Goal: Task Accomplishment & Management: Manage account settings

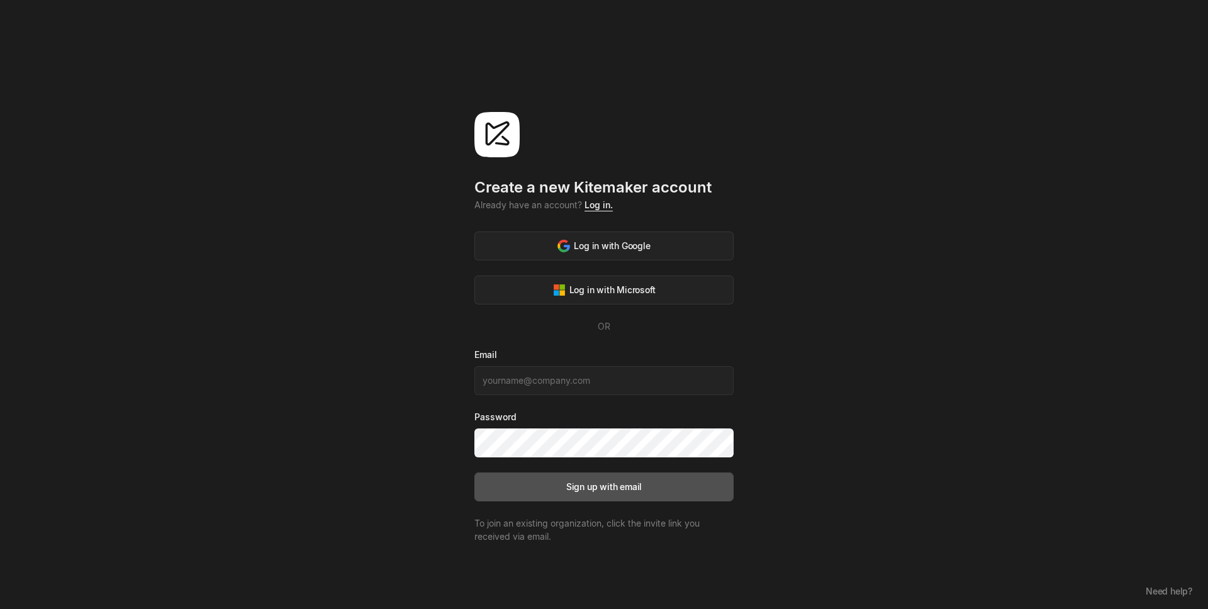
click at [591, 208] on link "Log in." at bounding box center [599, 204] width 28 height 11
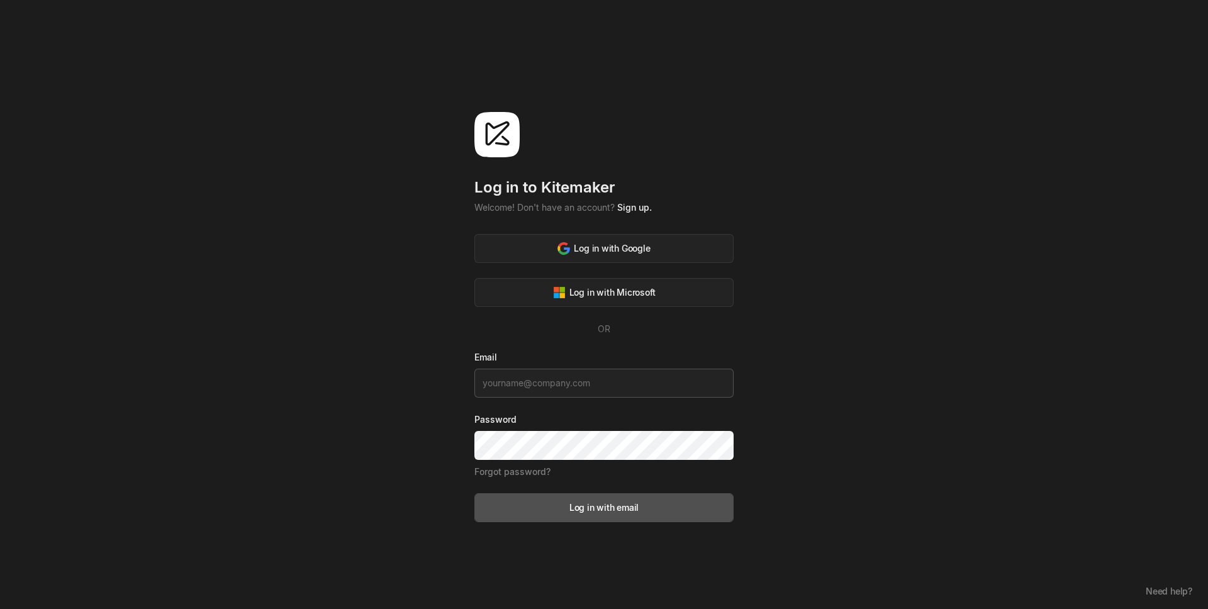
click at [546, 384] on input at bounding box center [603, 383] width 259 height 29
type input "[EMAIL_ADDRESS][DOMAIN_NAME]"
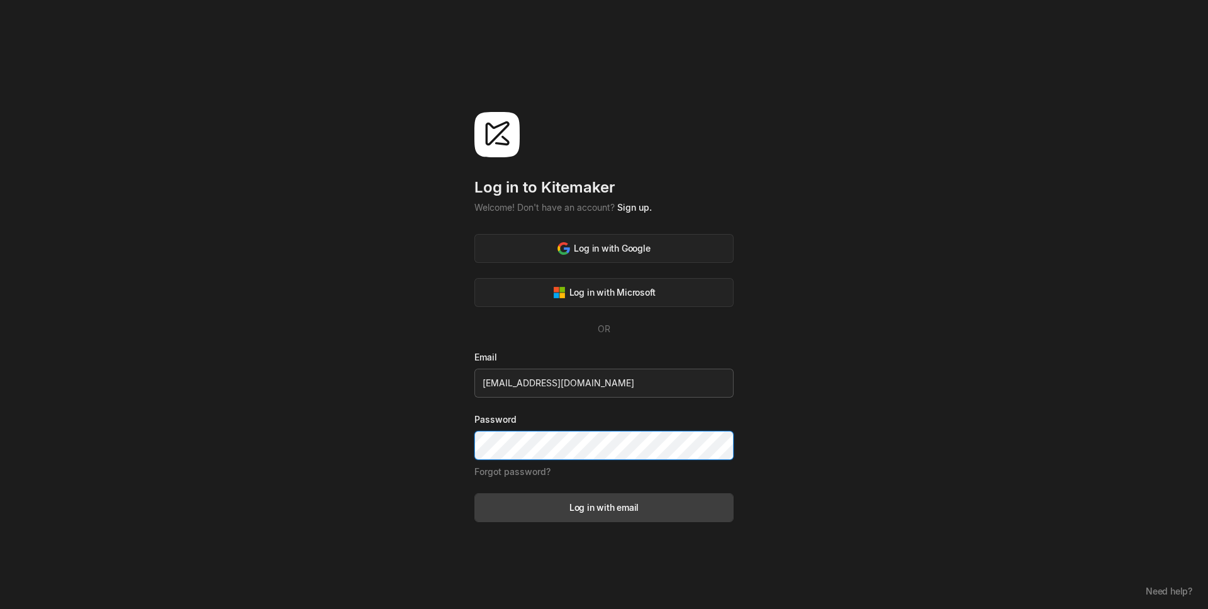
click at [474, 493] on button "Log in with email" at bounding box center [603, 507] width 259 height 29
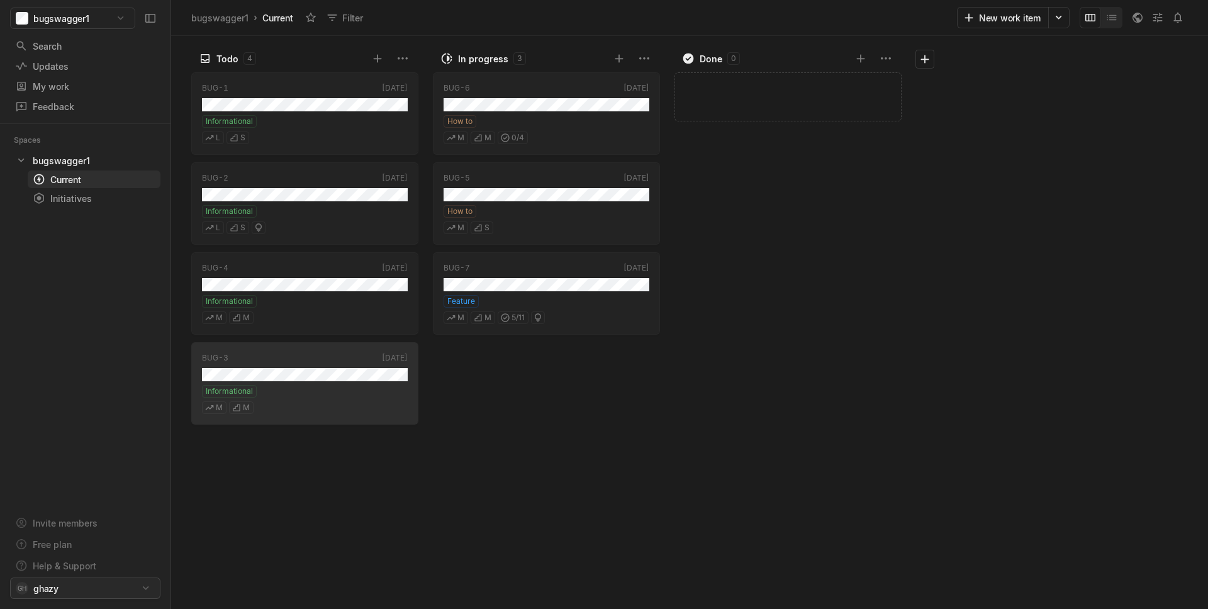
click at [102, 583] on html "bugswagger1 Search / Updates g then u My work = Feedback g then f Spaces bugswa…" at bounding box center [604, 304] width 1208 height 609
click at [245, 560] on span "Account settings" at bounding box center [257, 560] width 134 height 20
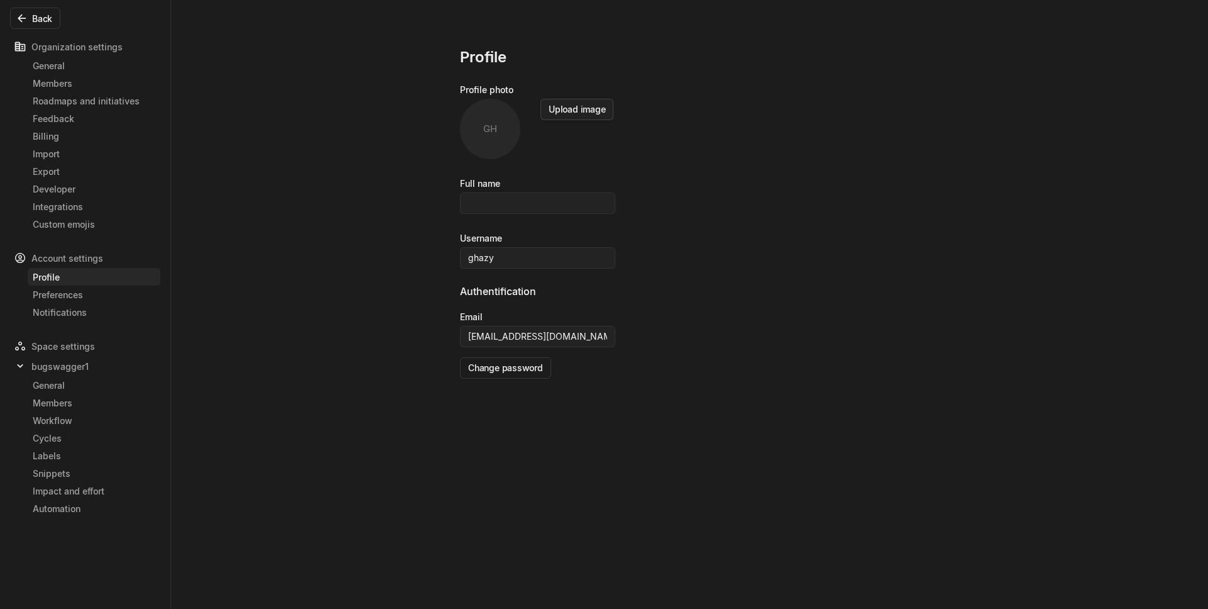
click at [590, 111] on button "Upload image" at bounding box center [576, 109] width 73 height 21
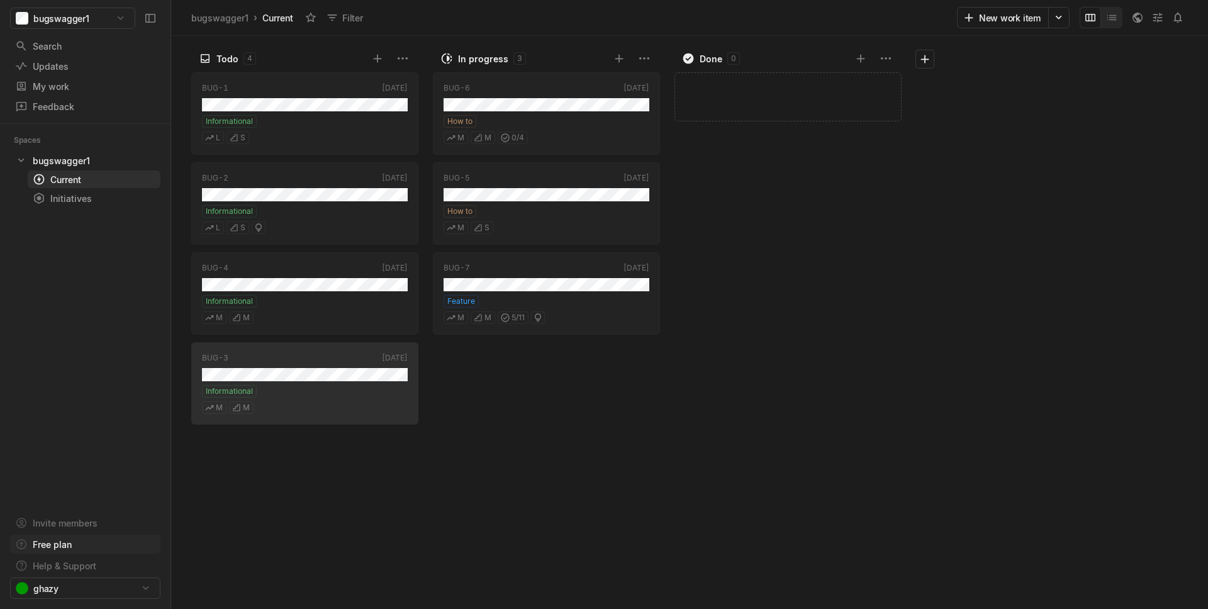
click at [59, 543] on div "Free plan" at bounding box center [52, 544] width 39 height 13
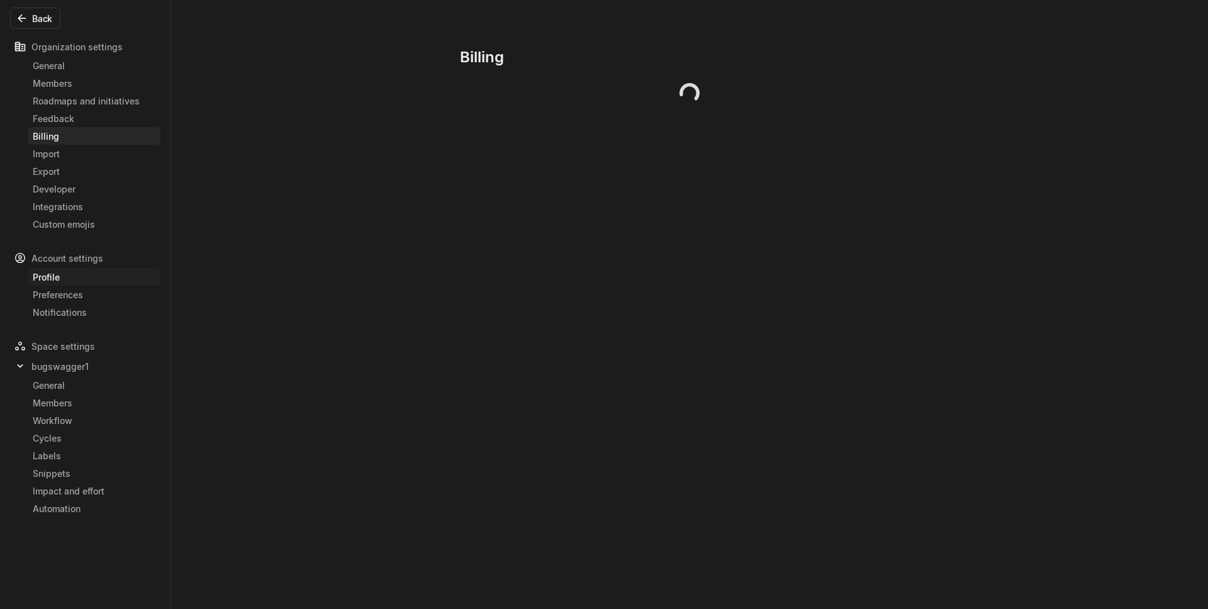
click at [57, 277] on div "Profile" at bounding box center [94, 277] width 123 height 13
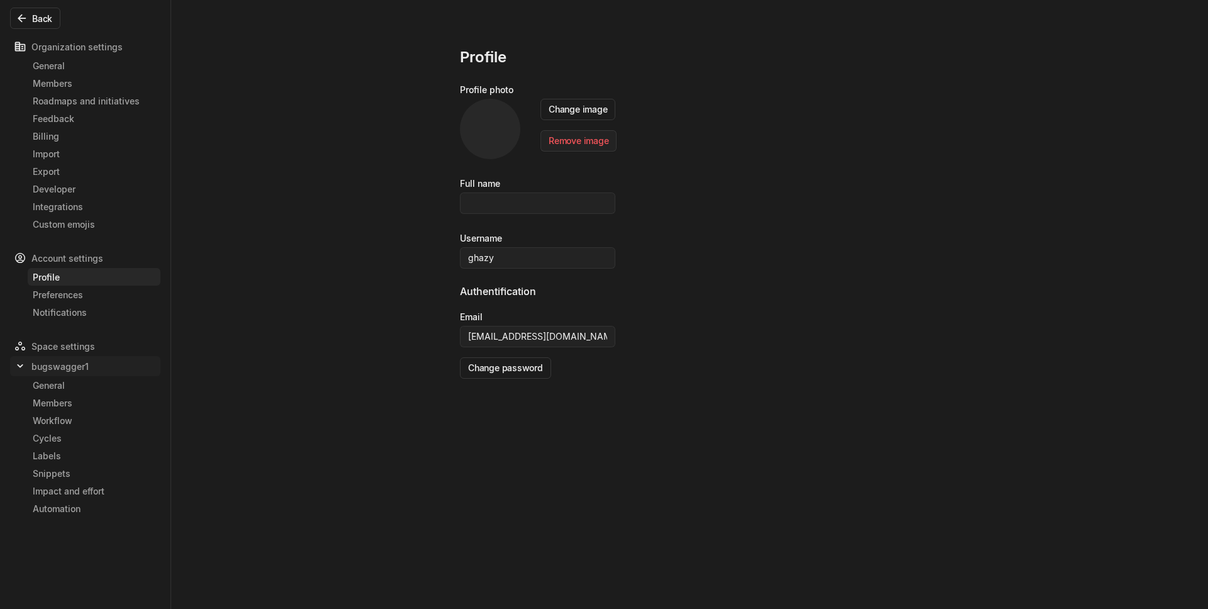
click at [66, 362] on span "bugswagger1" at bounding box center [59, 366] width 57 height 13
click at [65, 364] on span "bugswagger1" at bounding box center [59, 366] width 57 height 13
click at [48, 384] on div "General" at bounding box center [94, 385] width 123 height 13
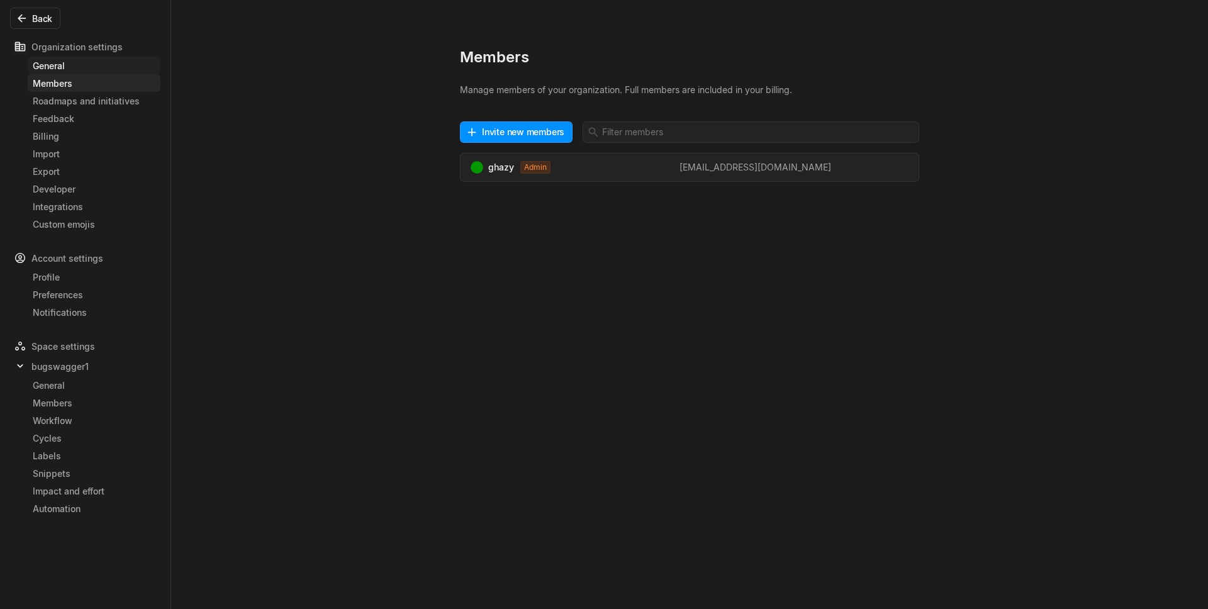
click at [81, 69] on div "General" at bounding box center [94, 65] width 123 height 13
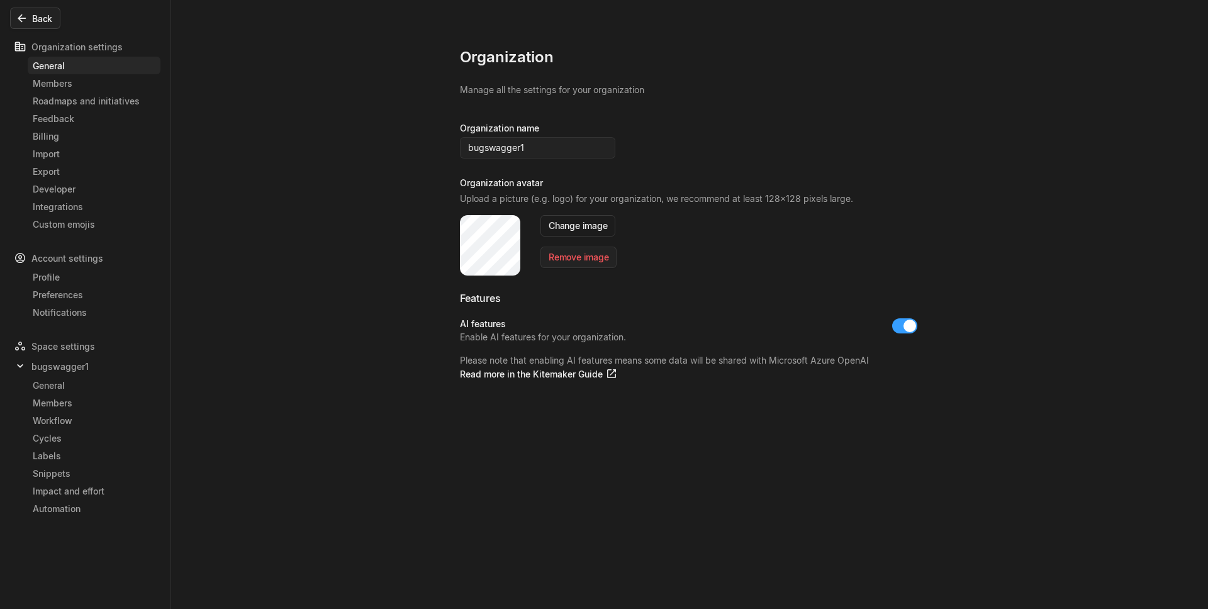
click at [35, 20] on button "Back" at bounding box center [35, 18] width 50 height 21
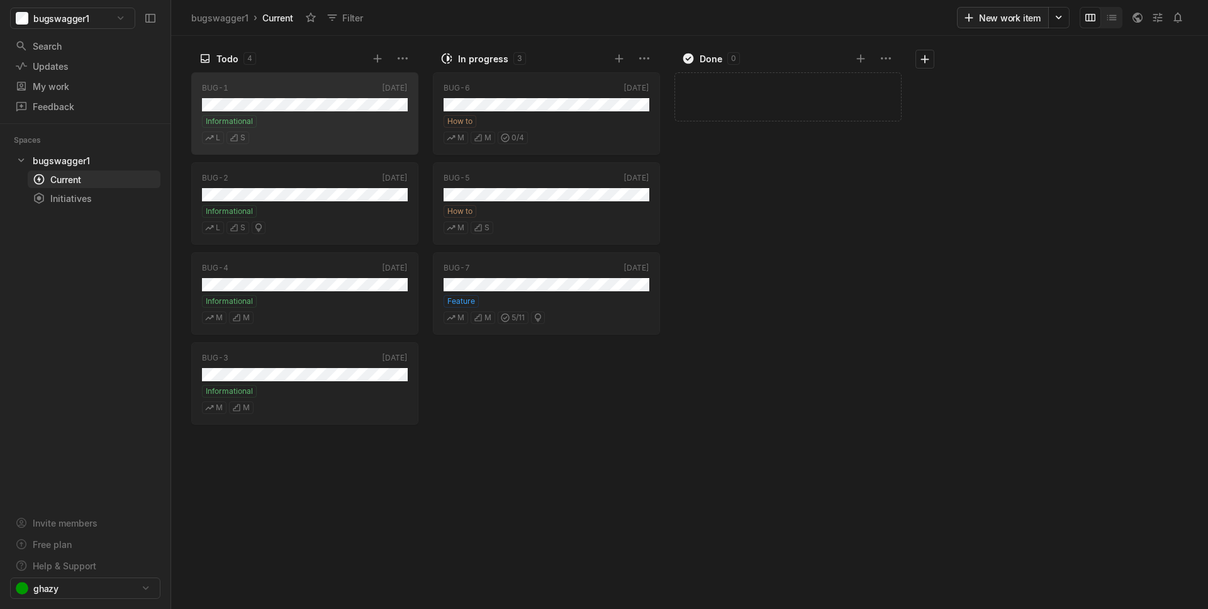
click at [1026, 14] on button "New work item" at bounding box center [1003, 17] width 92 height 21
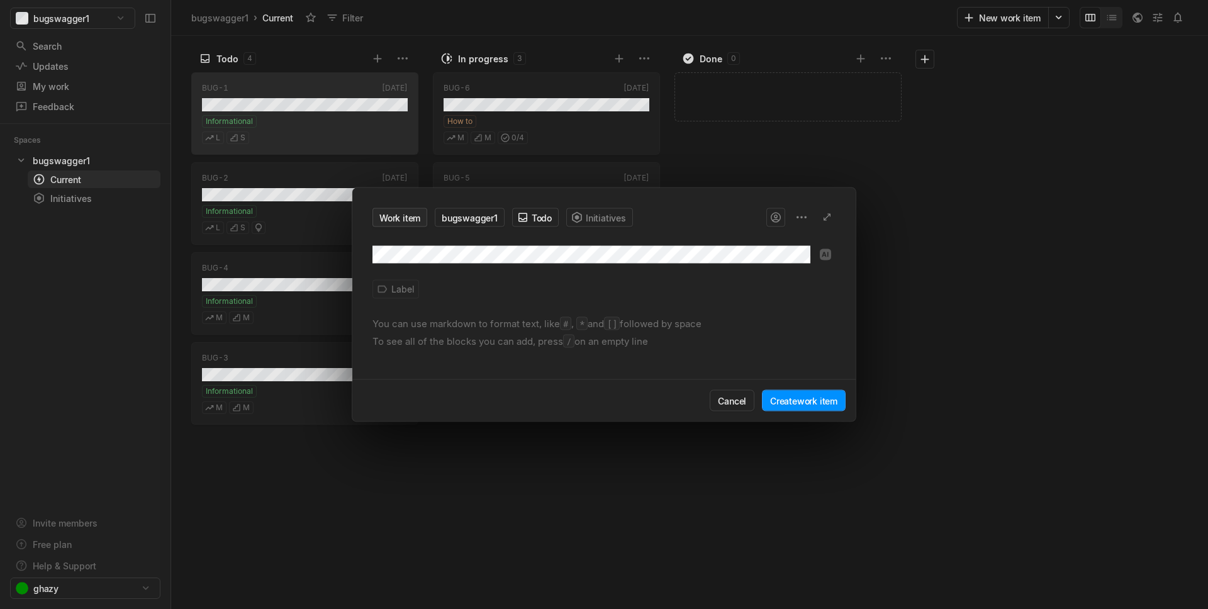
click at [410, 216] on div "Work item bugswagger1 Todo Initiatives Label You can use markdown to format tex…" at bounding box center [604, 304] width 1208 height 609
click at [461, 218] on div "Work item bugswagger1 Todo Initiatives Label You can use markdown to format tex…" at bounding box center [604, 304] width 1208 height 609
click at [537, 218] on div "Work item bugswagger1 Todo Initiatives Label You can use markdown to format tex…" at bounding box center [604, 304] width 1208 height 609
click at [538, 218] on div "Work item bugswagger1 Todo Initiatives Label You can use markdown to format tex…" at bounding box center [604, 304] width 1208 height 609
click at [740, 408] on button "Cancel" at bounding box center [732, 400] width 45 height 21
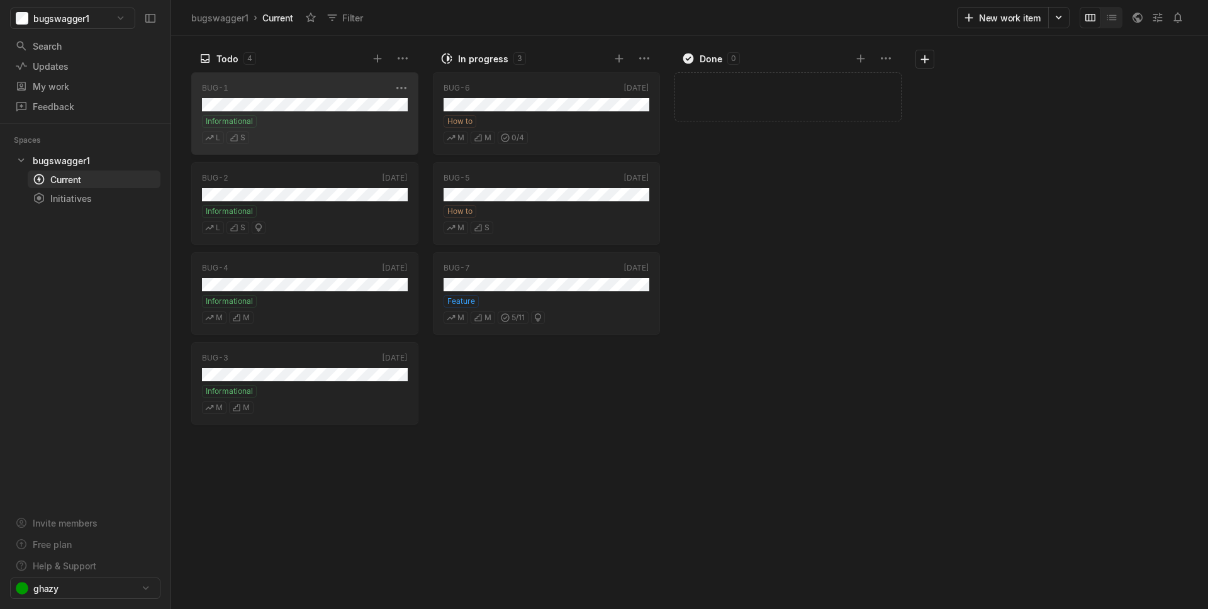
click at [322, 115] on div "Informational" at bounding box center [305, 121] width 206 height 13
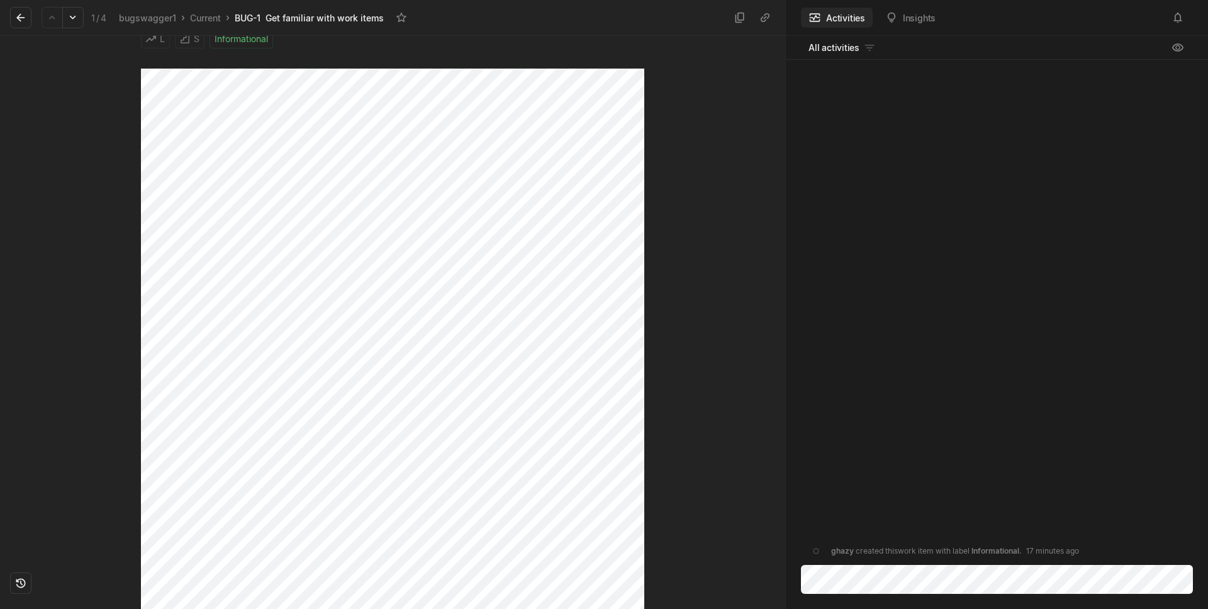
scroll to position [442, 0]
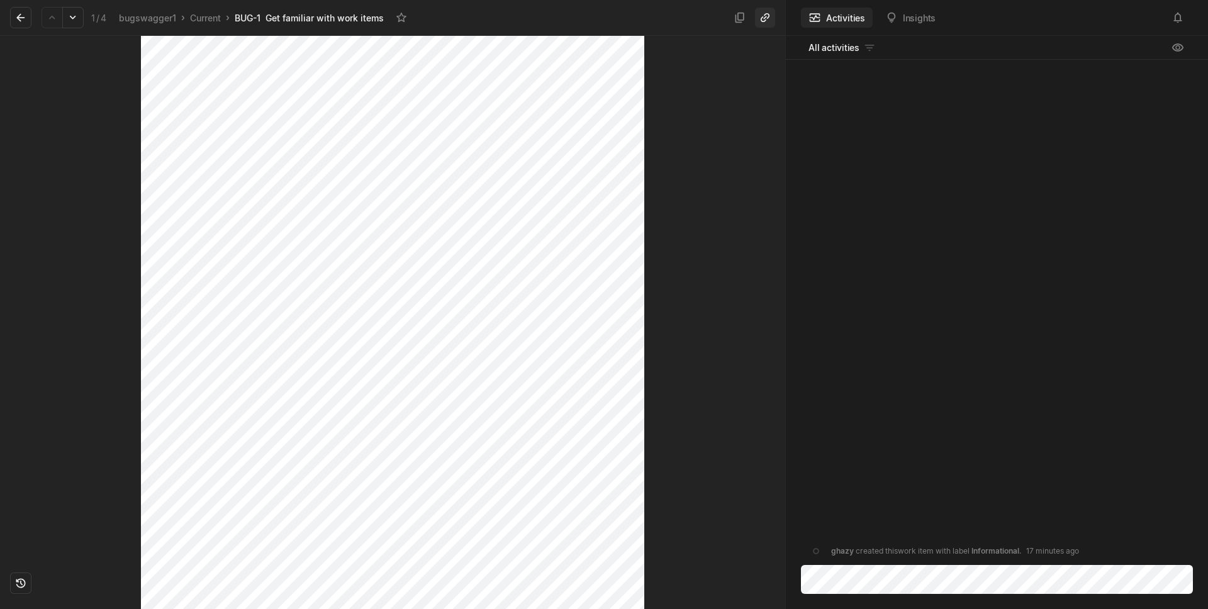
click at [768, 20] on icon at bounding box center [765, 17] width 13 height 13
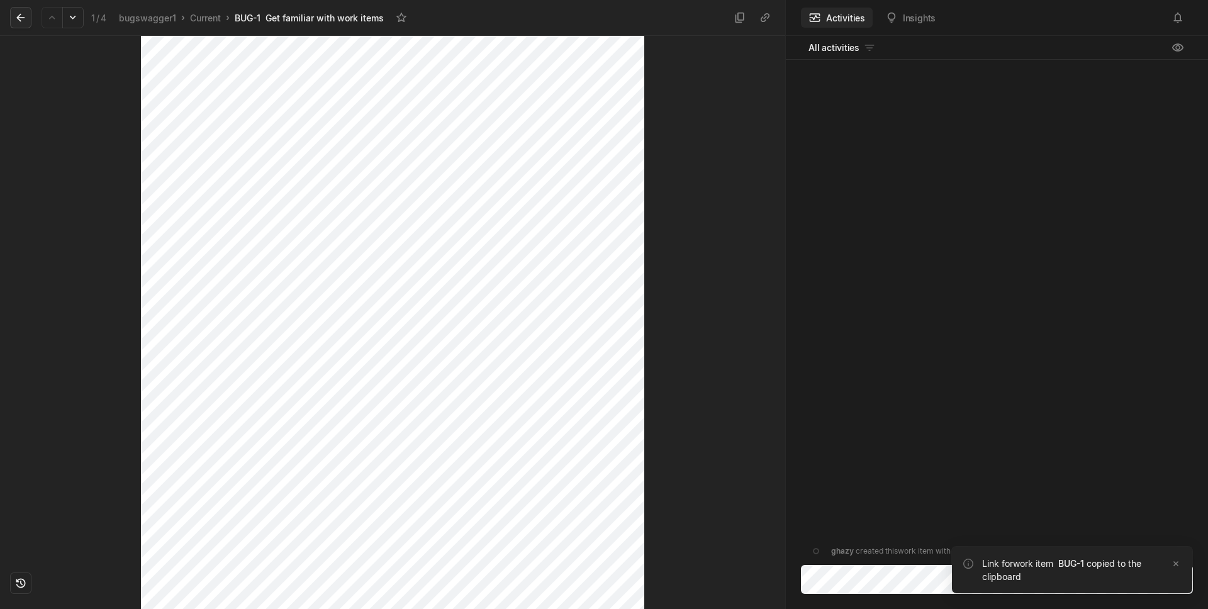
click at [12, 14] on button at bounding box center [20, 17] width 21 height 21
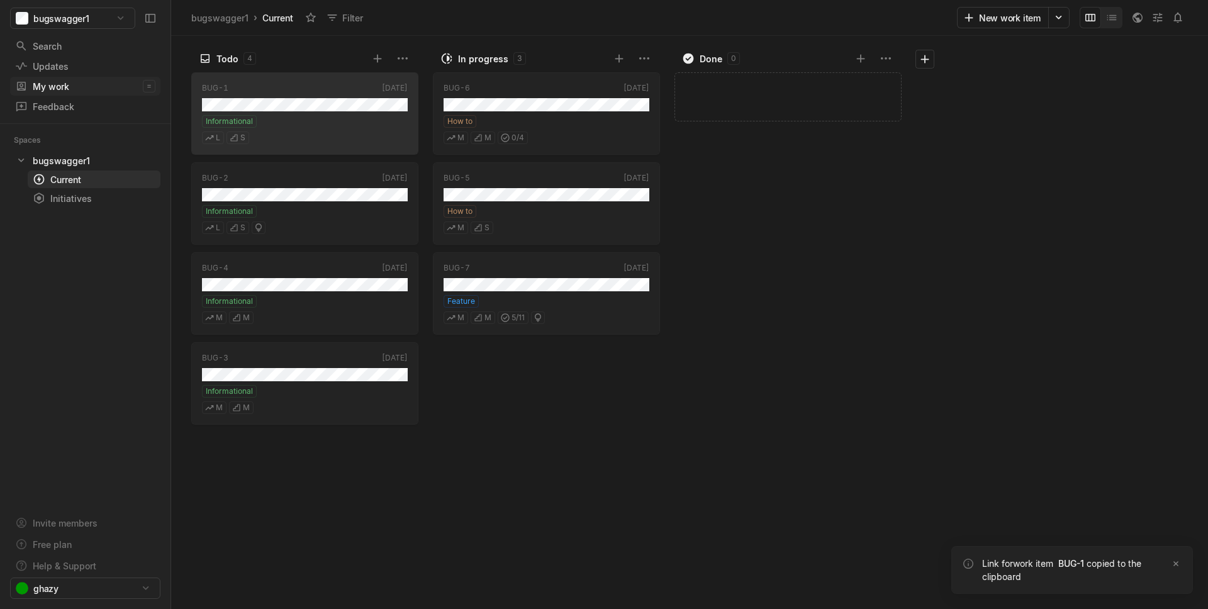
click at [61, 80] on div "My work" at bounding box center [79, 86] width 128 height 13
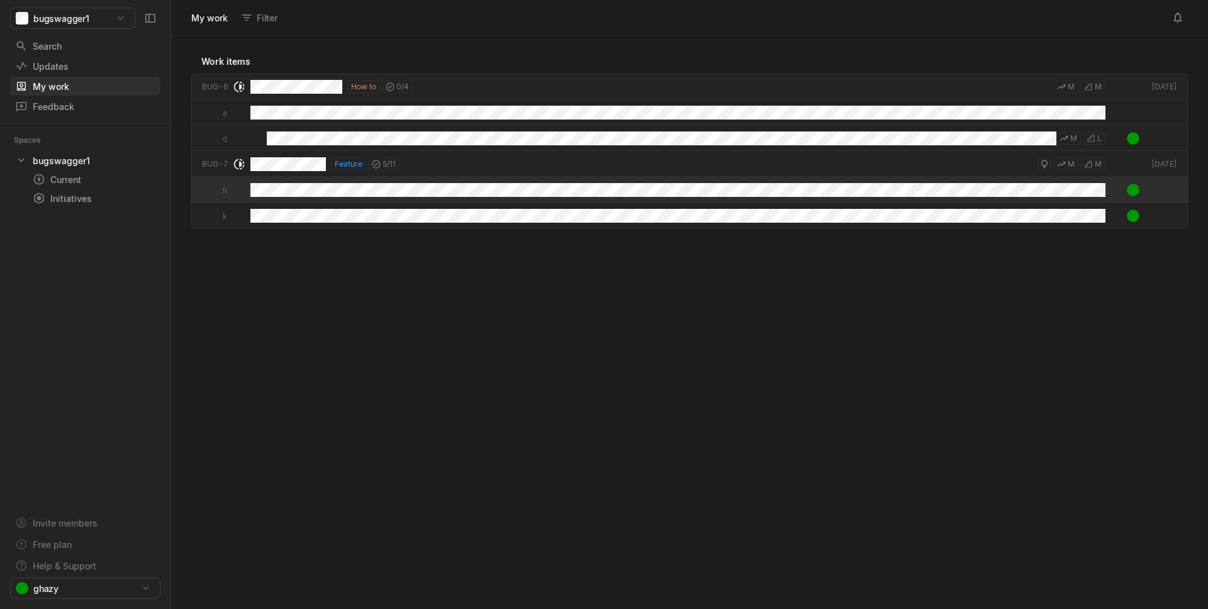
scroll to position [566, 1030]
click at [60, 57] on link "Updates g then u" at bounding box center [85, 66] width 150 height 19
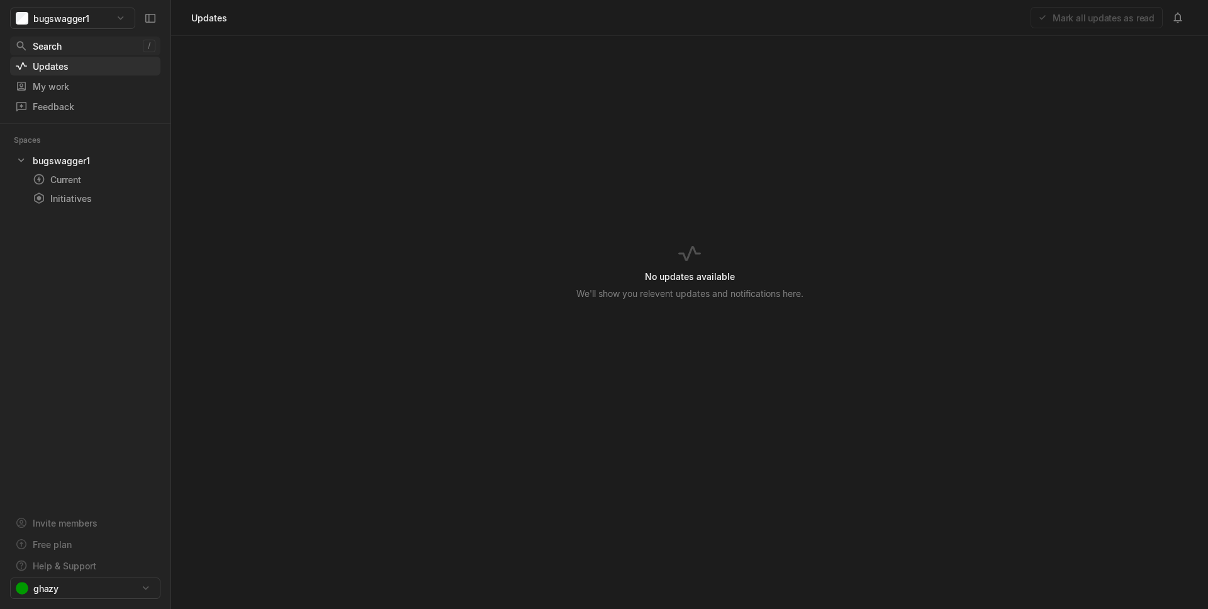
click at [60, 48] on div "Search" at bounding box center [79, 46] width 128 height 13
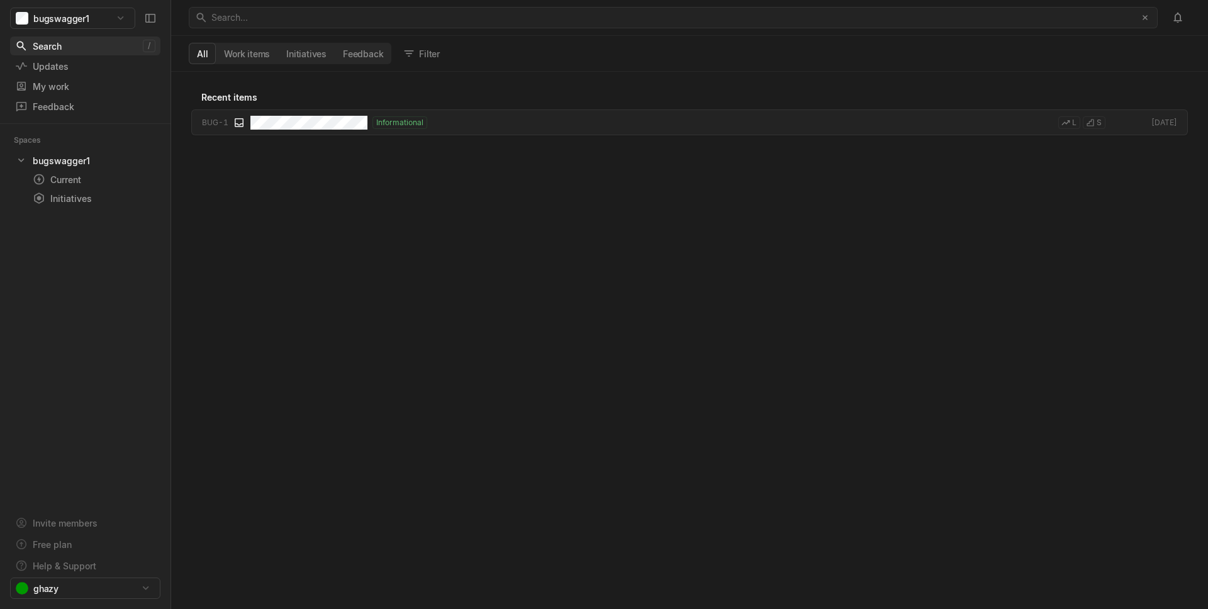
scroll to position [530, 1030]
click at [252, 55] on button "Work items" at bounding box center [247, 53] width 62 height 20
click at [290, 56] on button "Initiatives" at bounding box center [306, 53] width 57 height 20
drag, startPoint x: 328, startPoint y: 56, endPoint x: 361, endPoint y: 59, distance: 32.8
click at [336, 57] on div "All Work items Initiatives Feedback" at bounding box center [290, 53] width 203 height 21
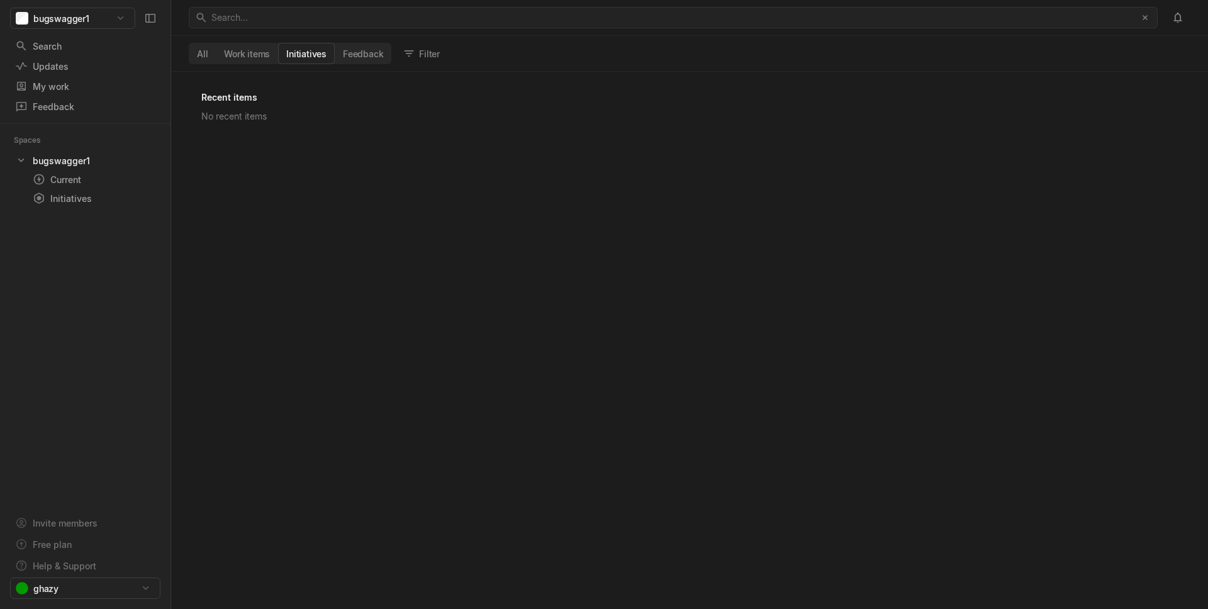
drag, startPoint x: 361, startPoint y: 59, endPoint x: 330, endPoint y: 65, distance: 32.1
click at [361, 58] on button "Feedback" at bounding box center [363, 53] width 57 height 20
click at [92, 9] on html "bugswagger1 Search / Updates g then u My work = Feedback g then f Spaces bugswa…" at bounding box center [604, 304] width 1208 height 609
click at [65, 58] on span "Organization settings" at bounding box center [99, 66] width 127 height 20
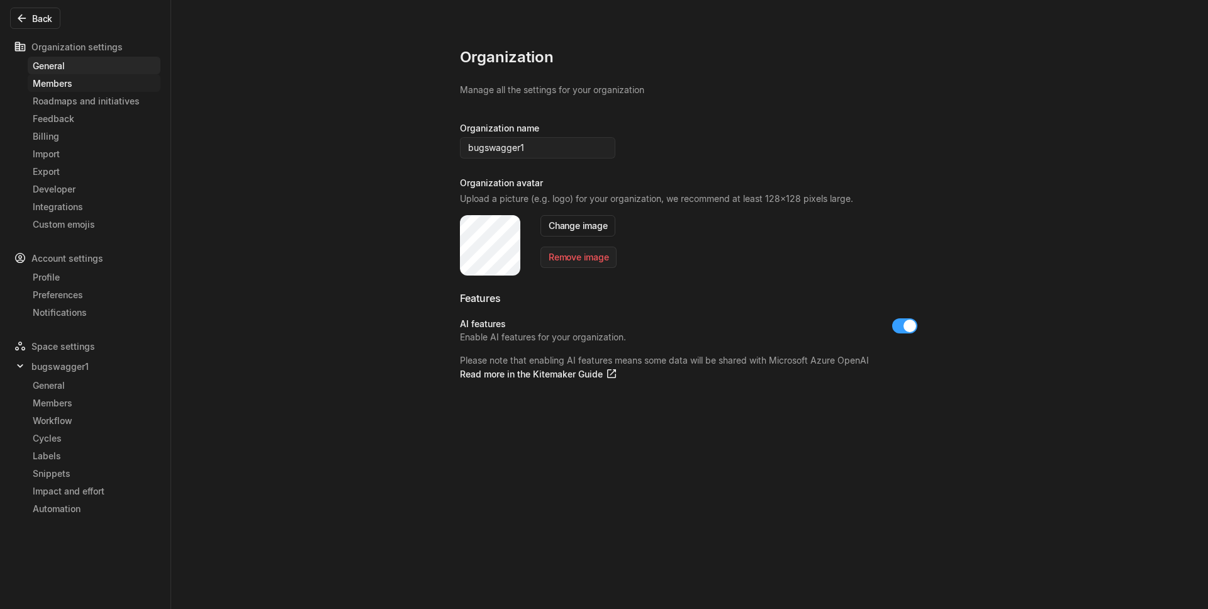
click at [76, 87] on div "Members" at bounding box center [94, 83] width 123 height 13
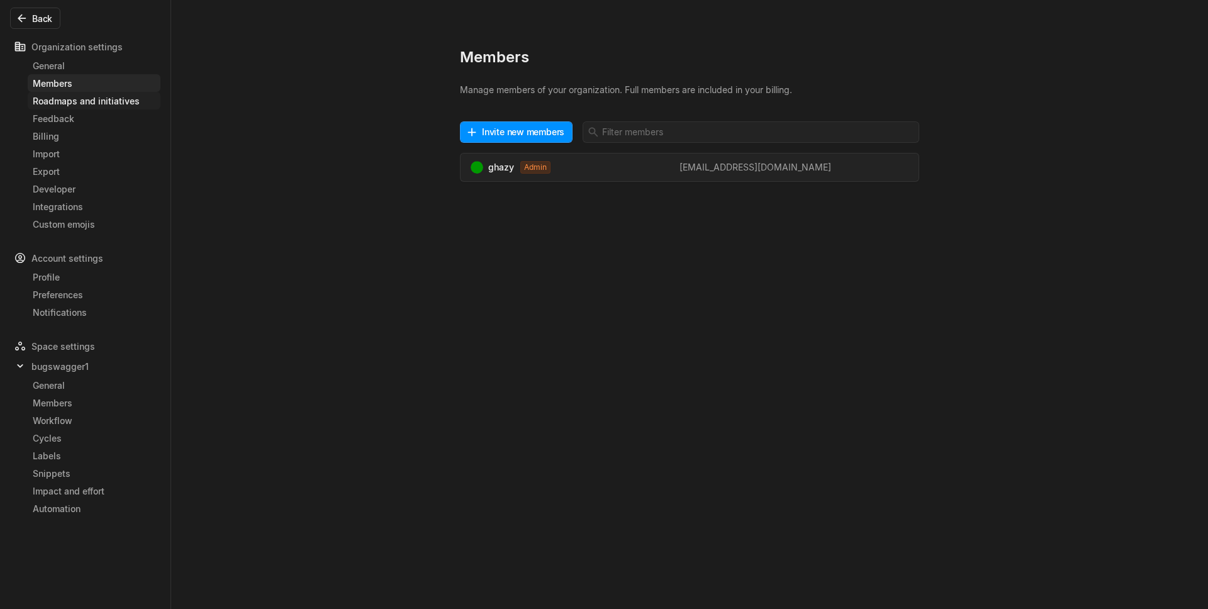
click at [85, 102] on div "Roadmaps and initiatives" at bounding box center [94, 100] width 123 height 13
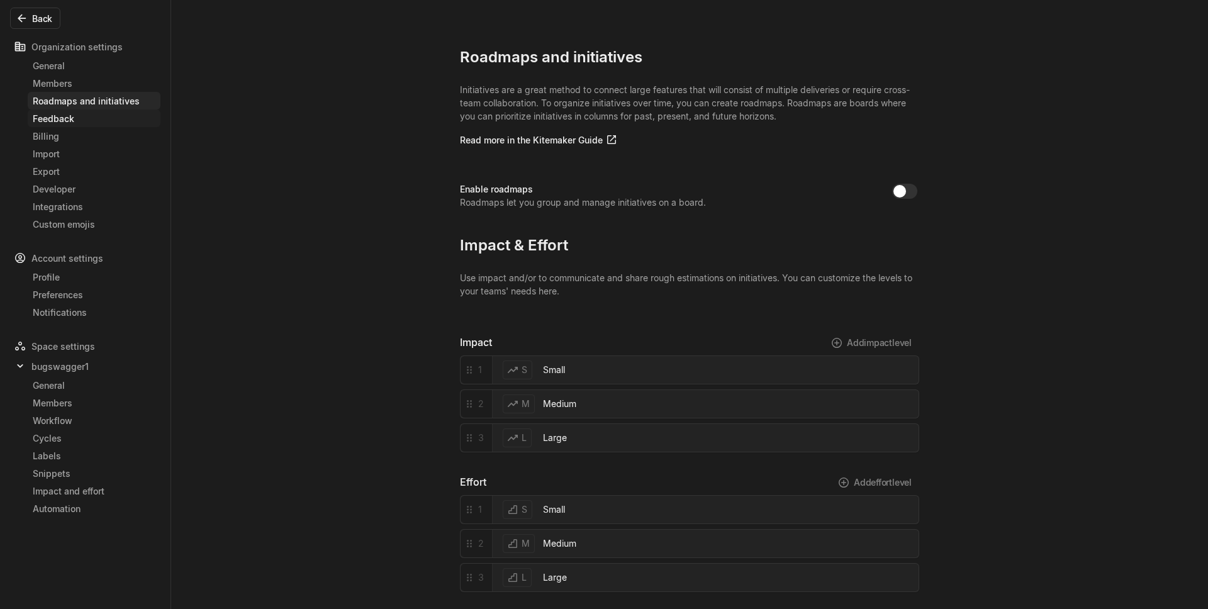
click at [76, 109] on link "Feedback" at bounding box center [94, 118] width 133 height 18
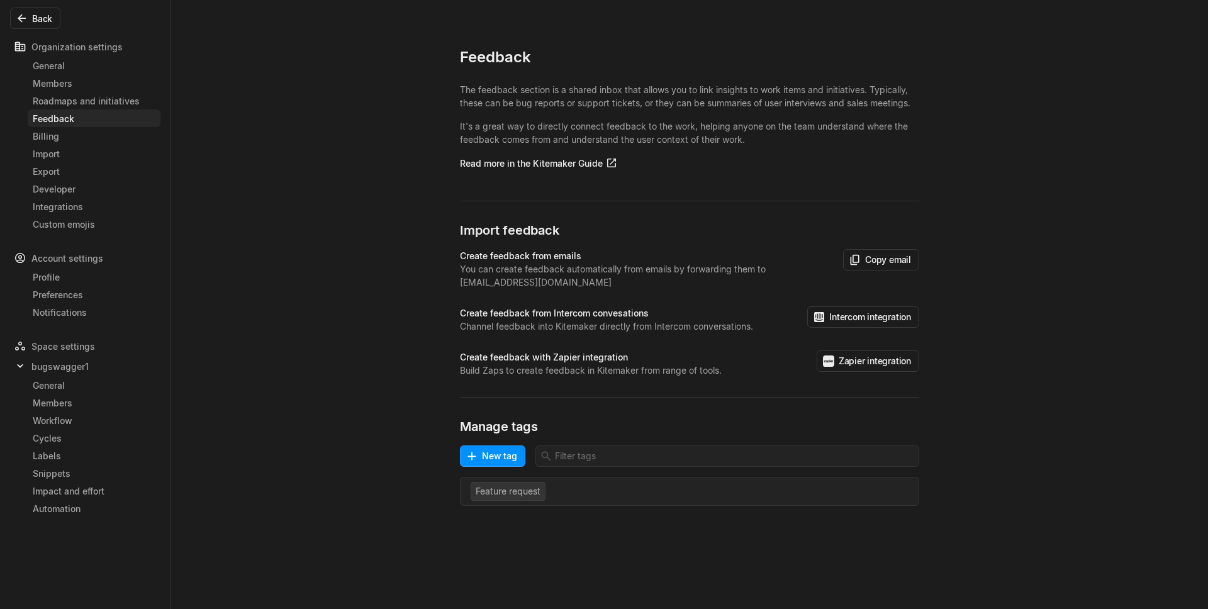
click at [72, 118] on div "Feedback" at bounding box center [94, 118] width 123 height 13
click at [63, 130] on div "Billing" at bounding box center [94, 136] width 123 height 13
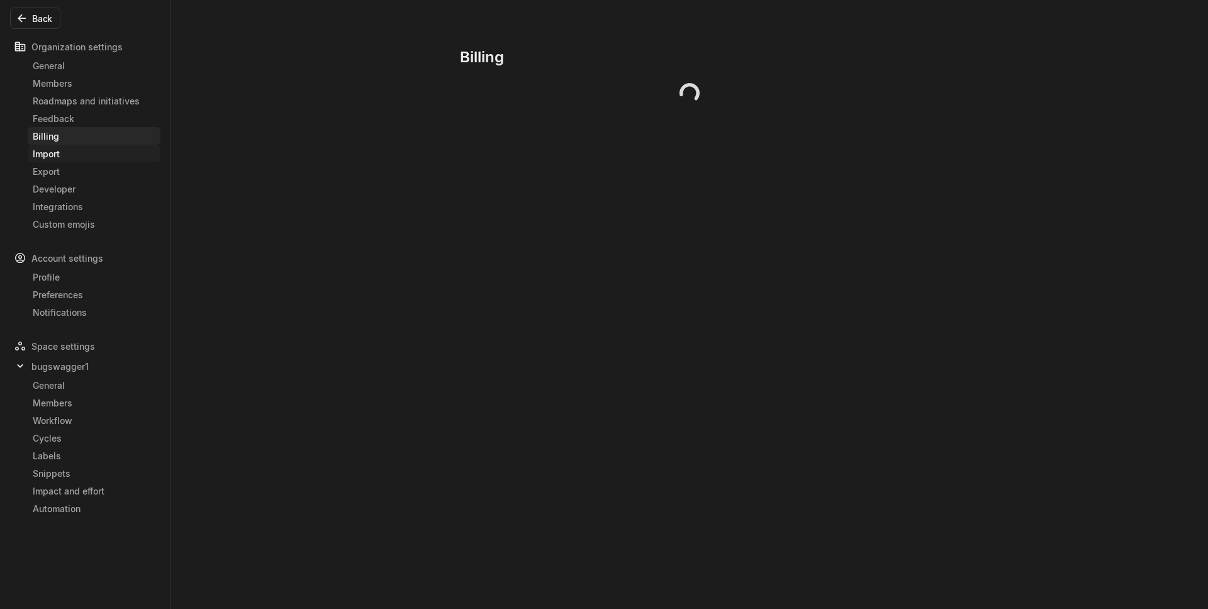
click at [67, 153] on div "Import" at bounding box center [94, 153] width 123 height 13
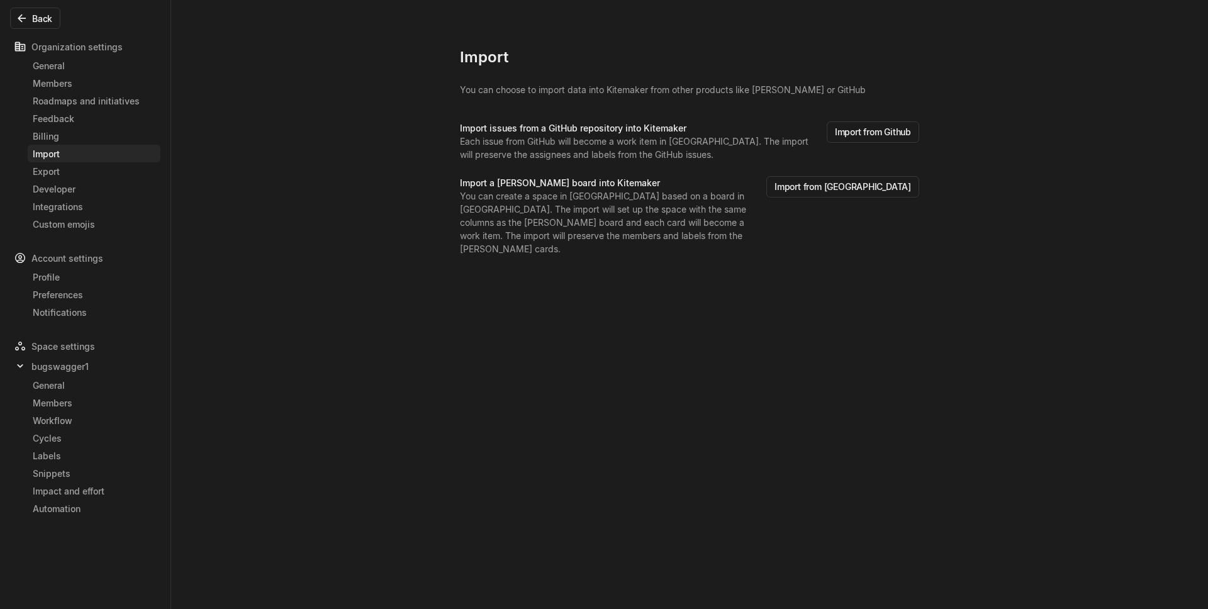
click at [71, 145] on link "Import" at bounding box center [94, 154] width 133 height 18
click at [76, 138] on div "Billing" at bounding box center [94, 136] width 123 height 13
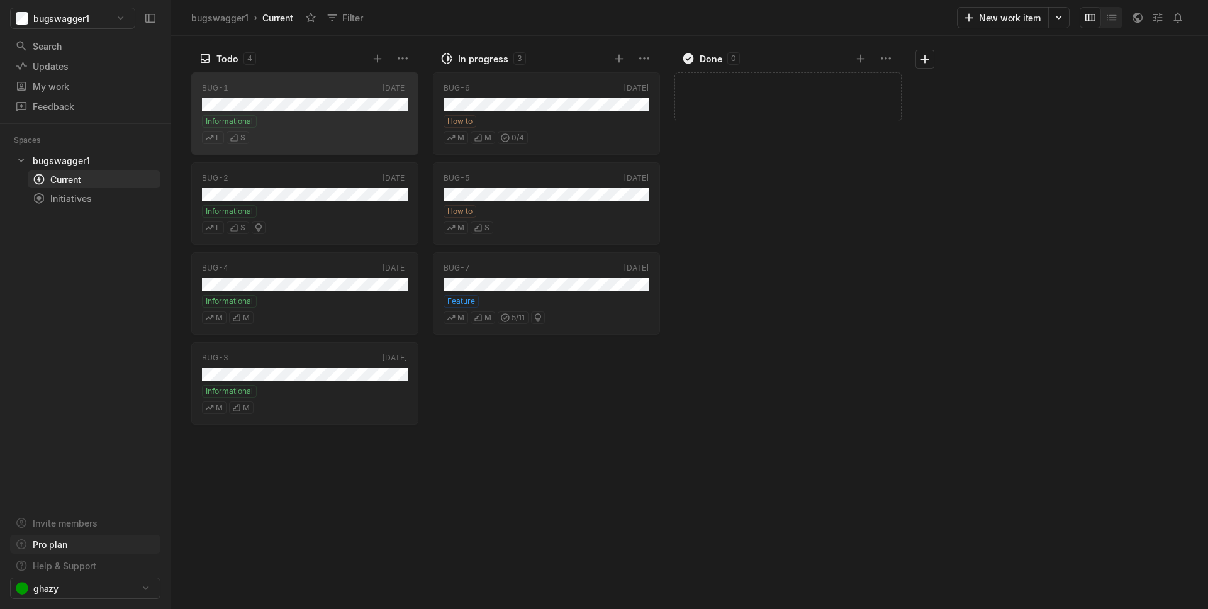
click at [69, 551] on div "Pro plan" at bounding box center [85, 544] width 150 height 19
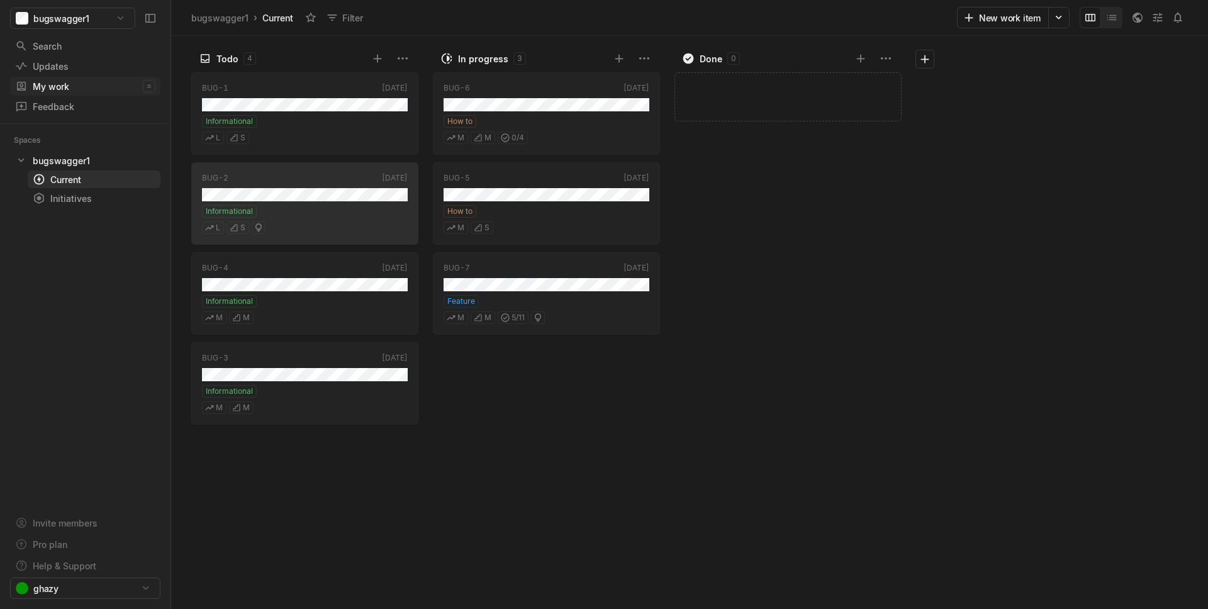
click at [68, 82] on div "My work" at bounding box center [79, 86] width 128 height 13
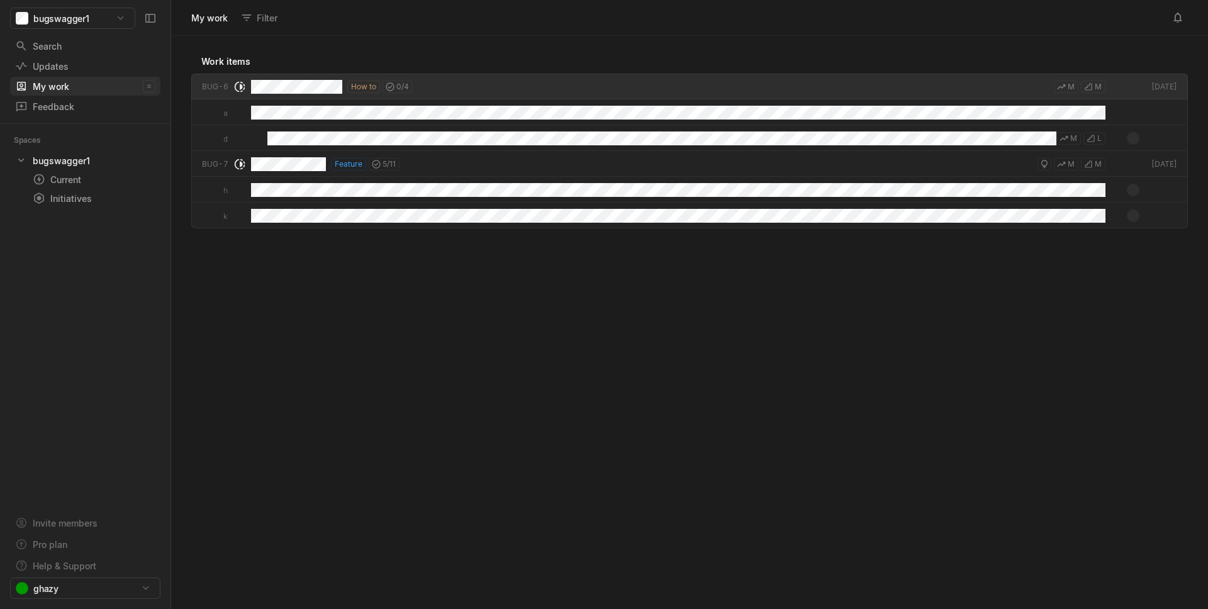
scroll to position [566, 1030]
click at [70, 101] on div "Feedback" at bounding box center [62, 106] width 94 height 13
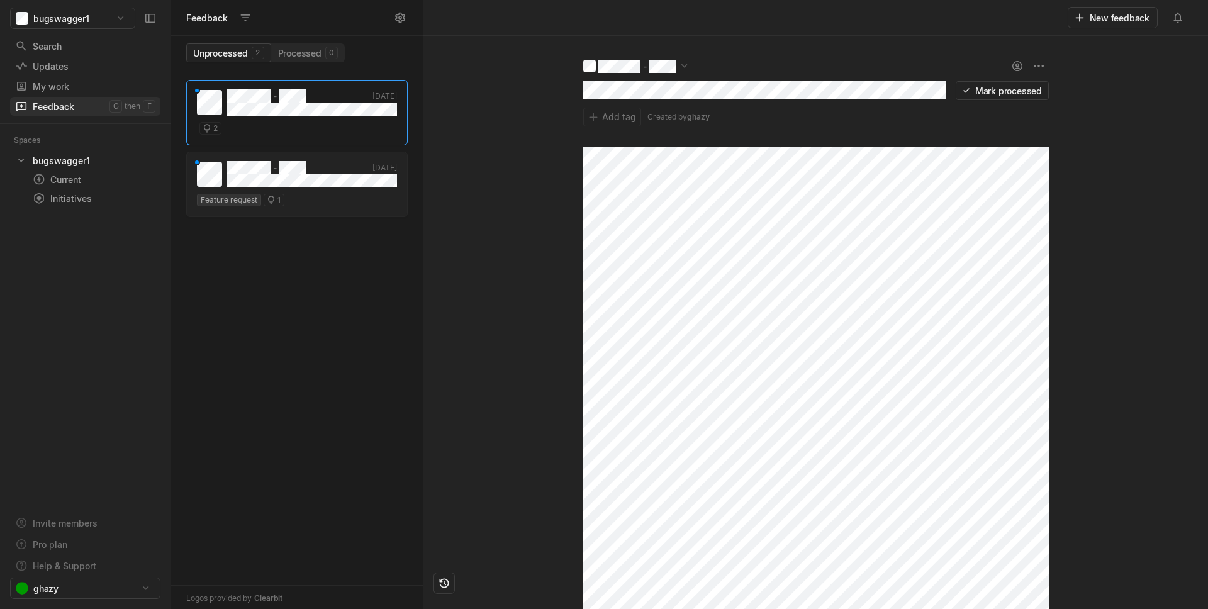
scroll to position [532, 245]
click at [57, 183] on div "Current" at bounding box center [71, 179] width 77 height 13
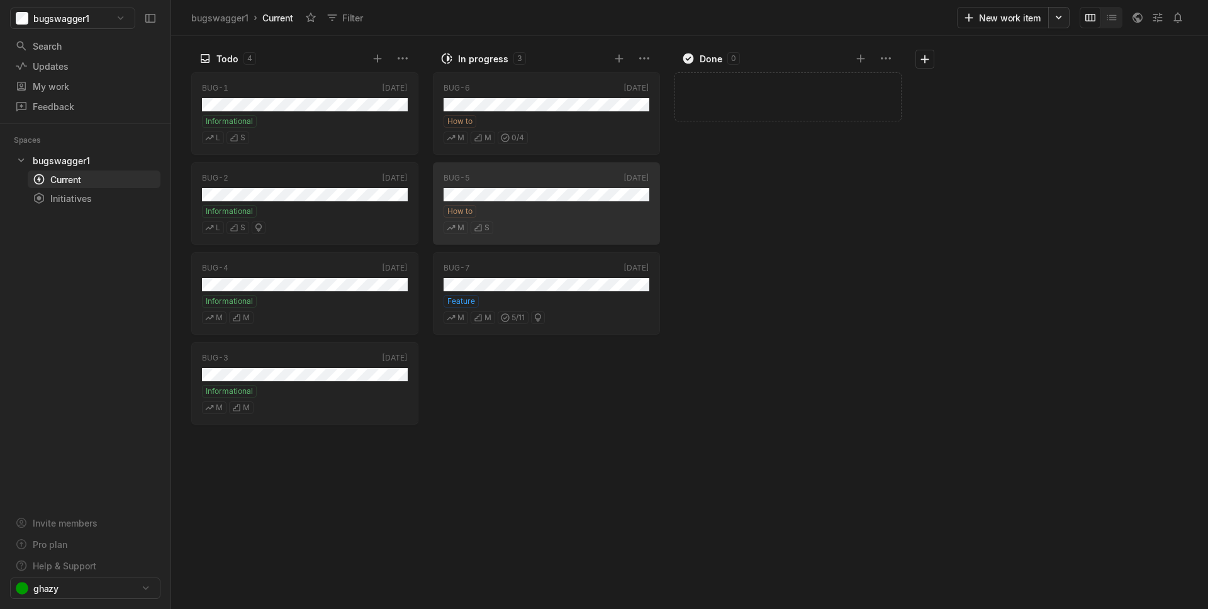
click at [1058, 17] on html "bugswagger1 Search / Updates g then u My work = Feedback g then f Spaces bugswa…" at bounding box center [604, 304] width 1208 height 609
click at [1058, 18] on html "bugswagger1 Search / Updates g then u My work = Feedback g then f Spaces bugswa…" at bounding box center [604, 304] width 1208 height 609
click at [1131, 22] on icon "button" at bounding box center [1137, 17] width 13 height 13
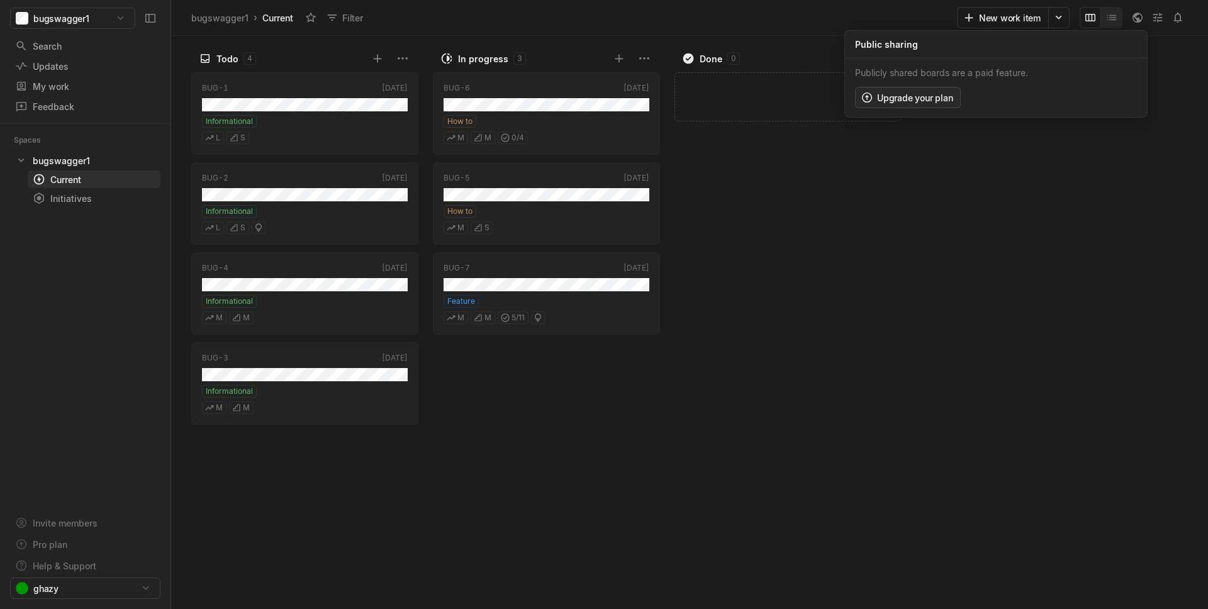
click at [945, 95] on button "Upgrade your plan" at bounding box center [908, 97] width 106 height 21
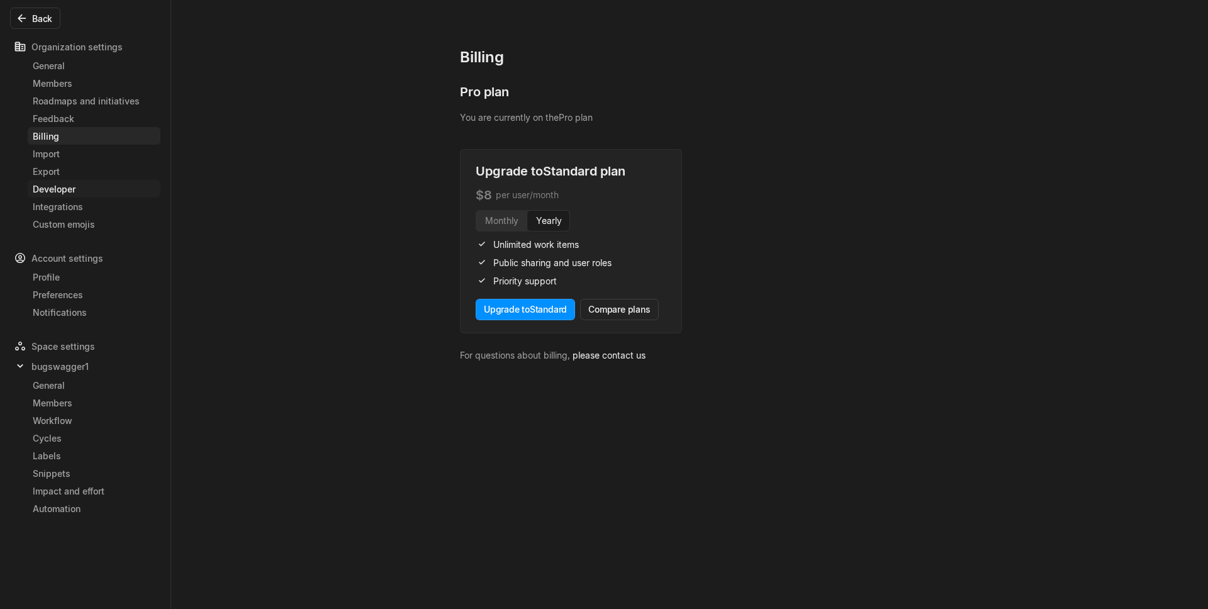
click at [75, 191] on div "Developer" at bounding box center [94, 188] width 123 height 13
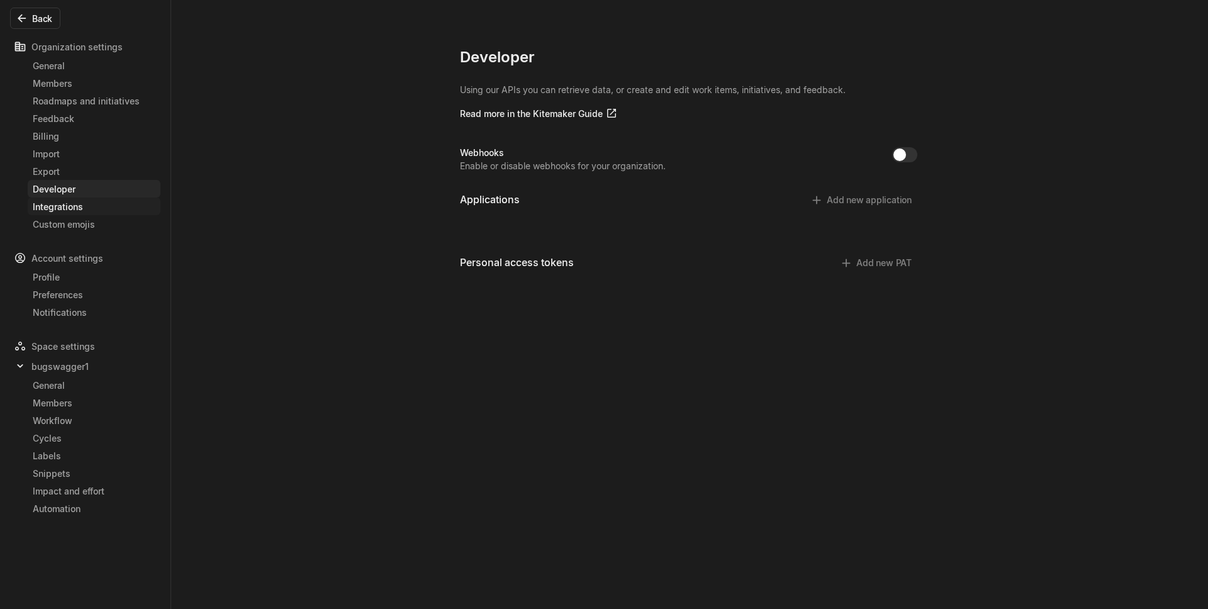
click at [98, 212] on div "Integrations" at bounding box center [94, 206] width 123 height 13
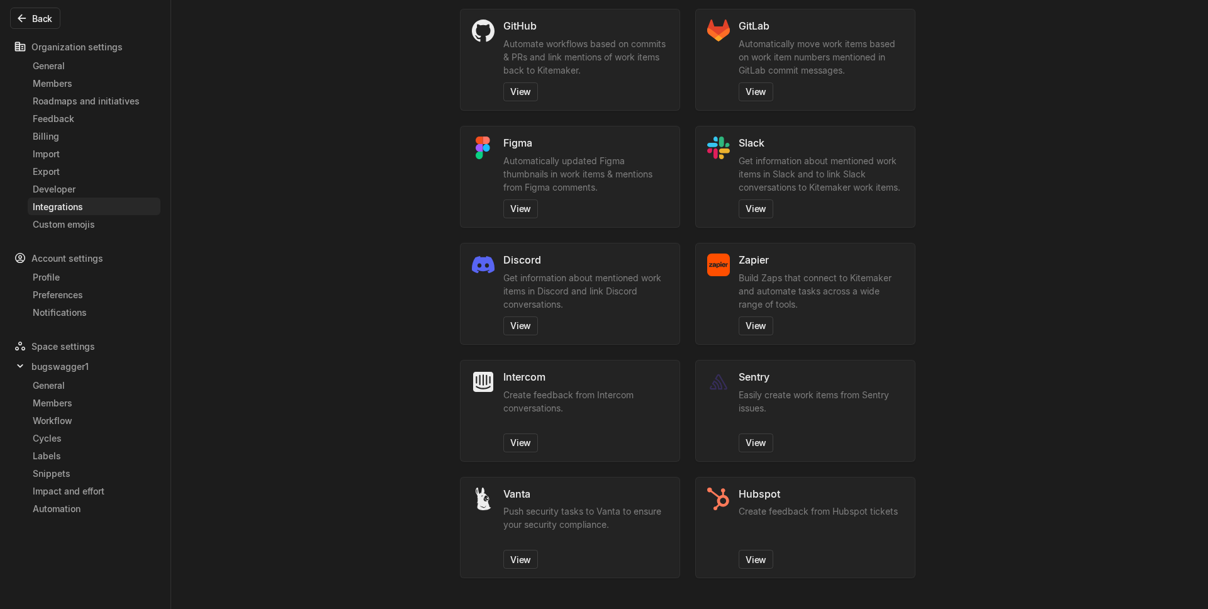
scroll to position [127, 0]
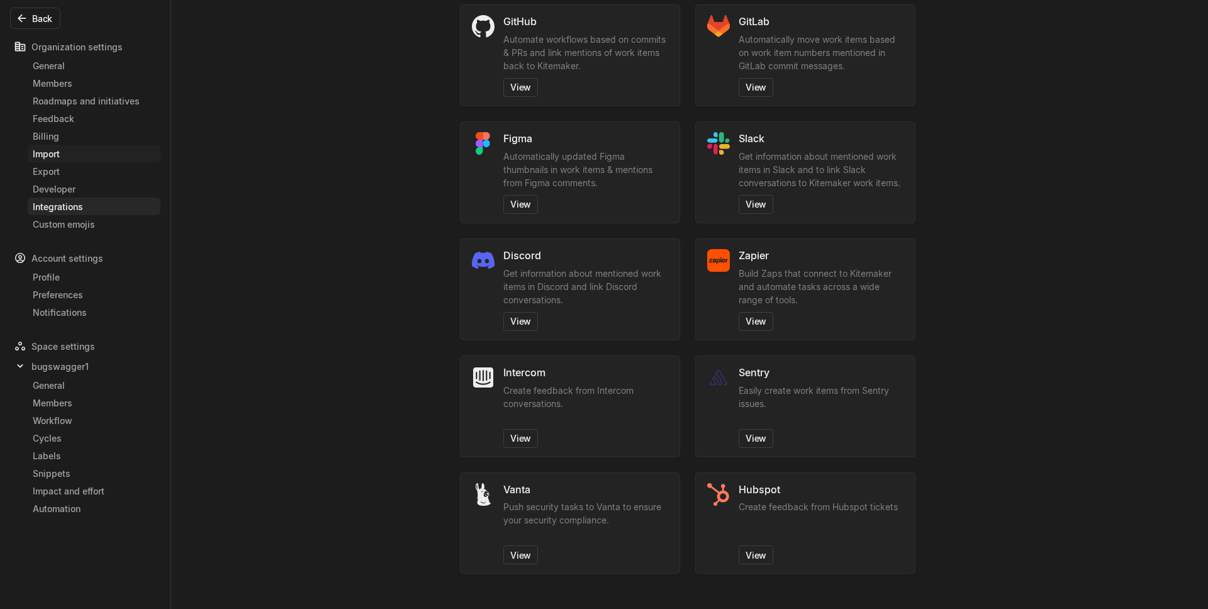
click at [96, 151] on div "Import" at bounding box center [94, 153] width 123 height 13
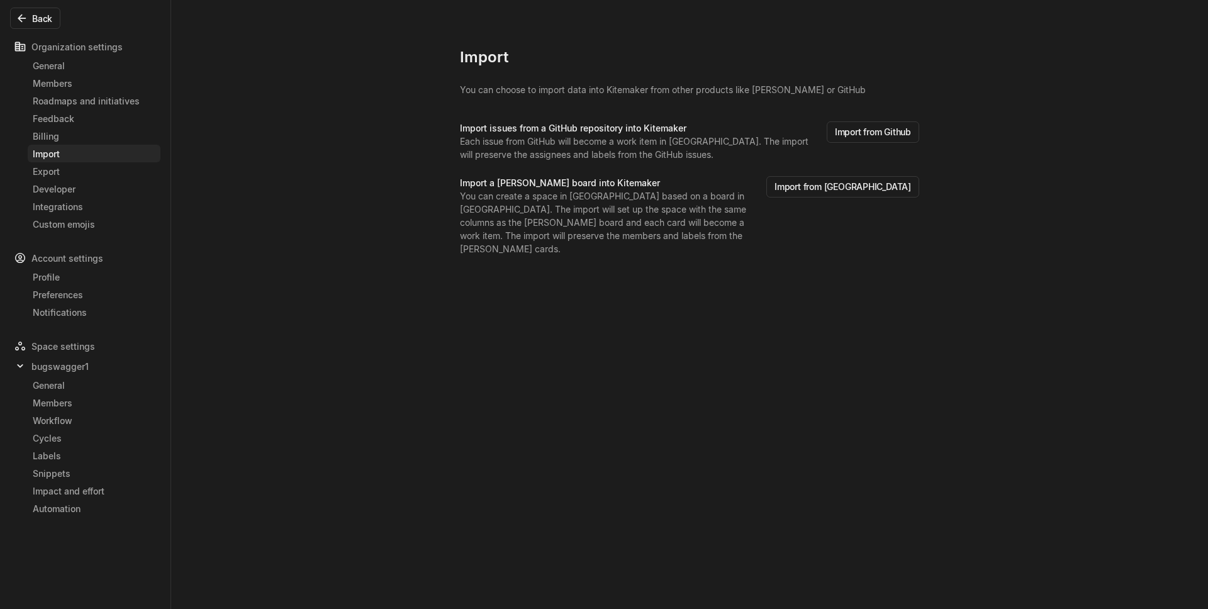
click at [95, 145] on link "Import" at bounding box center [94, 154] width 133 height 18
click at [100, 135] on div "Billing" at bounding box center [94, 136] width 123 height 13
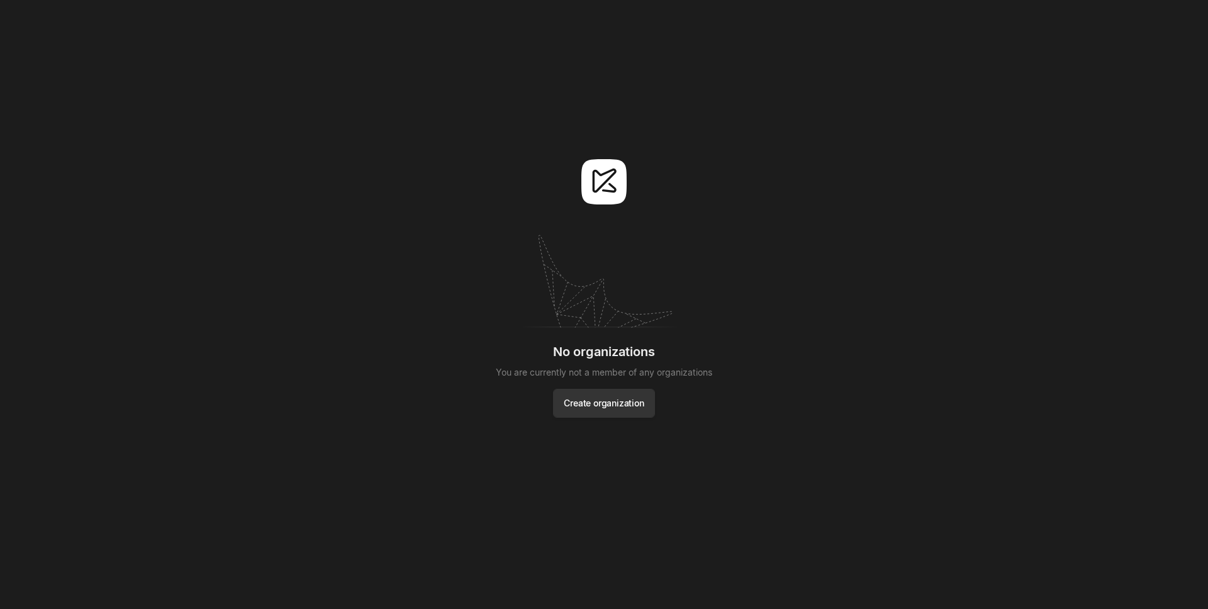
click at [626, 398] on button "Create organization" at bounding box center [603, 403] width 101 height 29
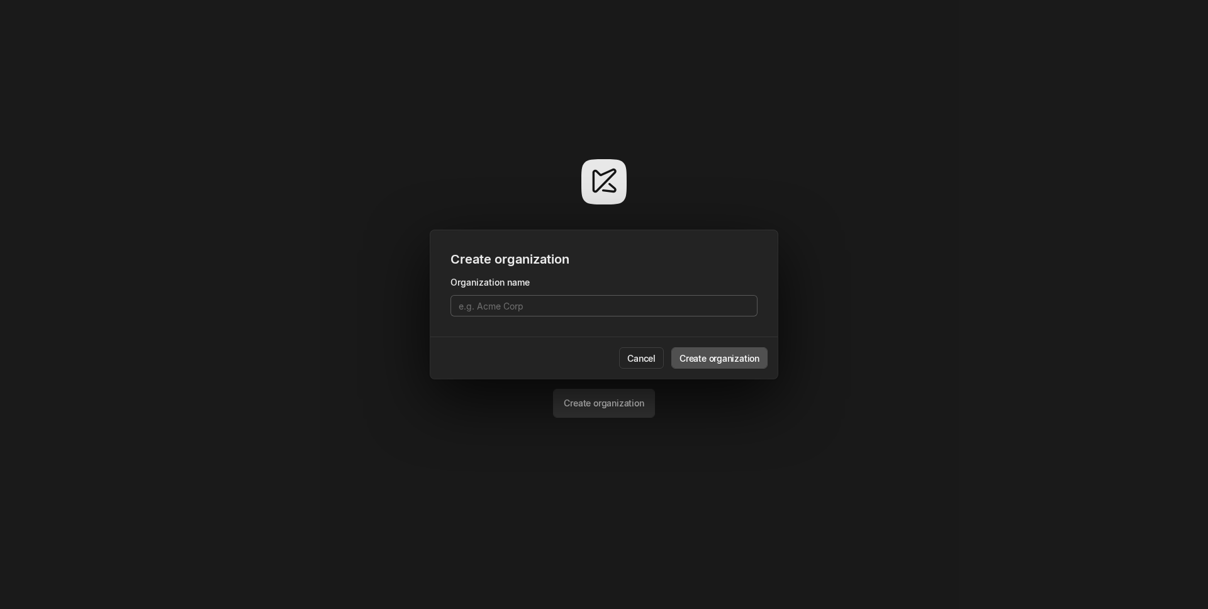
click at [573, 305] on input at bounding box center [604, 305] width 307 height 21
type input "bugswagger1"
click at [671, 347] on button "Create organization" at bounding box center [719, 357] width 96 height 21
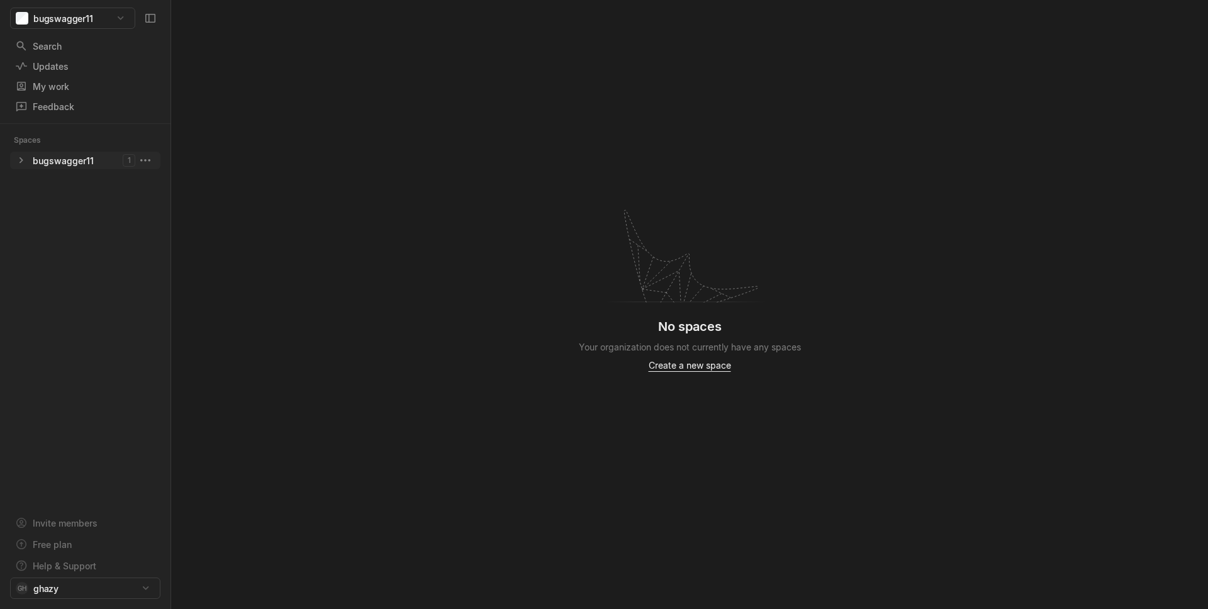
drag, startPoint x: 67, startPoint y: 166, endPoint x: 61, endPoint y: 165, distance: 6.4
click at [67, 166] on div "bugswagger11" at bounding box center [63, 160] width 61 height 13
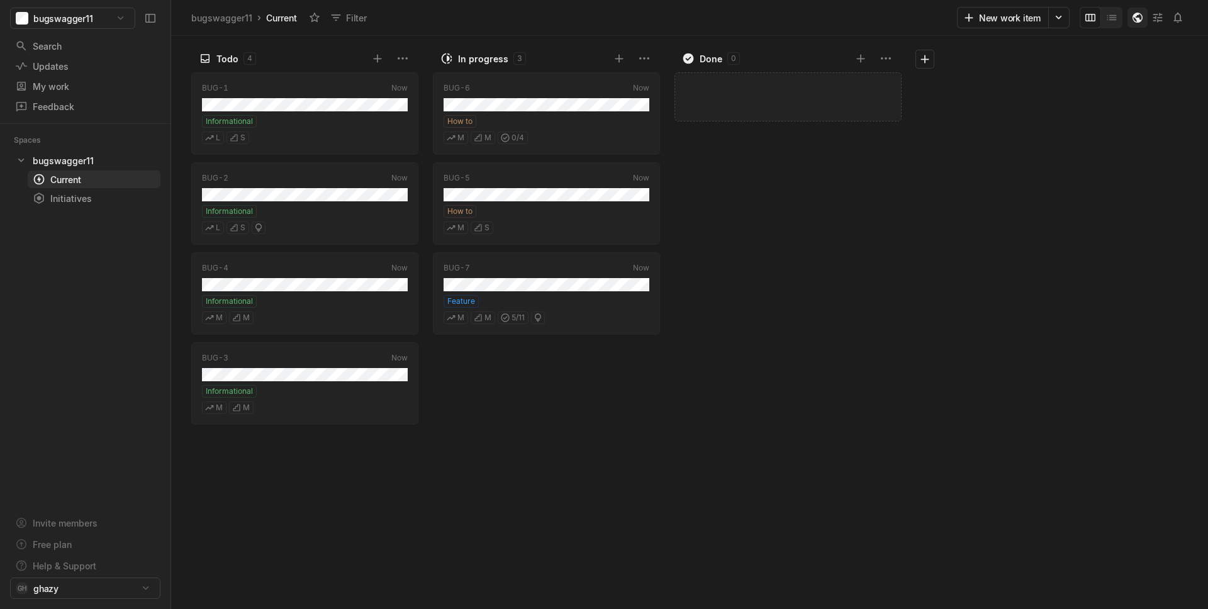
click at [1133, 22] on icon "button" at bounding box center [1137, 17] width 13 height 13
click at [1029, 337] on div "Todo 4 BUG-1 Now Informational L S BUG-2 Now Informational L S BUG-4 Now Inform…" at bounding box center [689, 322] width 1037 height 573
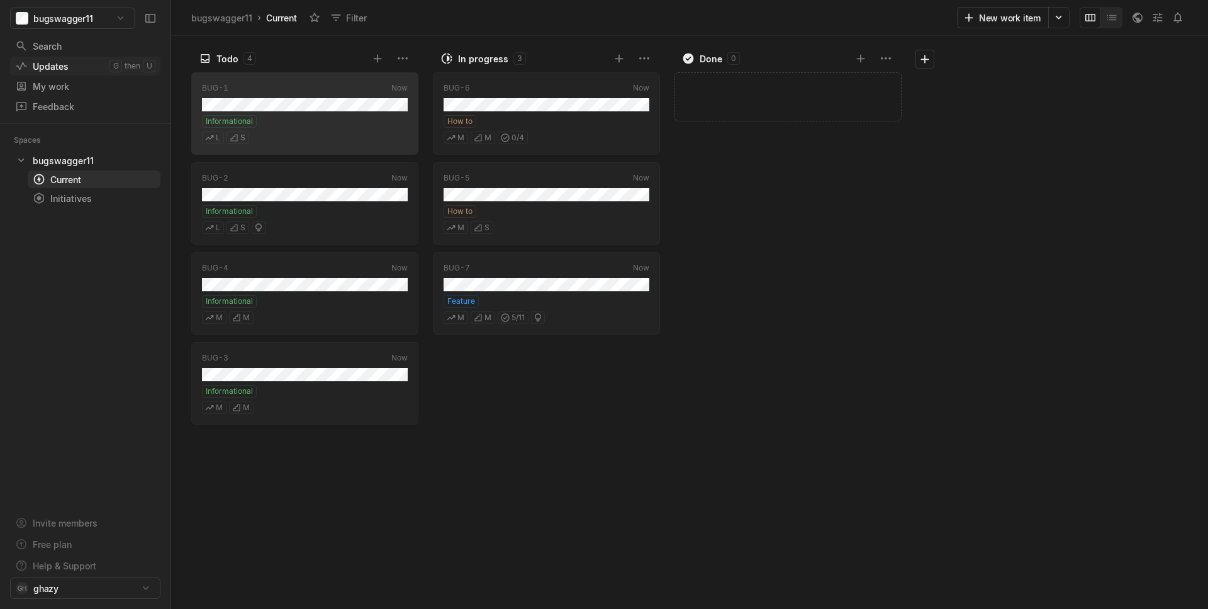
click at [70, 61] on div "Updates" at bounding box center [62, 66] width 94 height 13
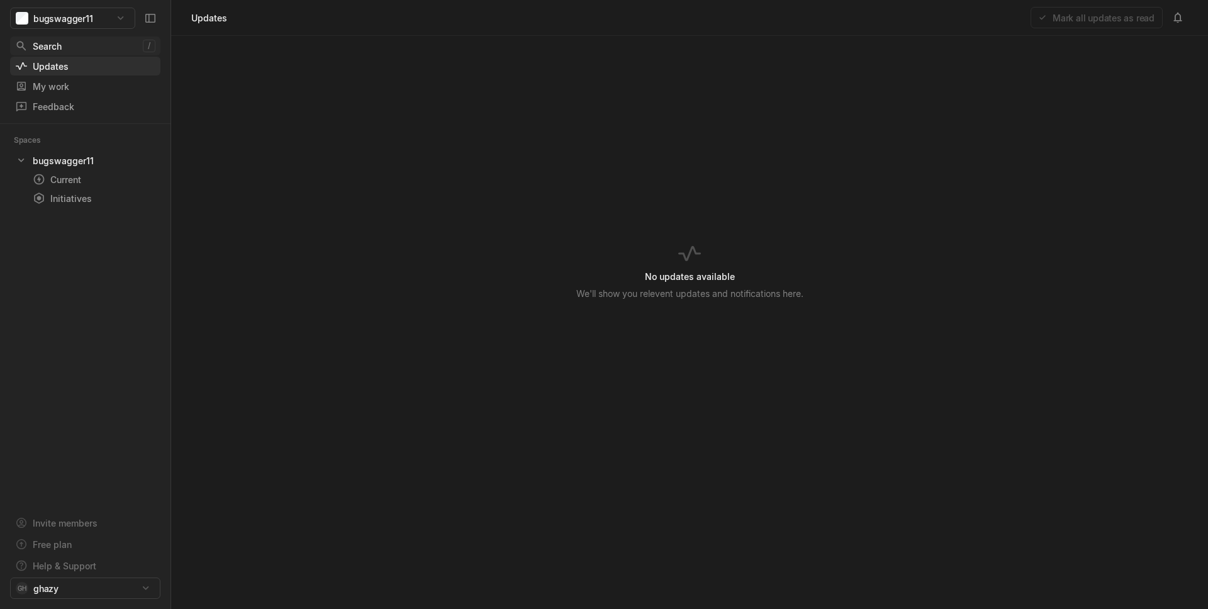
click at [67, 51] on div "Search" at bounding box center [79, 46] width 128 height 13
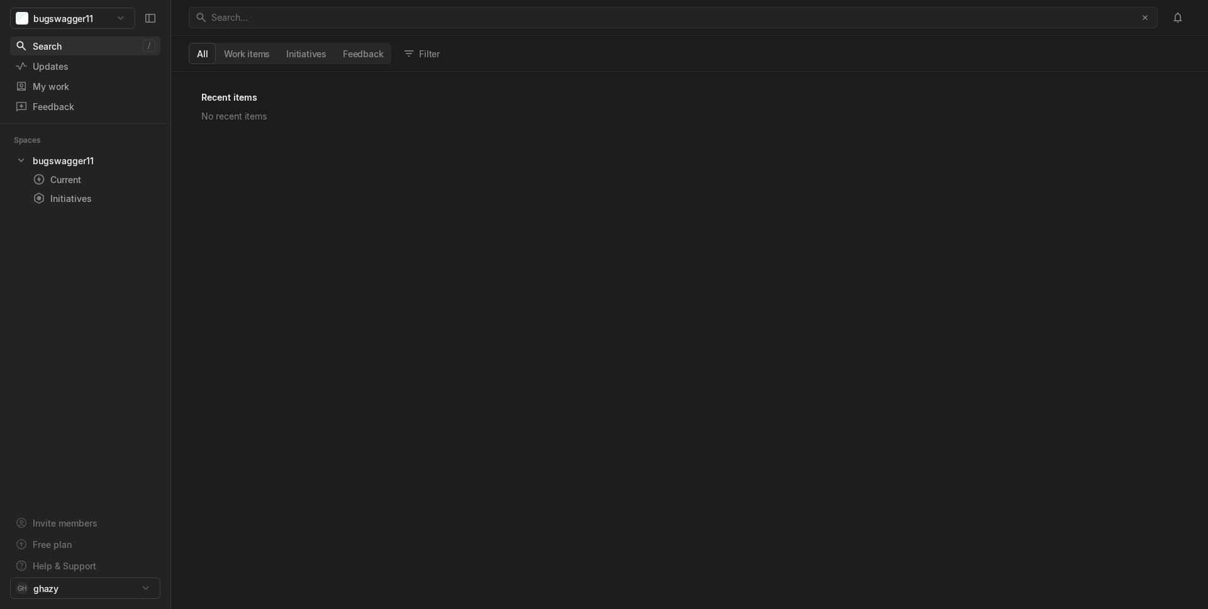
scroll to position [530, 1030]
click at [73, 174] on div "Current" at bounding box center [71, 179] width 77 height 13
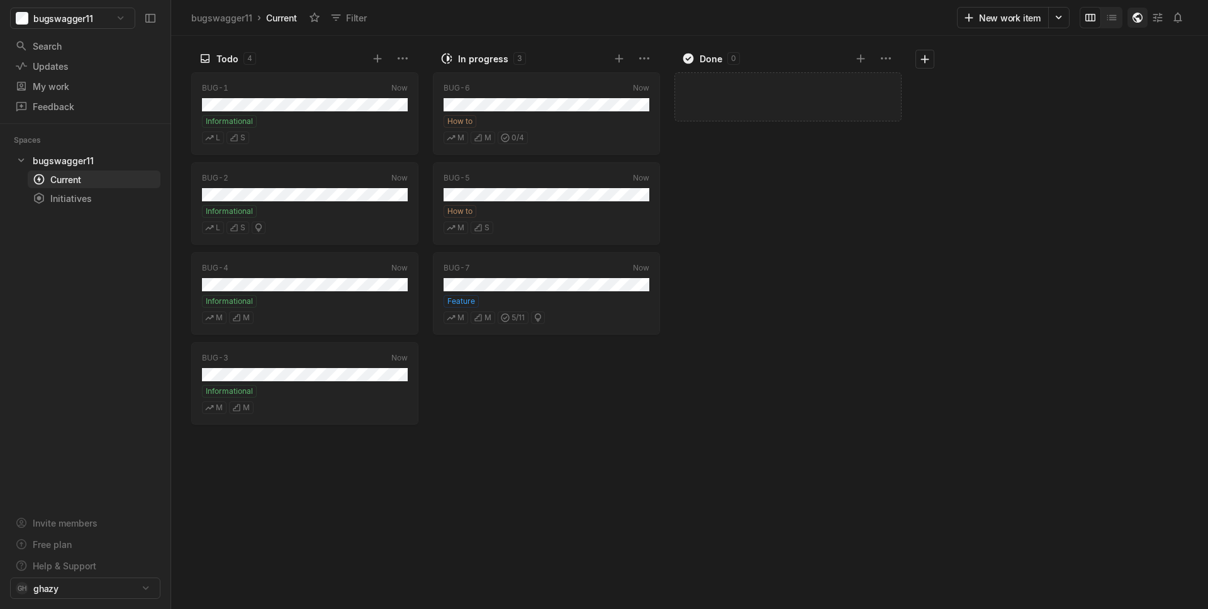
click at [1137, 19] on icon "button" at bounding box center [1138, 18] width 10 height 10
click at [1052, 269] on div "Todo 4 BUG-1 Now Informational L S BUG-2 Now Informational L S BUG-4 Now Inform…" at bounding box center [689, 322] width 1037 height 573
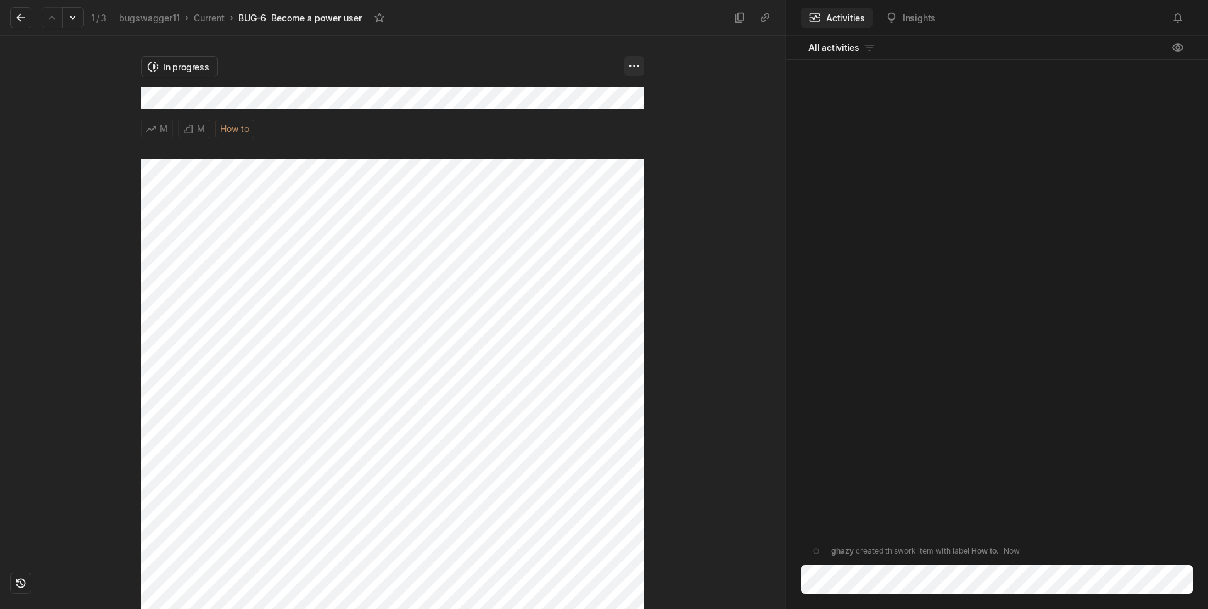
click at [633, 62] on html "bugswagger11 Search / Updates g then u My work = Feedback g then f Spaces bugsw…" at bounding box center [604, 304] width 1208 height 609
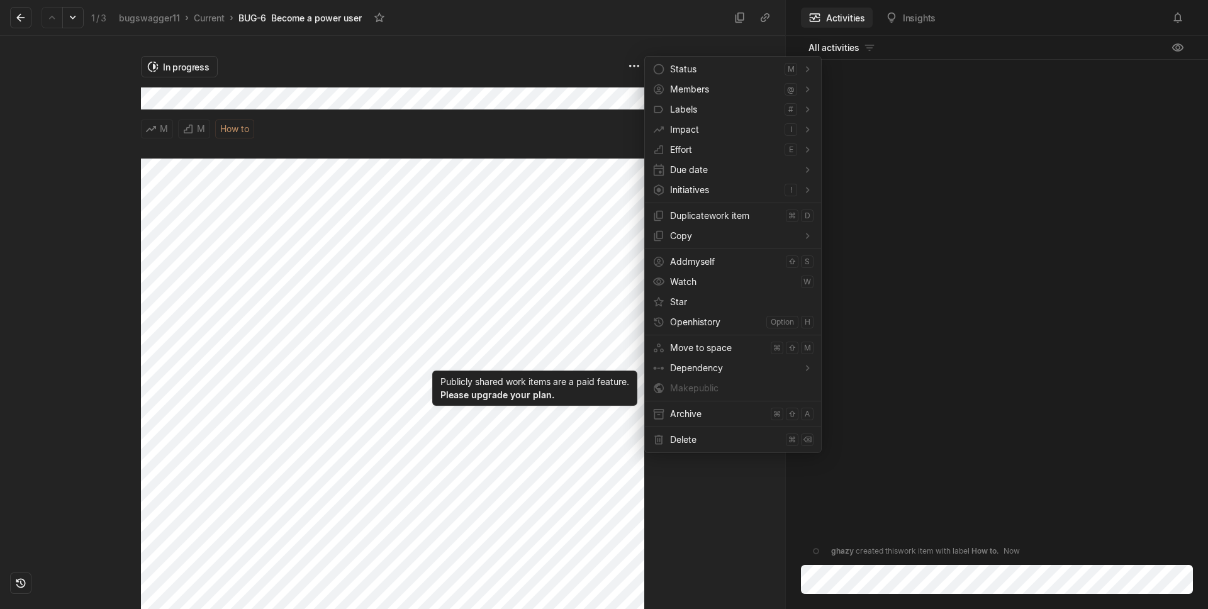
click at [694, 386] on span "Make public" at bounding box center [694, 388] width 48 height 11
click at [701, 394] on span "Make public" at bounding box center [741, 388] width 143 height 20
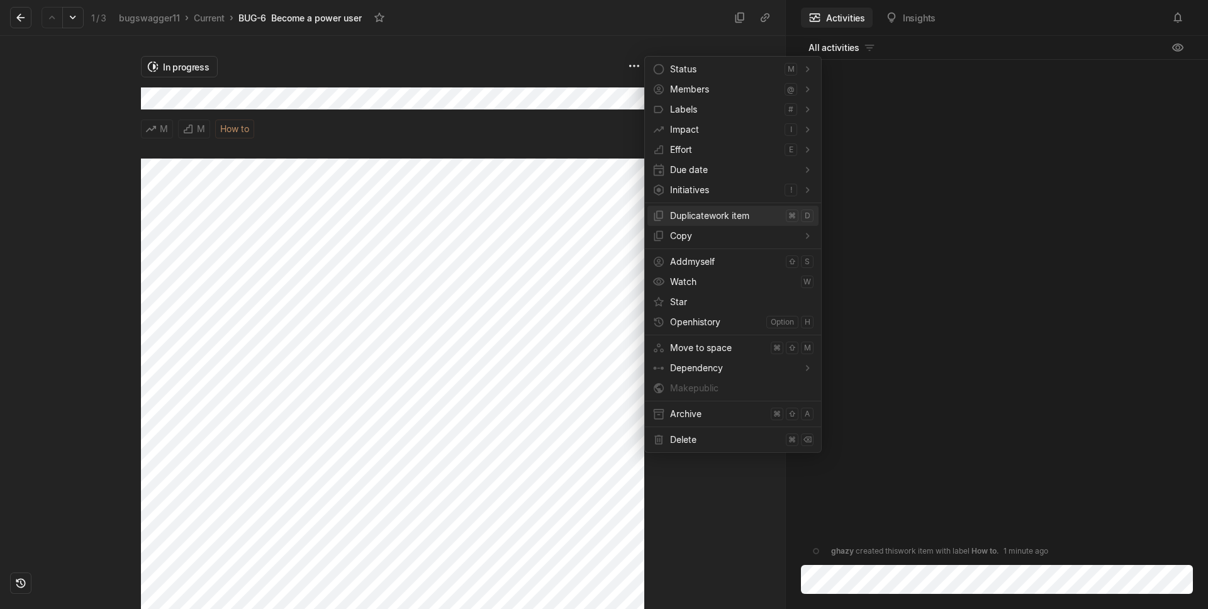
click at [742, 218] on span "Duplicate work item" at bounding box center [725, 216] width 111 height 20
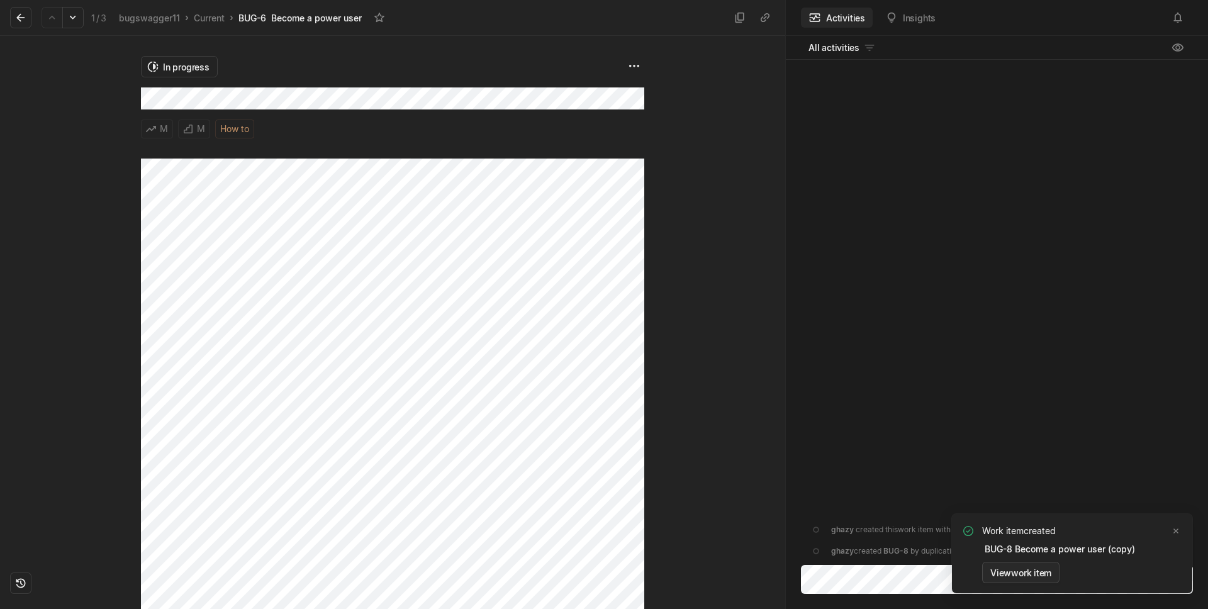
click at [1053, 572] on button "View work item" at bounding box center [1020, 572] width 77 height 21
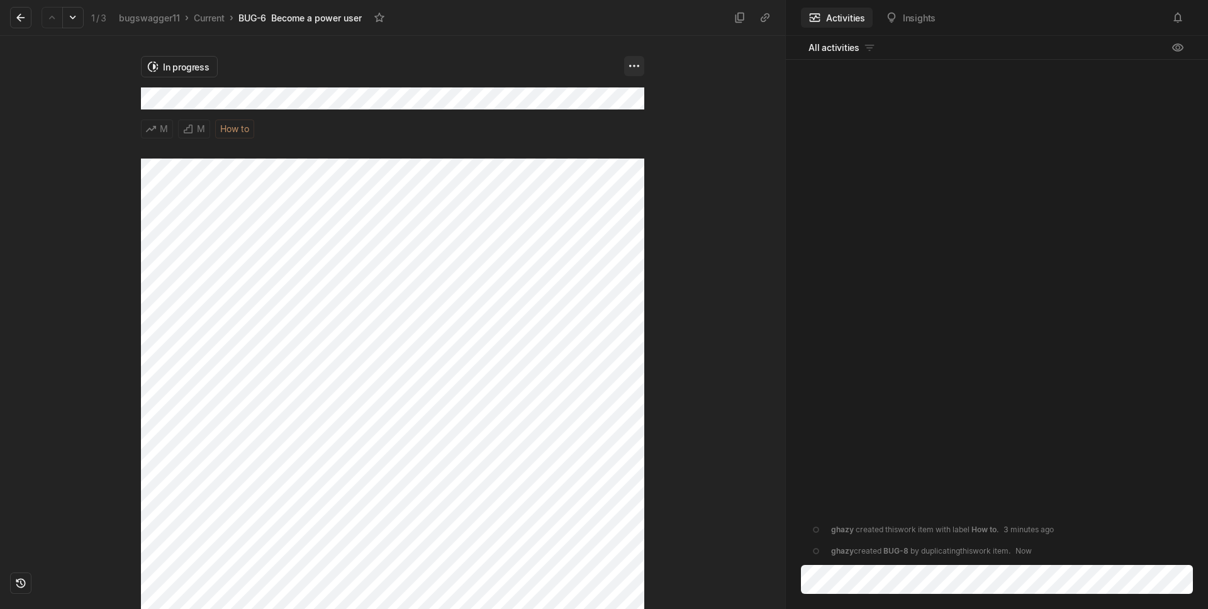
click at [629, 74] on html "bugswagger11 Search / Updates g then u My work = Feedback g then f Spaces bugsw…" at bounding box center [604, 304] width 1208 height 609
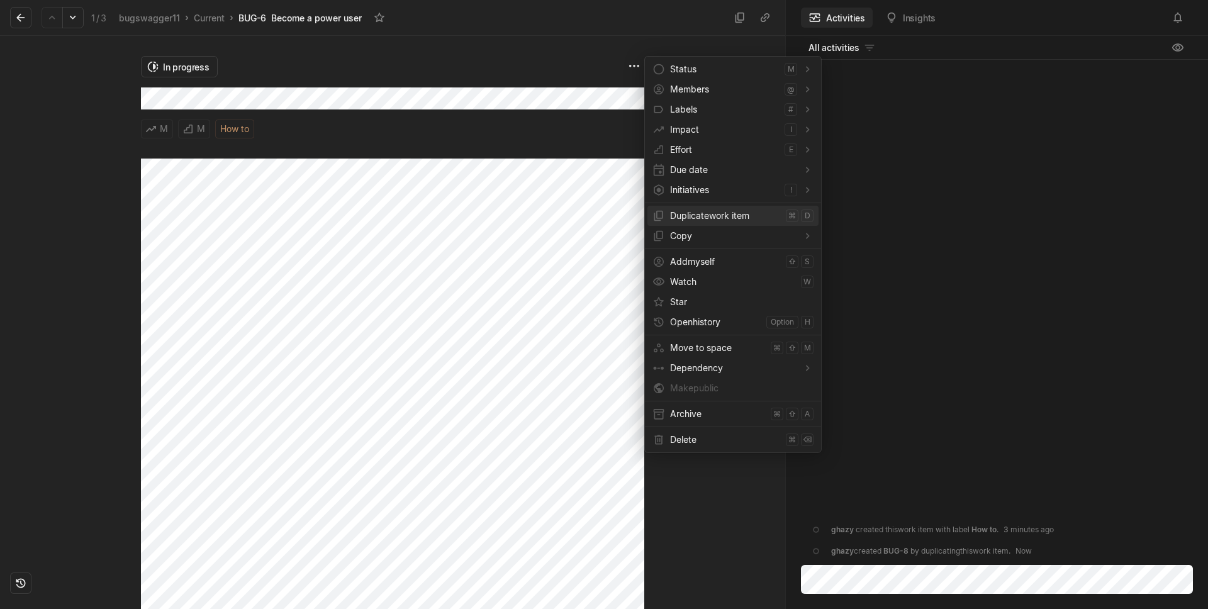
click at [695, 220] on span "Duplicate work item" at bounding box center [725, 216] width 111 height 20
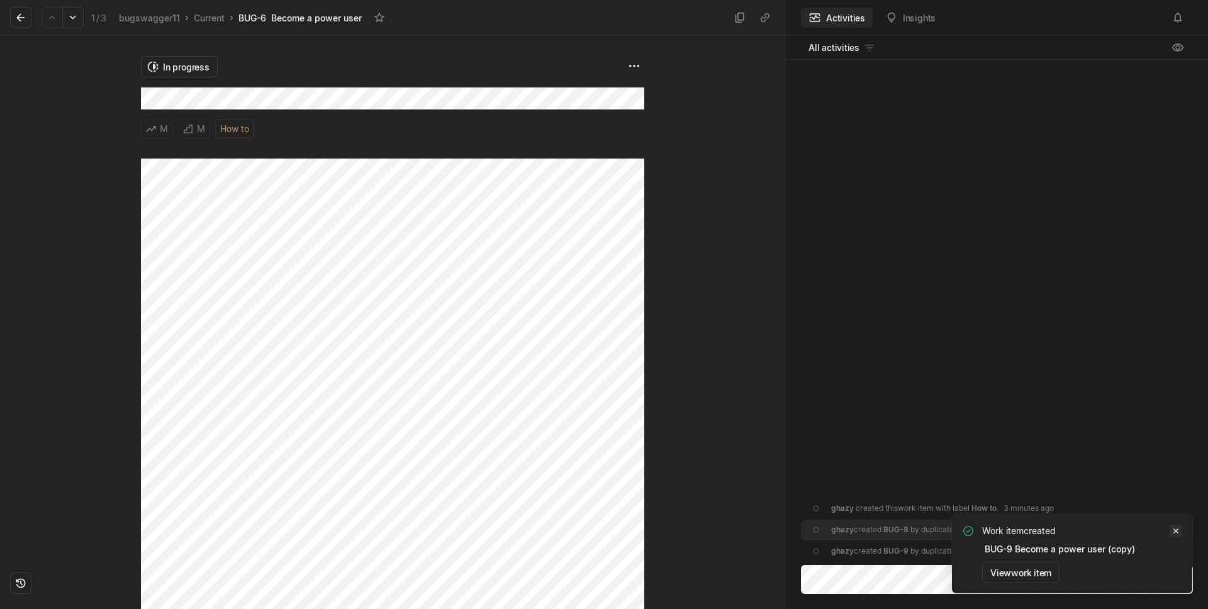
click at [1175, 527] on icon "Notifications (F8)" at bounding box center [1176, 531] width 10 height 10
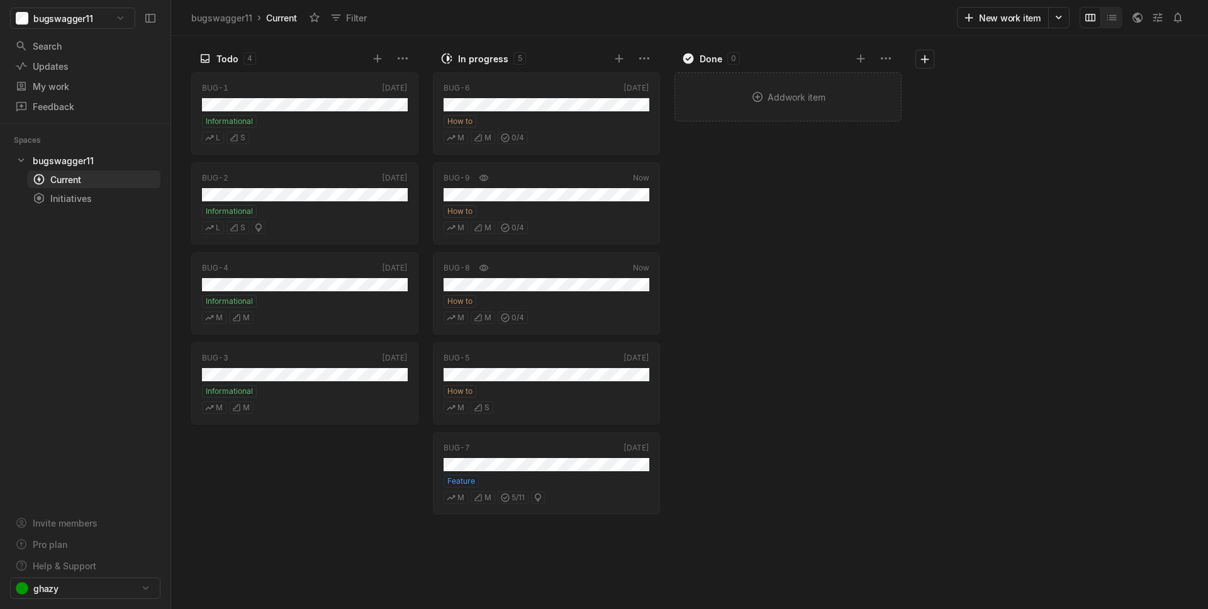
click at [724, 76] on div "Add work item" at bounding box center [788, 97] width 226 height 48
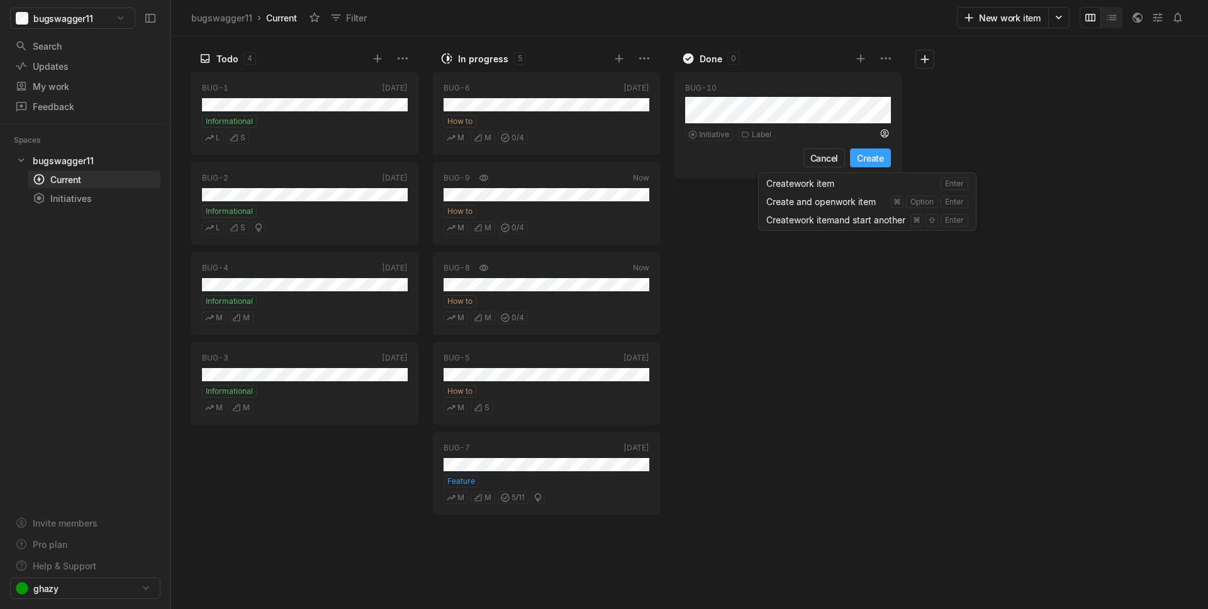
click at [874, 160] on button "Create" at bounding box center [870, 157] width 41 height 19
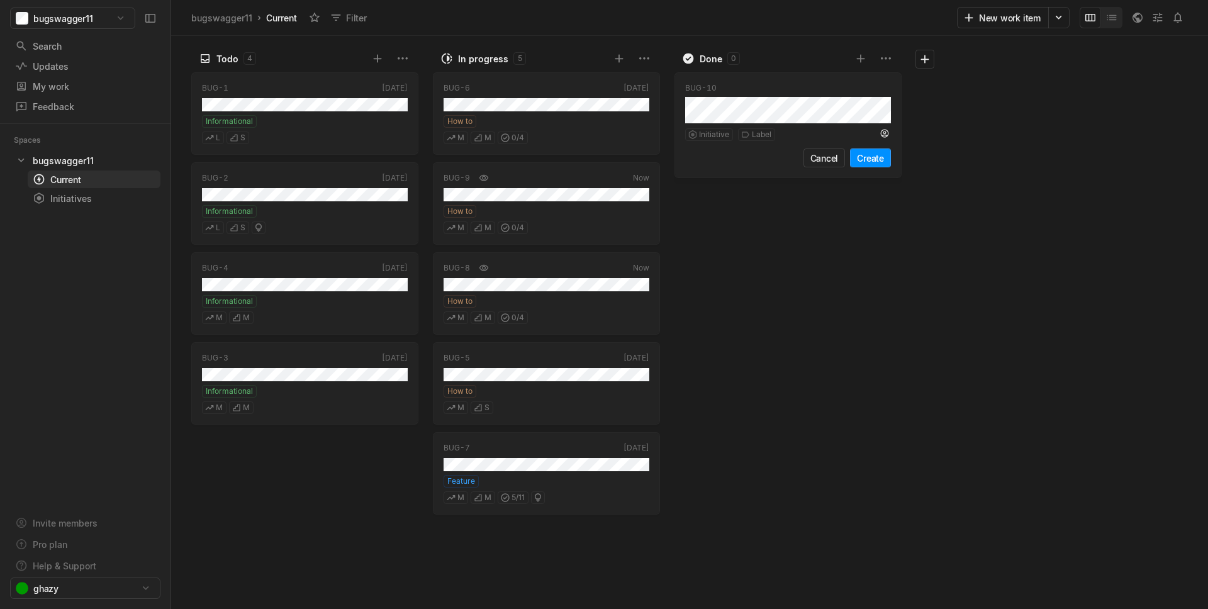
click at [793, 94] on div "BUG - 10" at bounding box center [788, 88] width 206 height 13
click at [800, 52] on div "Done 0" at bounding box center [766, 58] width 169 height 13
click at [69, 87] on div "My work" at bounding box center [79, 86] width 128 height 13
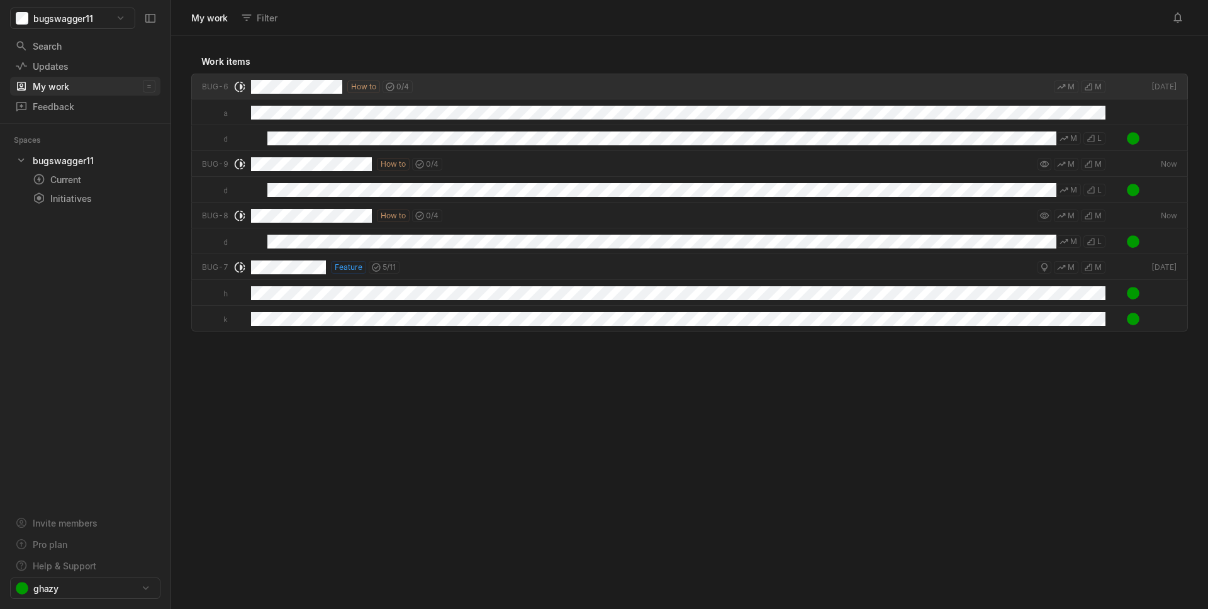
scroll to position [566, 1030]
click at [65, 63] on div "Updates" at bounding box center [62, 66] width 94 height 13
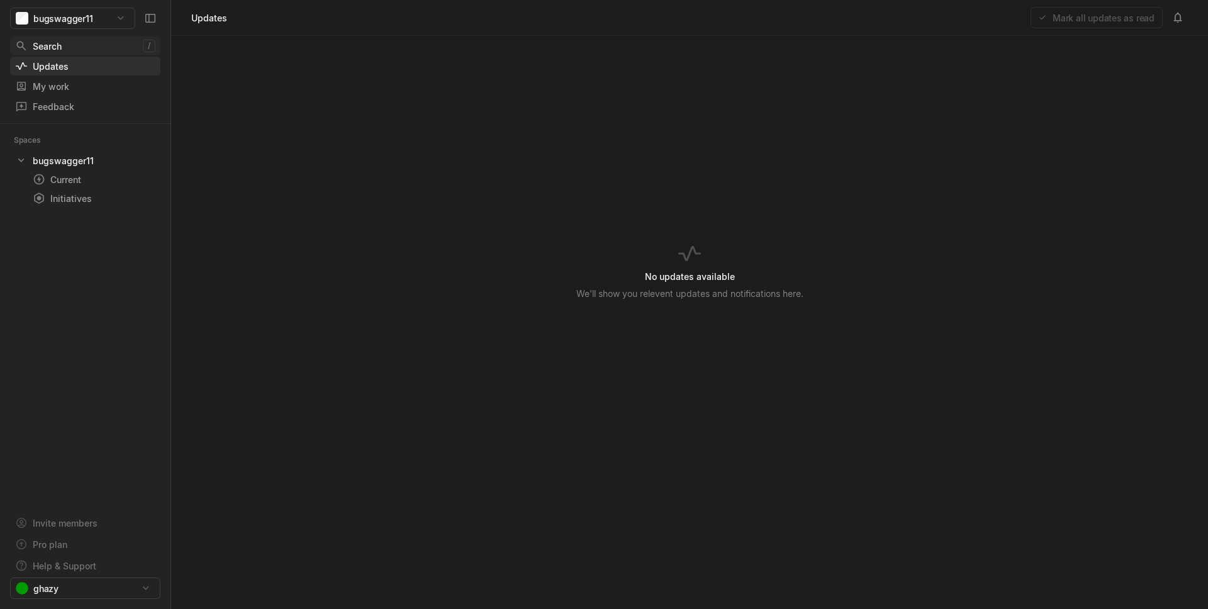
click at [66, 57] on link "Updates g then u" at bounding box center [85, 66] width 150 height 19
click at [68, 50] on div "Search" at bounding box center [79, 46] width 128 height 13
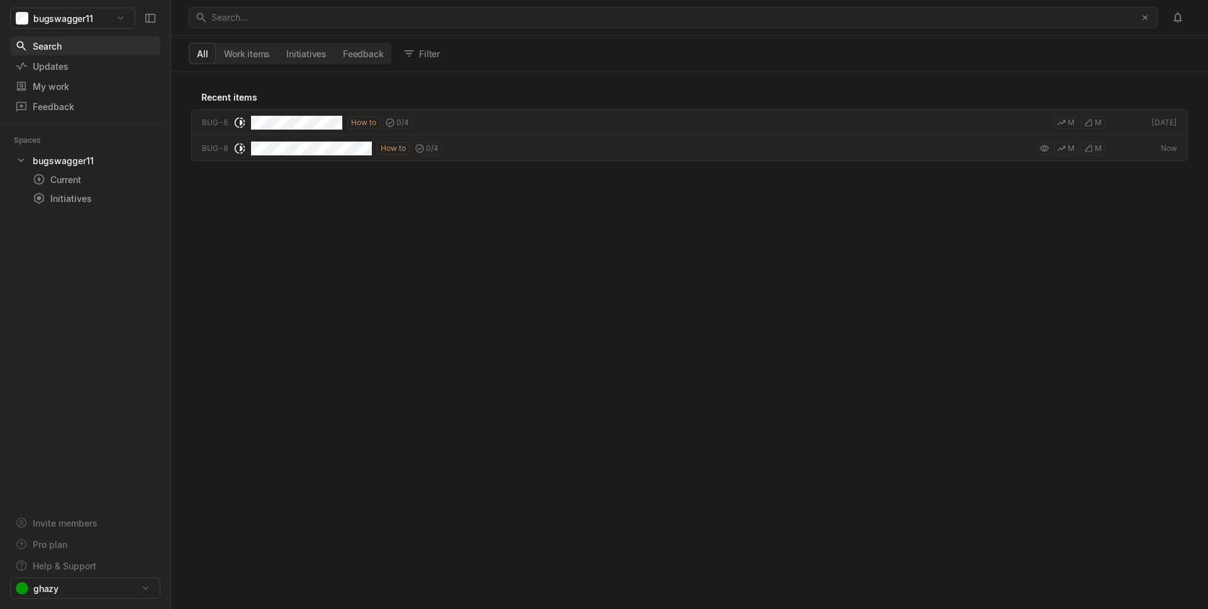
scroll to position [537, 1037]
click at [77, 18] on html "bugswagger11 Search / Updates g then u My work = Feedback g then f Spaces bugsw…" at bounding box center [604, 304] width 1208 height 609
click at [101, 68] on span "Organization settings" at bounding box center [99, 66] width 127 height 20
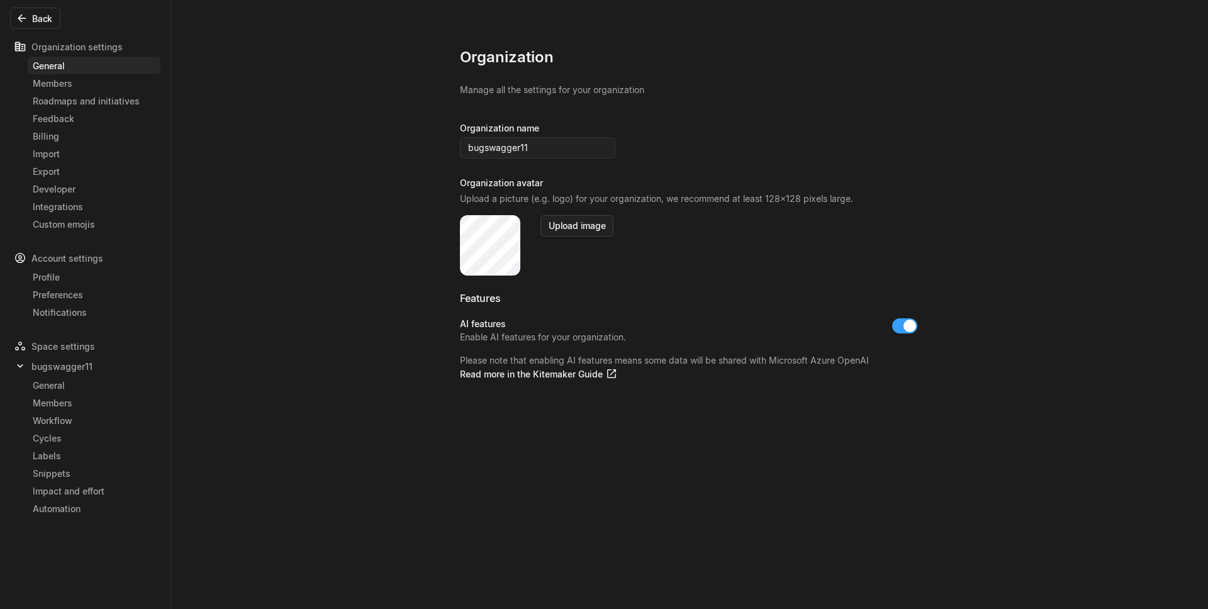
click at [555, 221] on button "Upload image" at bounding box center [576, 225] width 73 height 21
click at [60, 283] on link "Profile" at bounding box center [94, 277] width 133 height 18
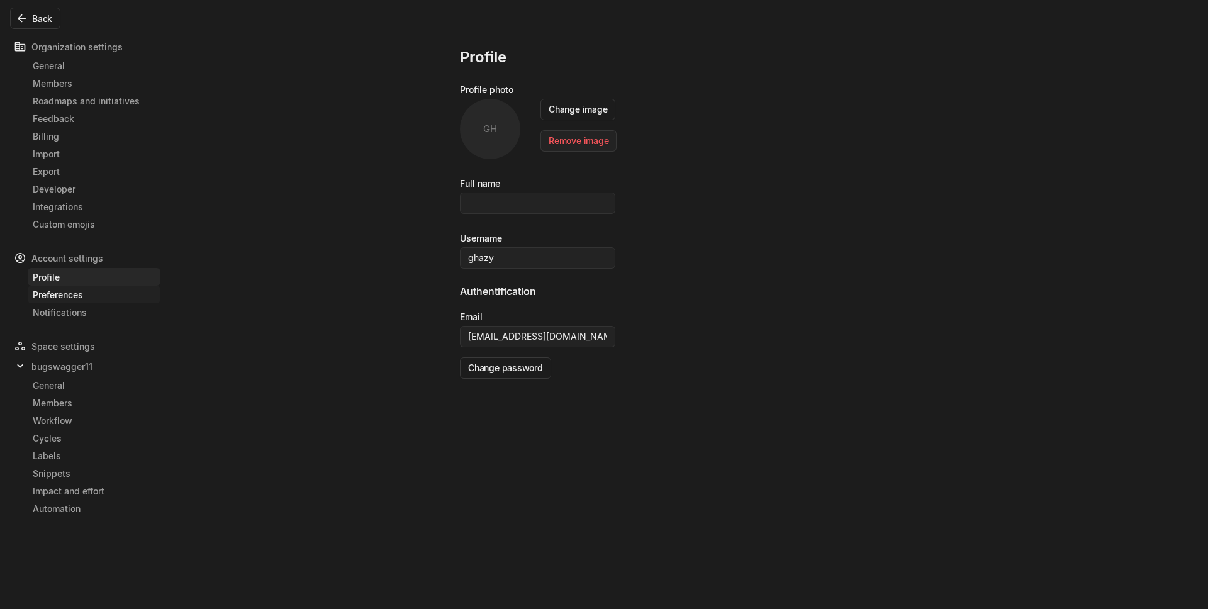
click at [62, 296] on div "Preferences" at bounding box center [94, 294] width 123 height 13
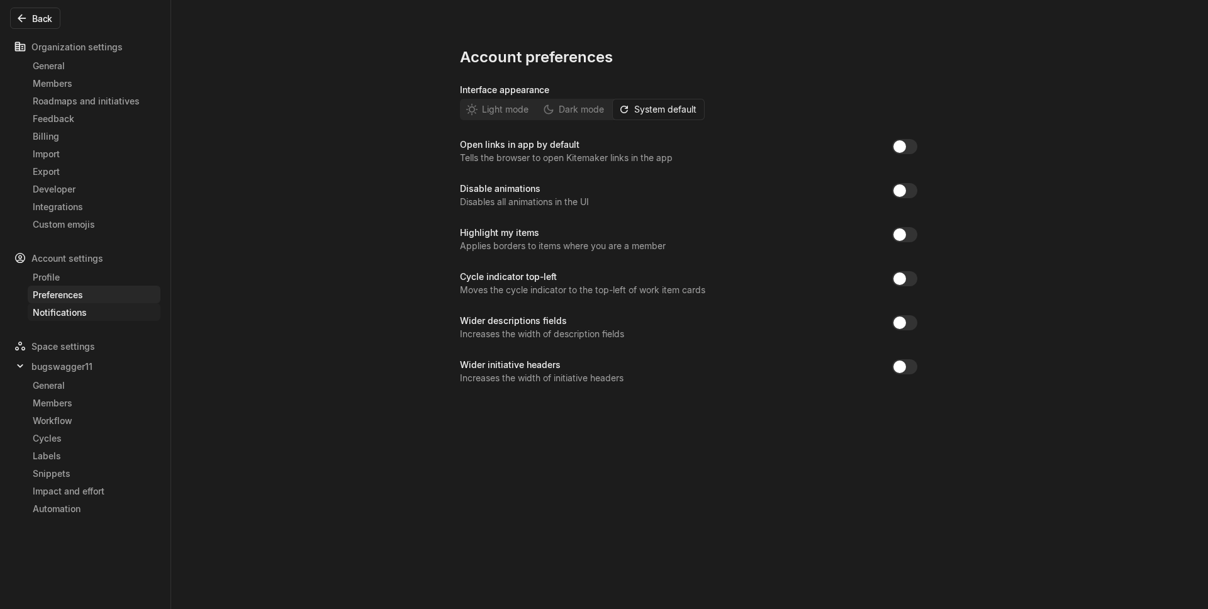
click at [69, 315] on div "Notifications" at bounding box center [94, 312] width 123 height 13
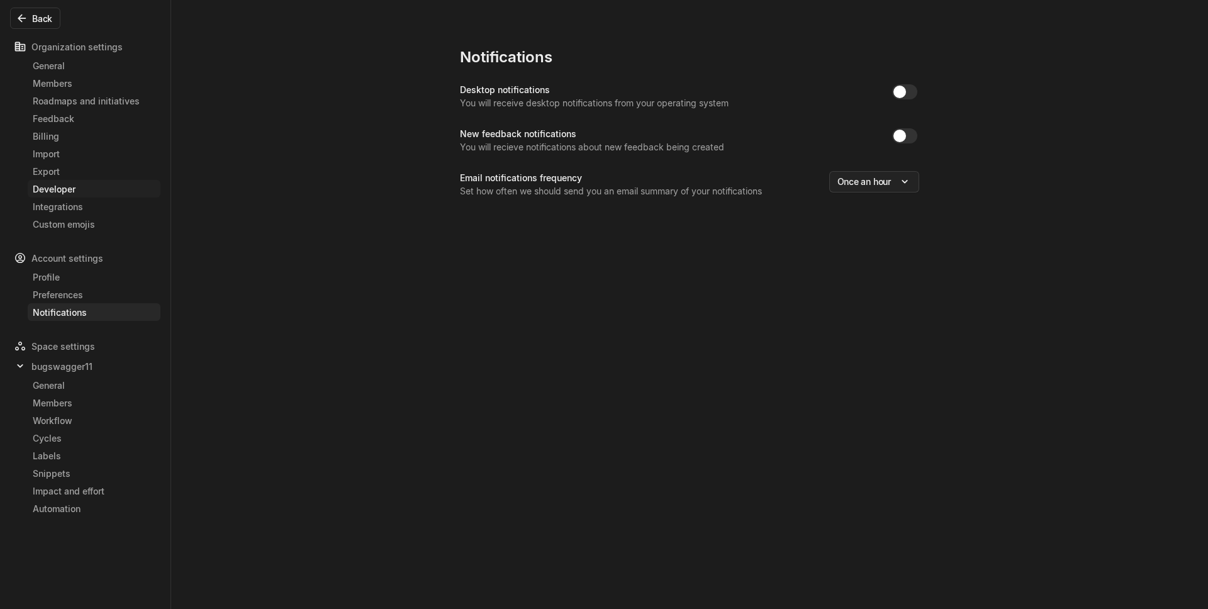
click at [74, 189] on div "Developer" at bounding box center [94, 188] width 123 height 13
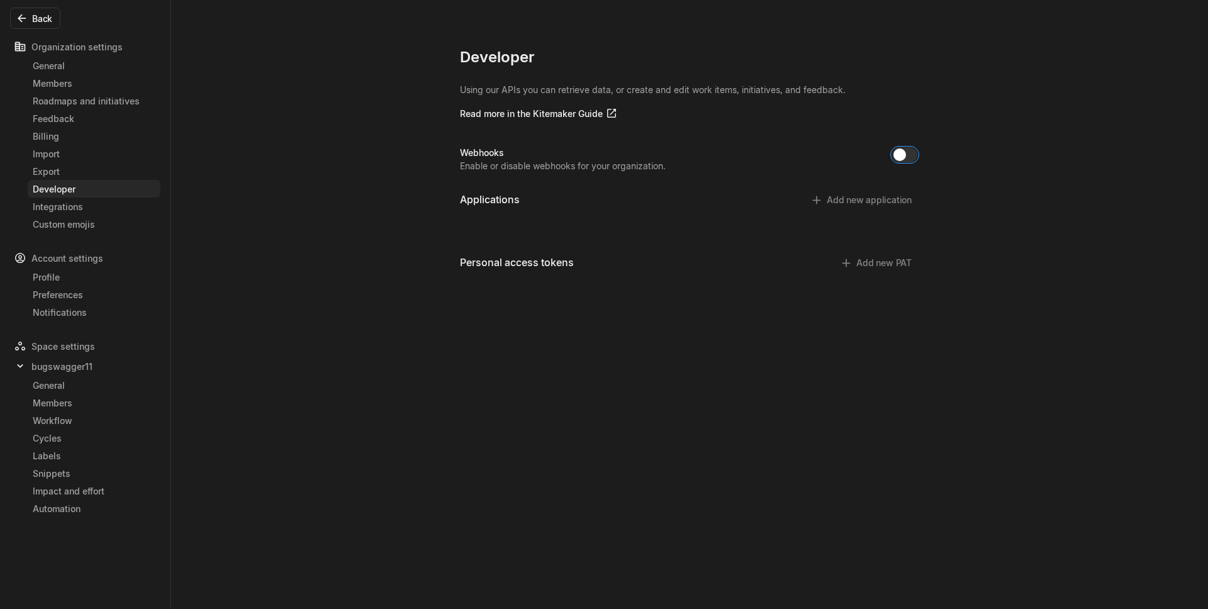
click at [907, 158] on button "button" at bounding box center [904, 154] width 25 height 15
click at [907, 158] on span "button" at bounding box center [910, 154] width 13 height 13
click at [43, 17] on button "Back" at bounding box center [35, 18] width 50 height 21
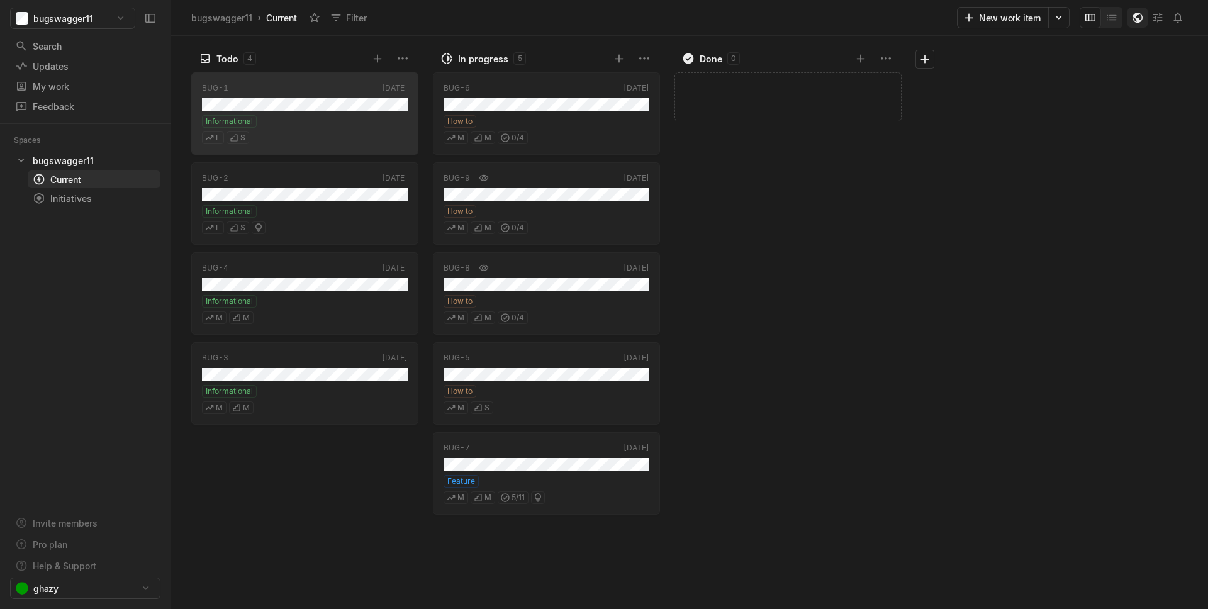
click at [1139, 17] on icon "button" at bounding box center [1137, 17] width 13 height 13
click at [81, 549] on div "Pro plan" at bounding box center [85, 544] width 150 height 19
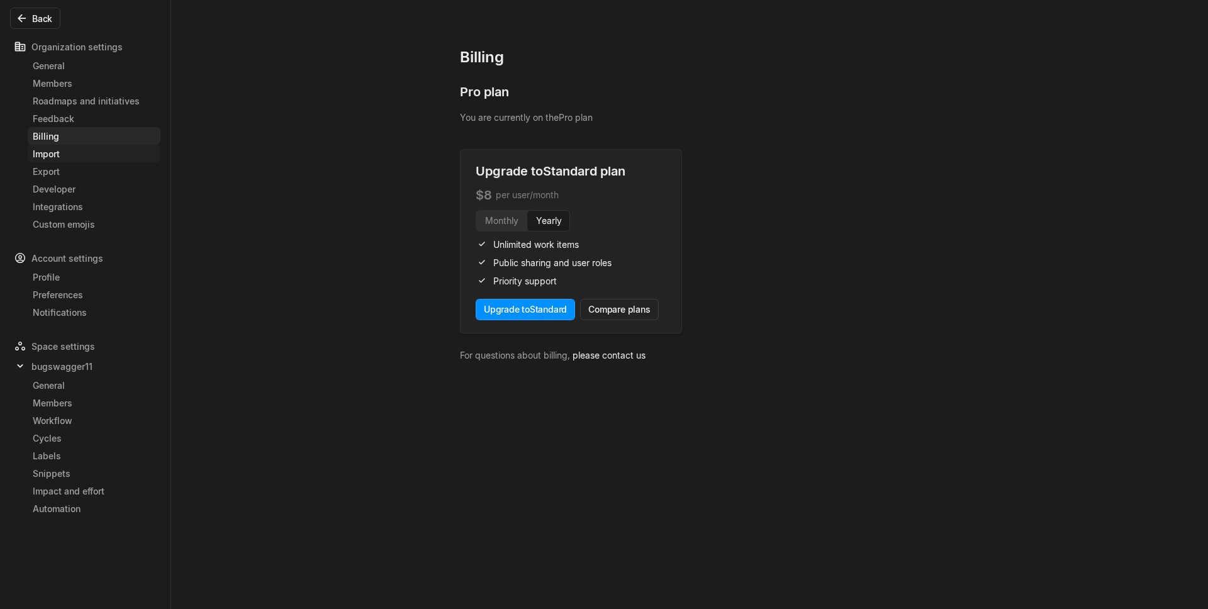
click at [119, 155] on div "Import" at bounding box center [94, 153] width 123 height 13
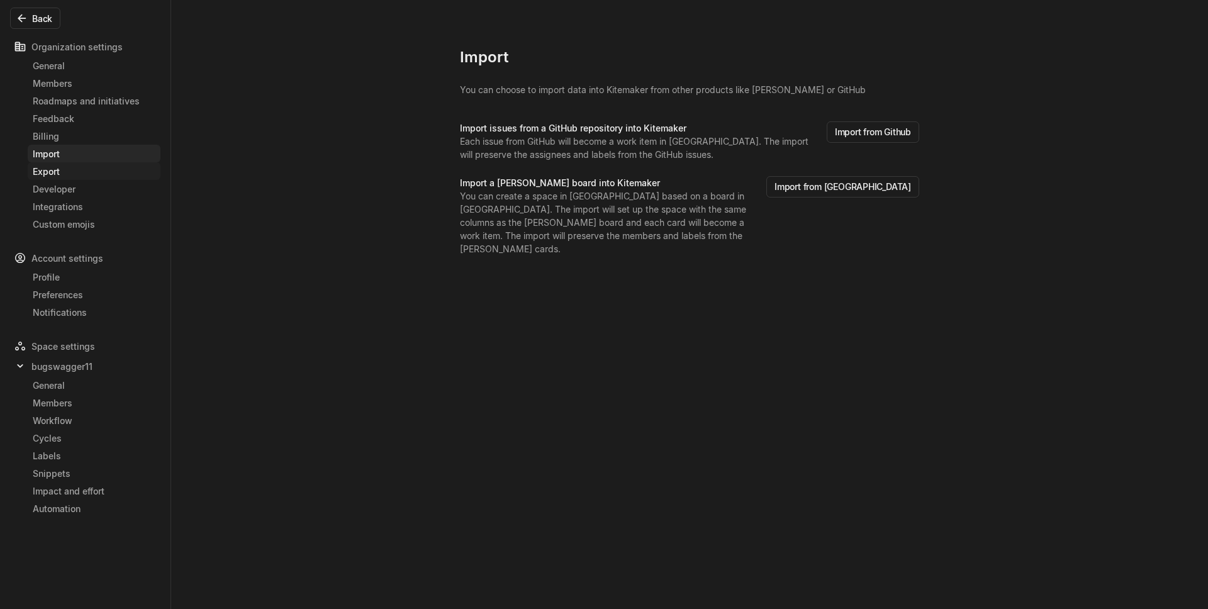
click at [91, 170] on div "Export" at bounding box center [94, 171] width 123 height 13
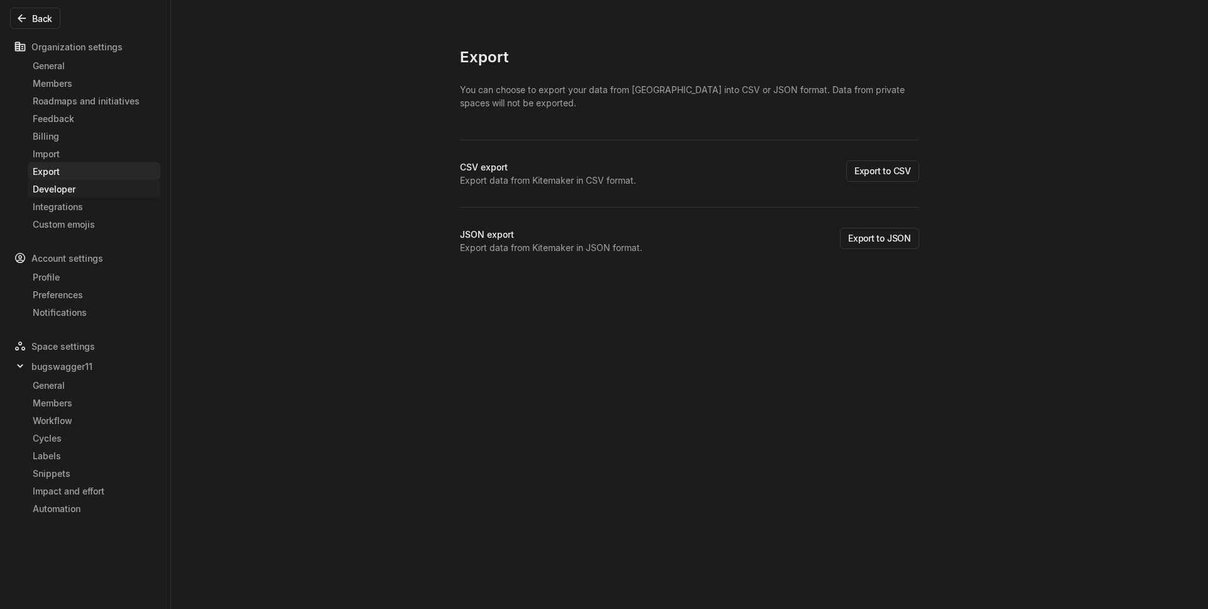
click at [90, 187] on div "Developer" at bounding box center [94, 188] width 123 height 13
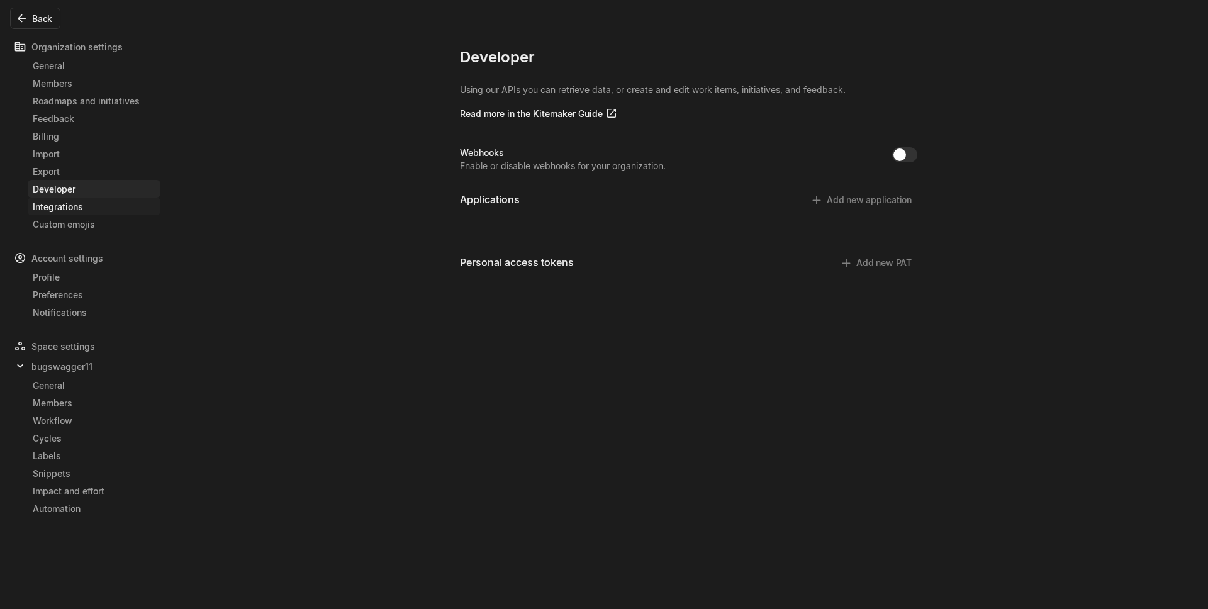
click at [99, 208] on div "Integrations" at bounding box center [94, 206] width 123 height 13
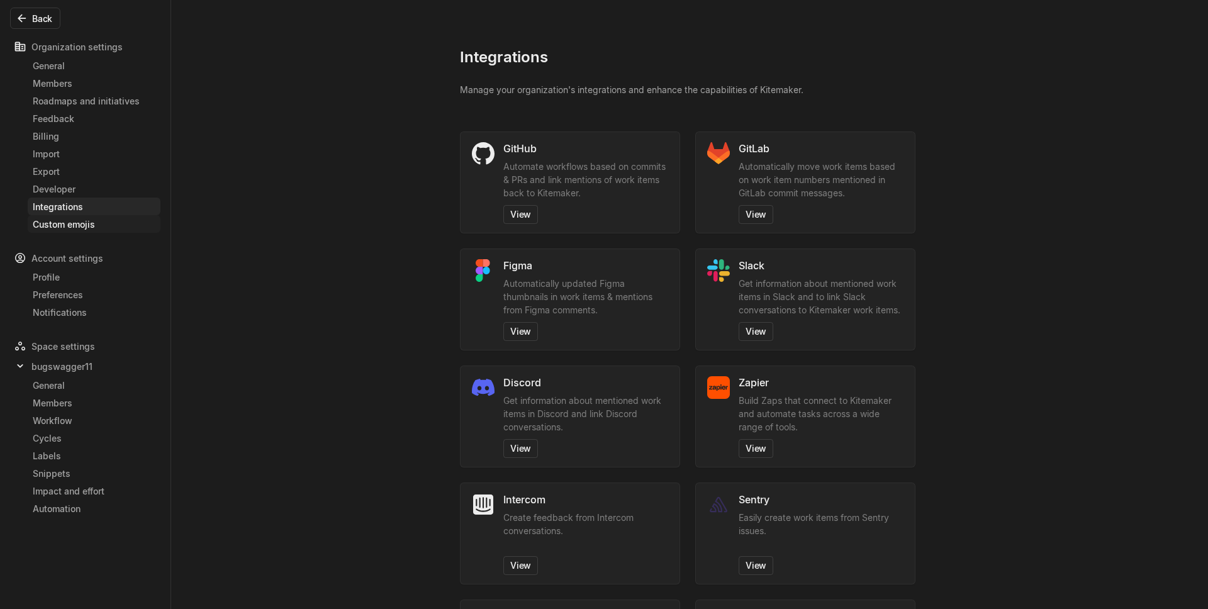
click at [96, 223] on div "Custom emojis" at bounding box center [94, 224] width 123 height 13
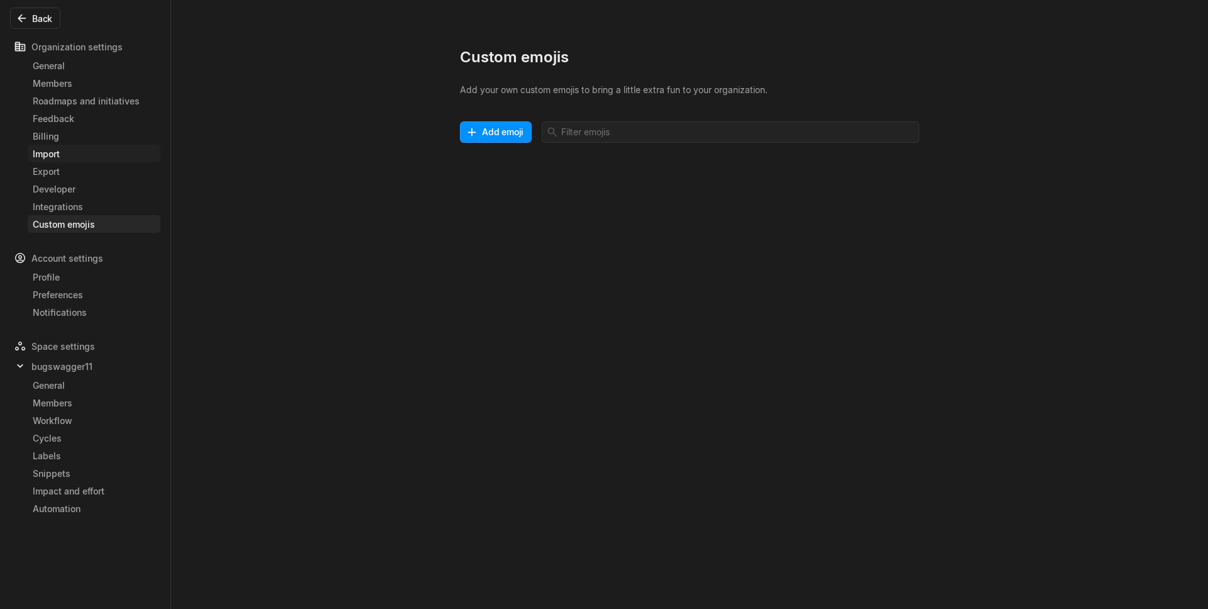
click at [95, 159] on div "Import" at bounding box center [94, 153] width 123 height 13
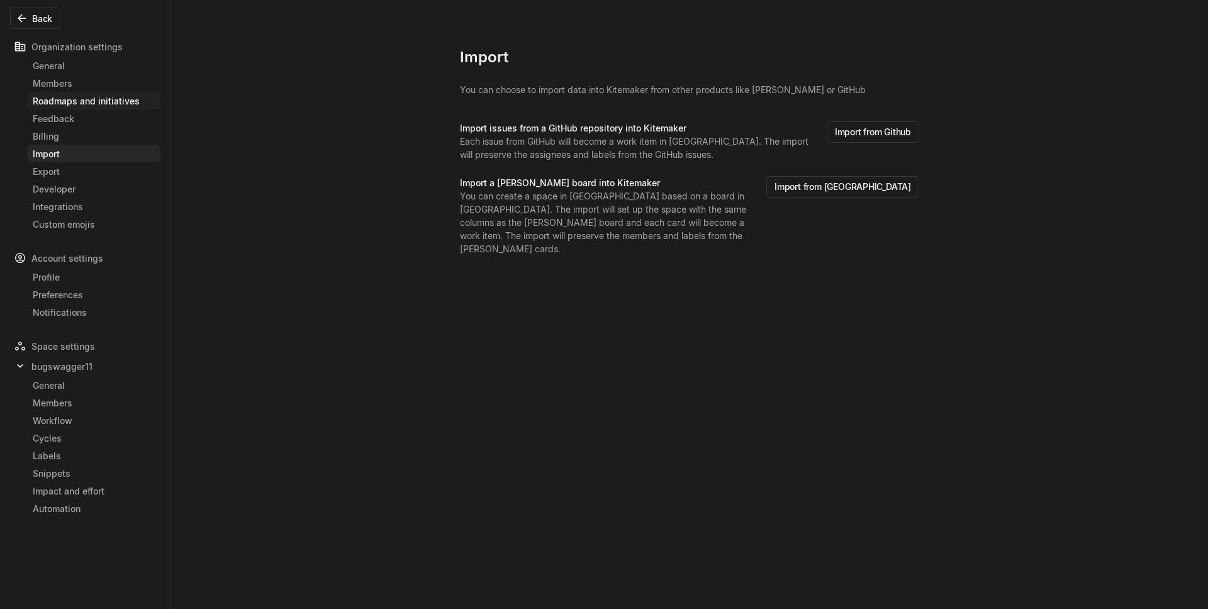
click at [99, 103] on div "Roadmaps and initiatives" at bounding box center [94, 100] width 123 height 13
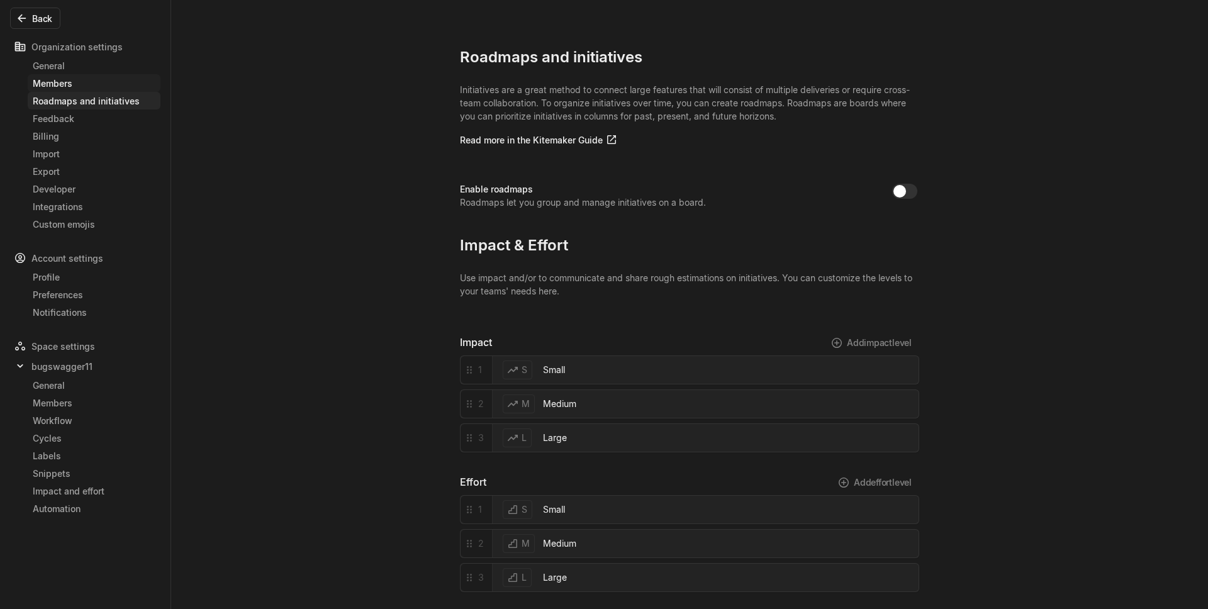
click at [107, 77] on div "Members" at bounding box center [94, 83] width 123 height 13
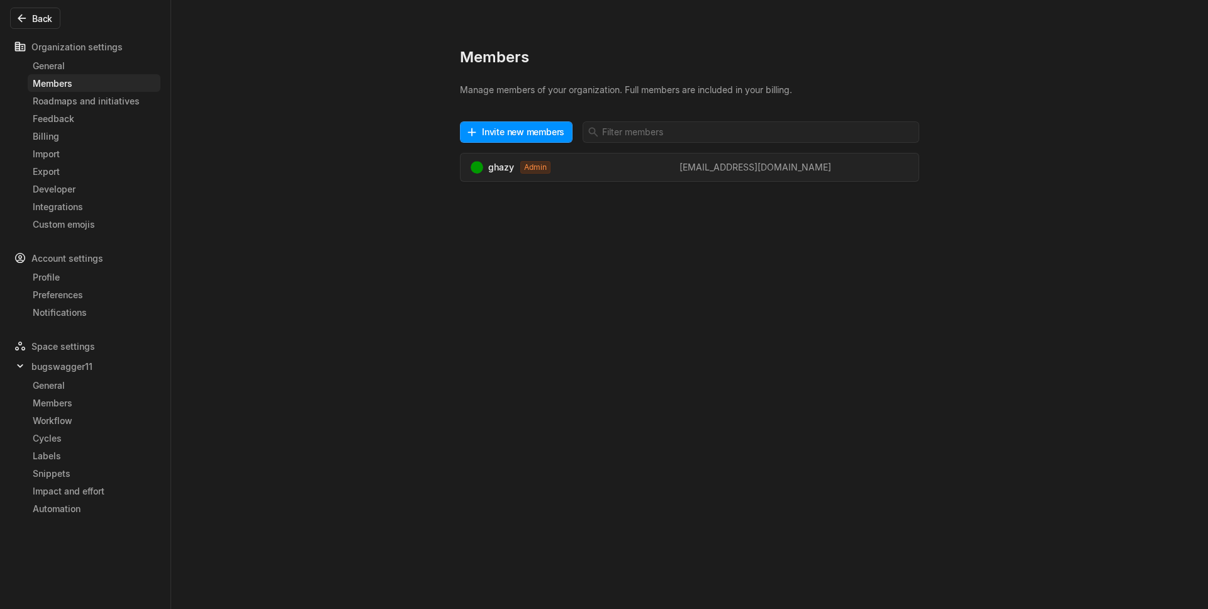
click at [97, 74] on link "Members" at bounding box center [94, 83] width 133 height 18
click at [104, 66] on div "General" at bounding box center [94, 65] width 123 height 13
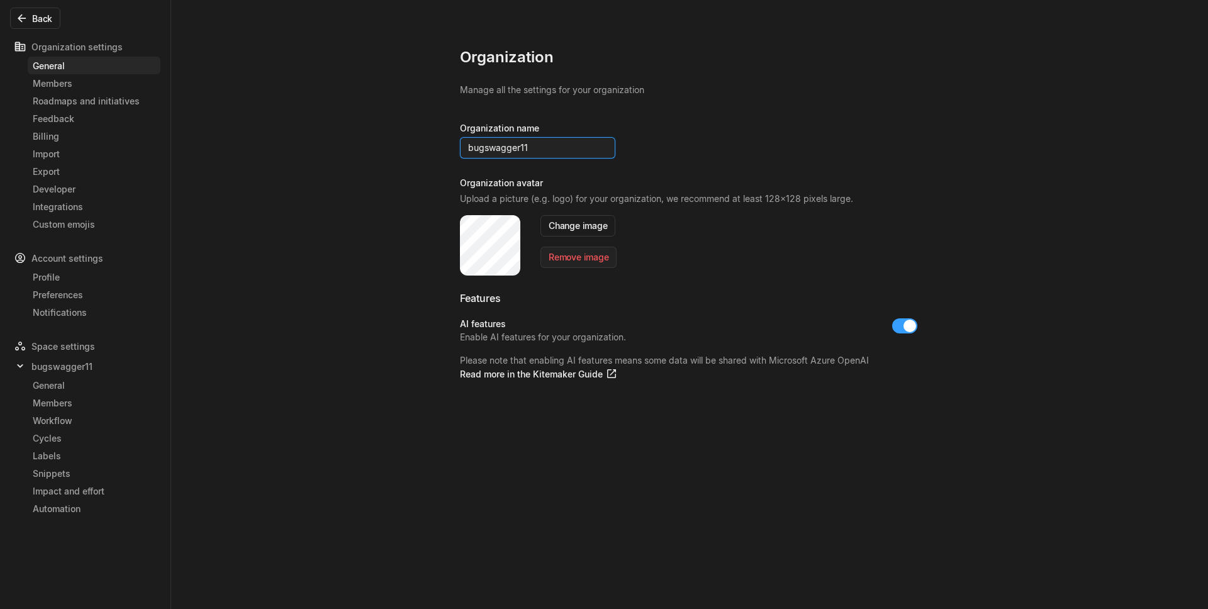
click at [561, 152] on input "bugswagger11" at bounding box center [537, 147] width 155 height 21
click at [678, 145] on button "Save" at bounding box center [696, 147] width 36 height 21
click at [678, 148] on button "Save" at bounding box center [696, 147] width 36 height 21
type input "bugswagger"
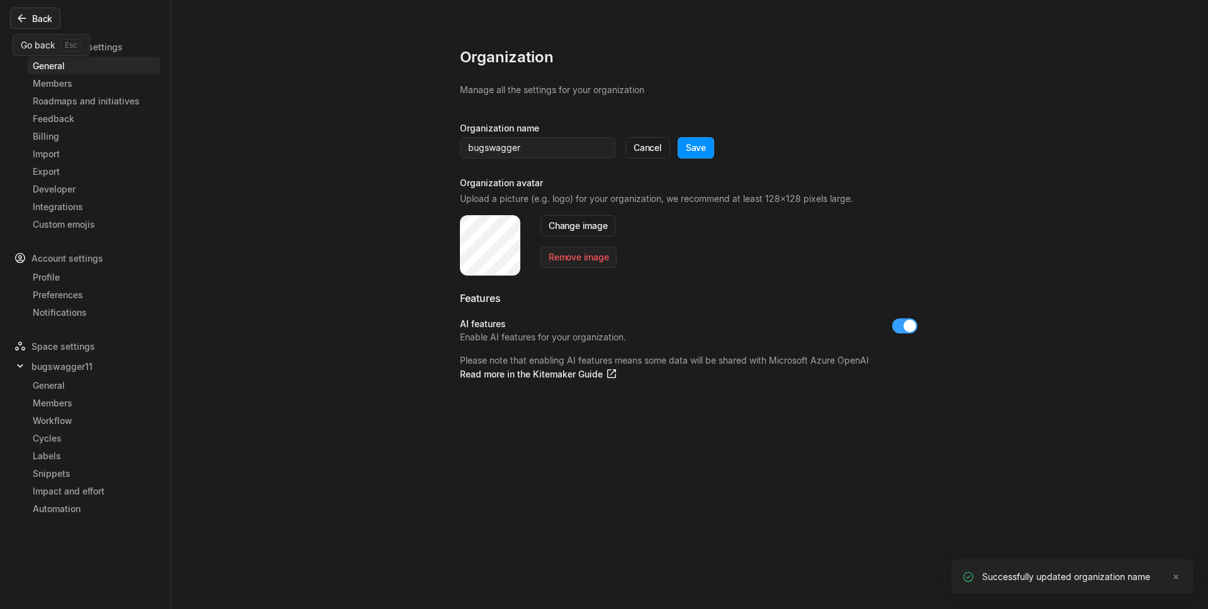
click at [49, 21] on button "Back" at bounding box center [35, 18] width 50 height 21
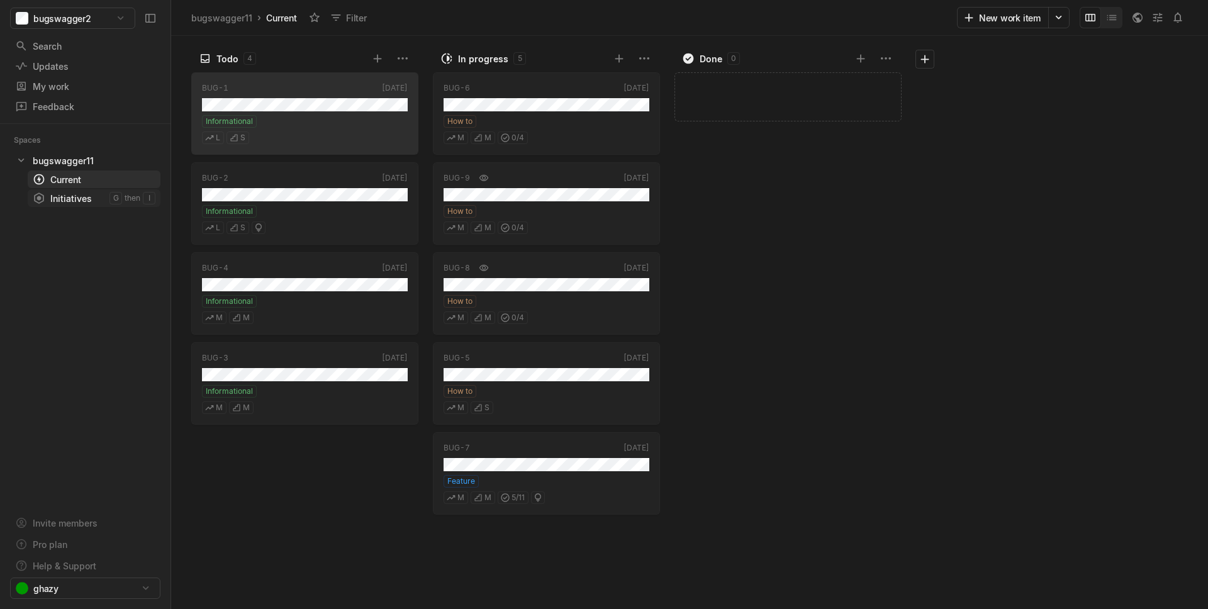
click at [93, 198] on div "Initiatives" at bounding box center [71, 198] width 77 height 13
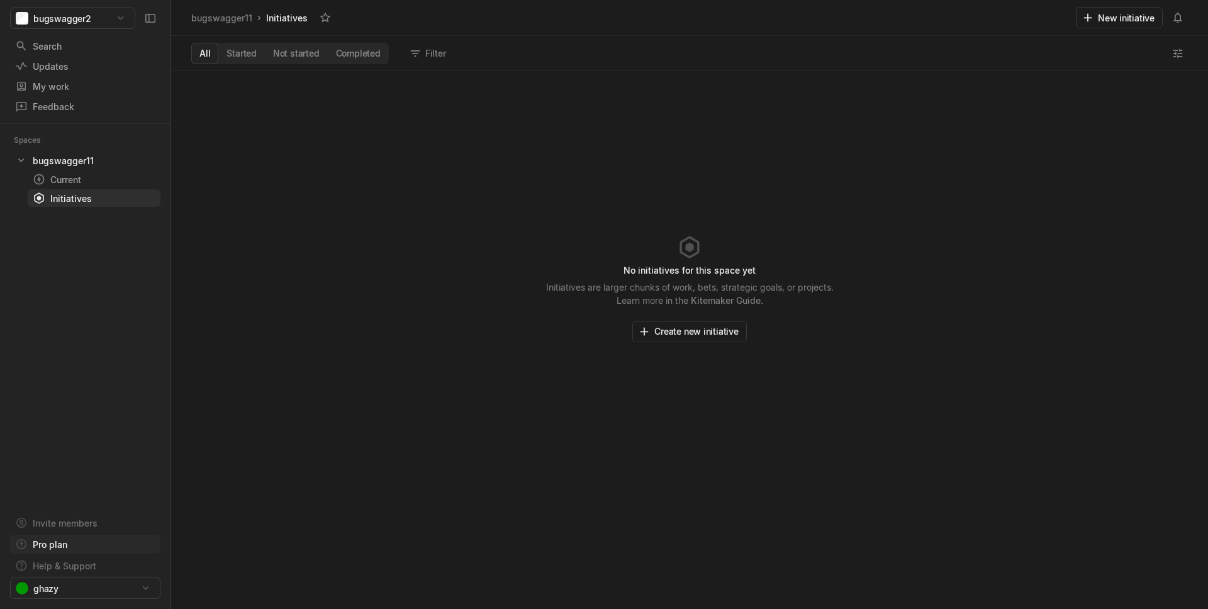
click at [65, 546] on div "Pro plan" at bounding box center [50, 544] width 35 height 13
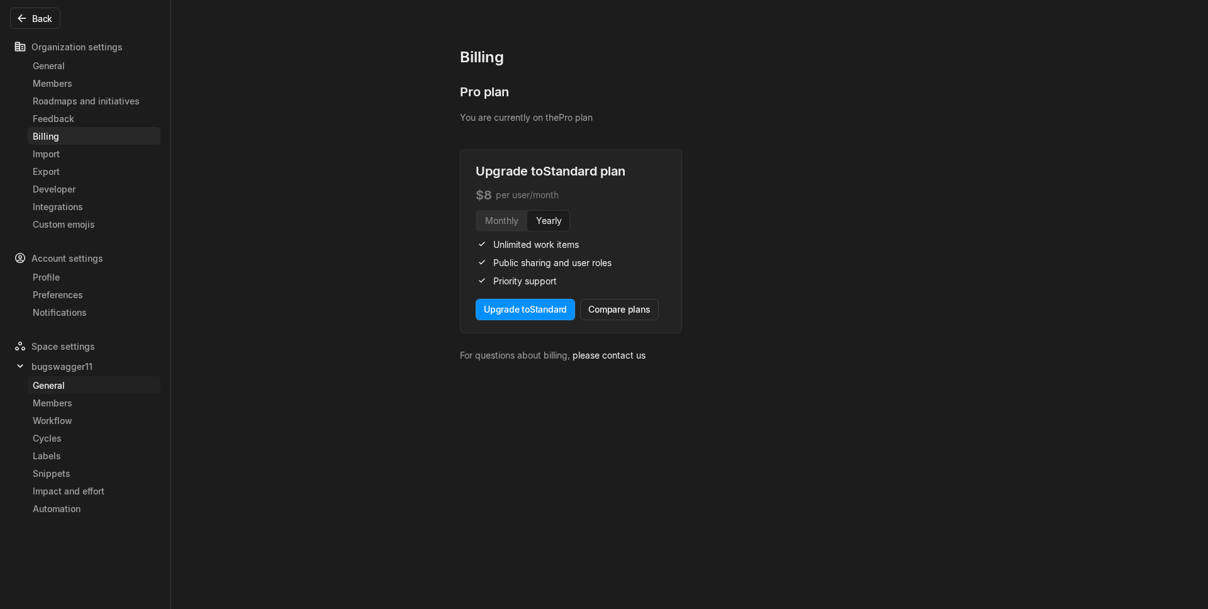
click at [47, 379] on div "General" at bounding box center [94, 385] width 123 height 13
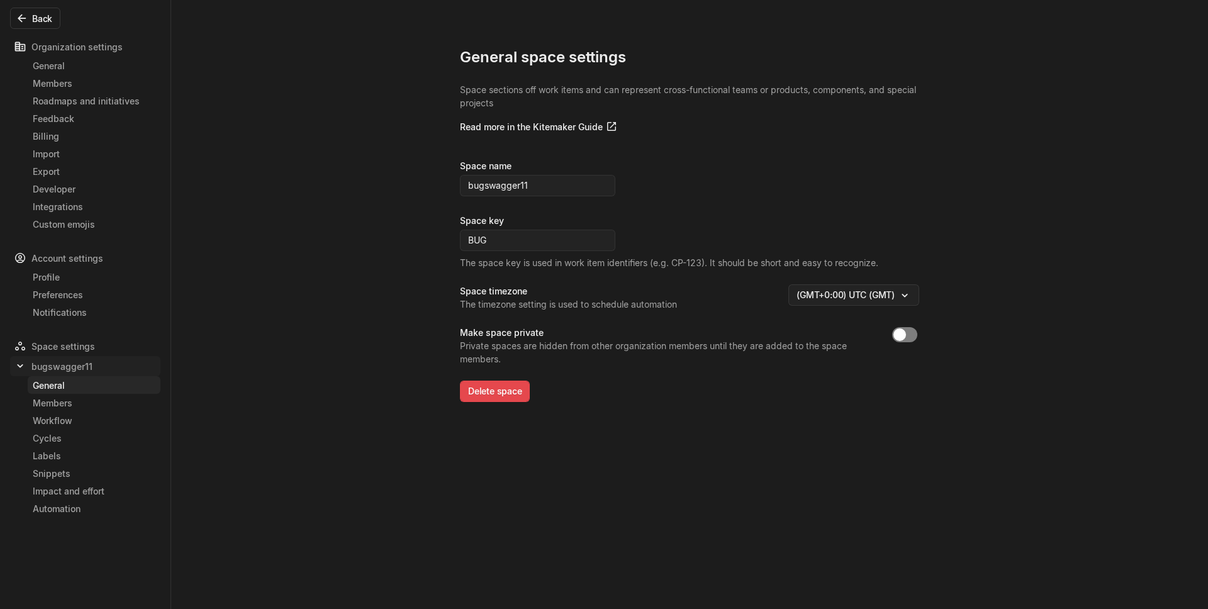
click at [69, 368] on span "bugswagger11" at bounding box center [61, 366] width 61 height 13
click at [62, 385] on div "Organization settings General Members Roadmaps and initiatives Feedback Billing…" at bounding box center [85, 314] width 171 height 570
click at [52, 369] on span "bugswagger11" at bounding box center [61, 366] width 61 height 13
click at [539, 182] on input "bugswagger11" at bounding box center [537, 185] width 155 height 21
click at [678, 185] on button "Save" at bounding box center [696, 185] width 36 height 21
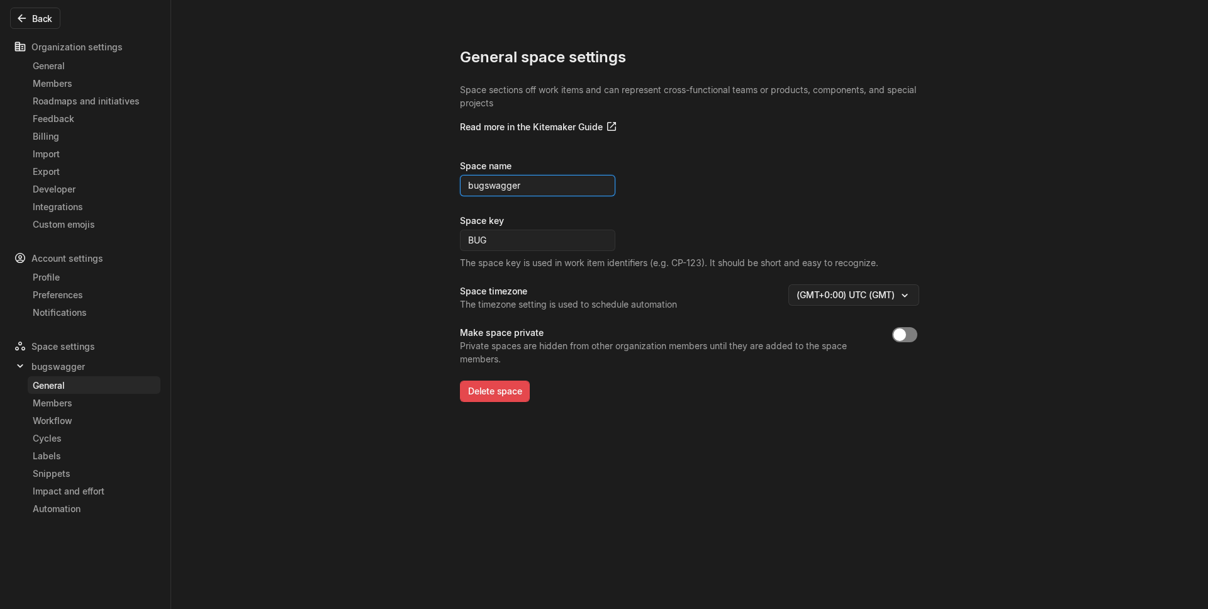
type input "bugswagger"
click at [659, 193] on div "Space name bugswagger" at bounding box center [689, 186] width 459 height 55
click at [509, 242] on input "BUG" at bounding box center [537, 240] width 155 height 21
click at [106, 401] on div "Members" at bounding box center [94, 402] width 123 height 13
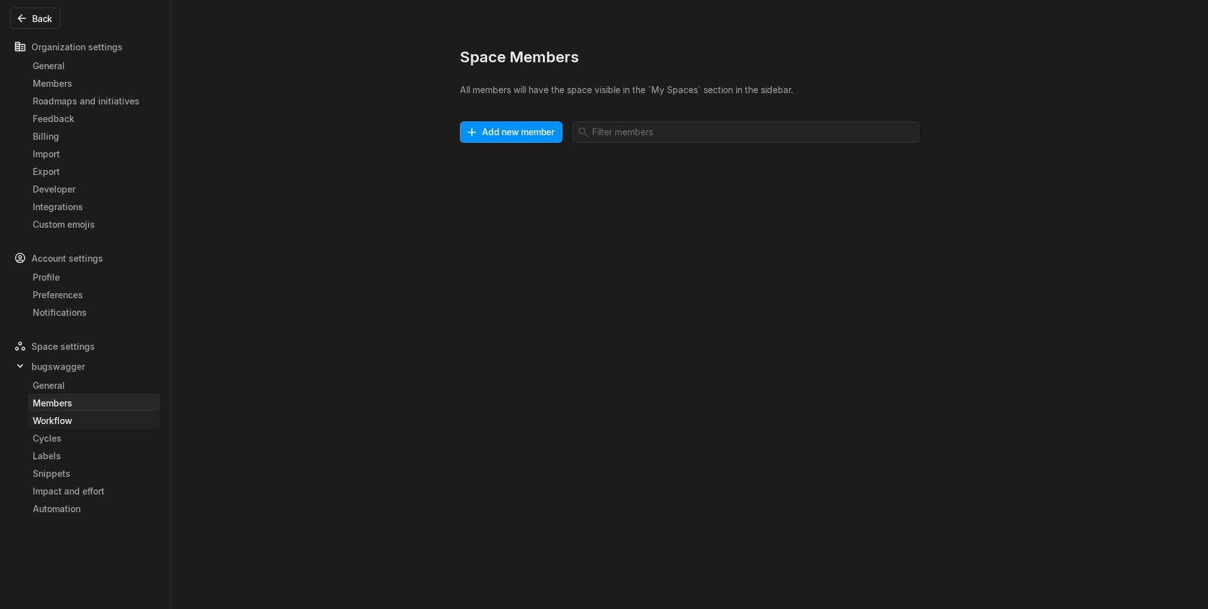
click at [69, 427] on link "Workflow" at bounding box center [94, 420] width 133 height 18
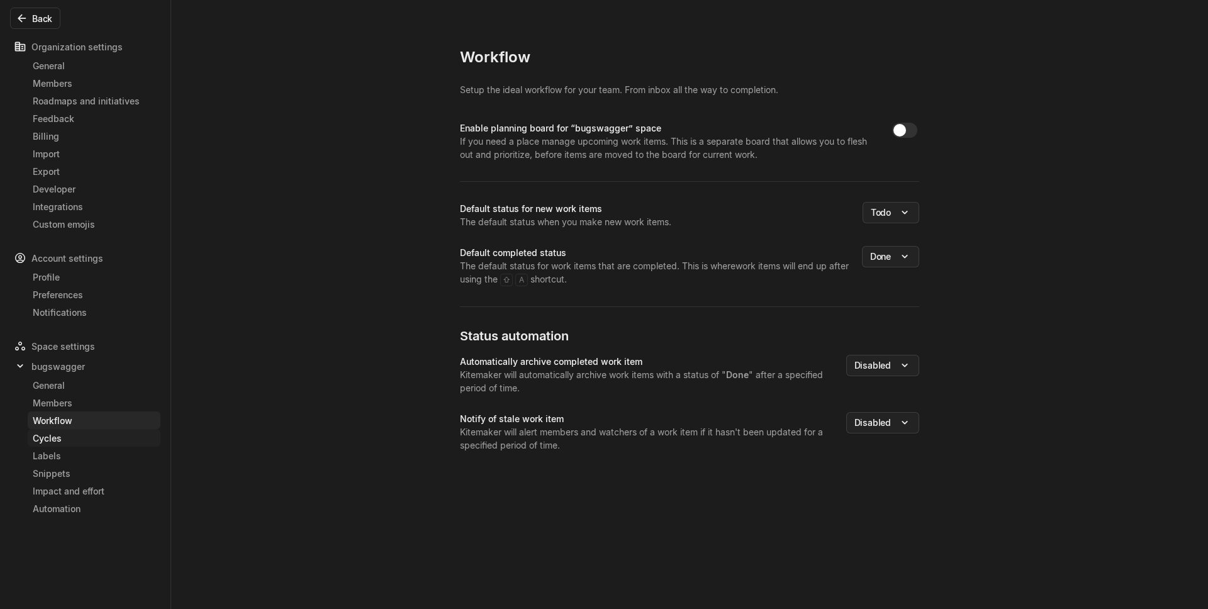
click at [81, 433] on div "Cycles" at bounding box center [94, 438] width 123 height 13
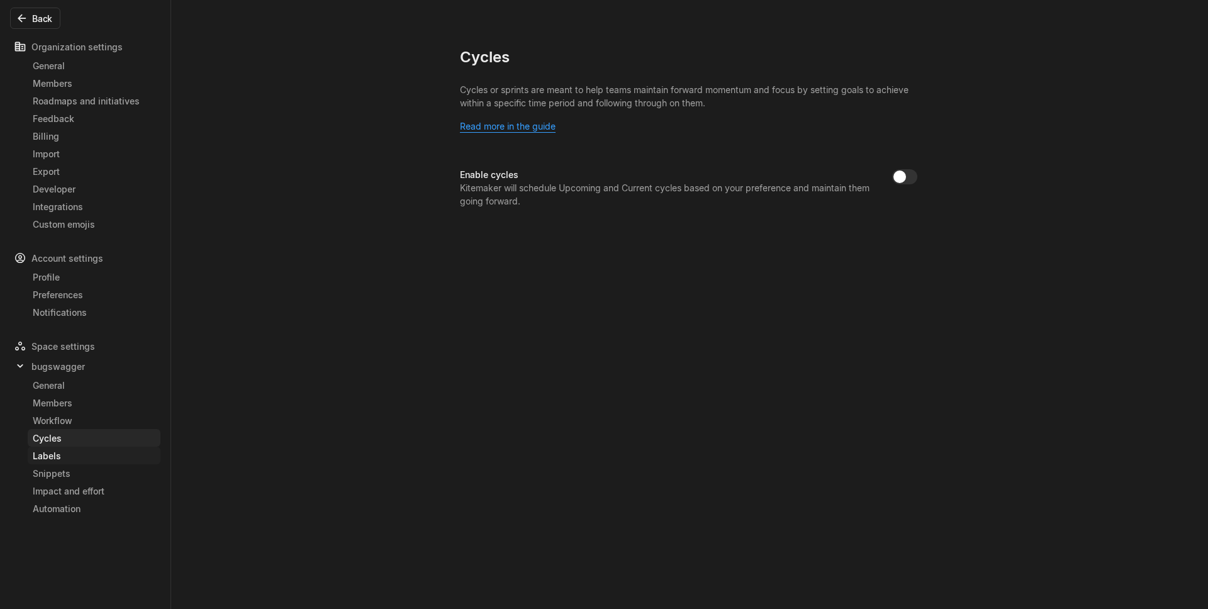
click at [66, 452] on div "Labels" at bounding box center [94, 455] width 123 height 13
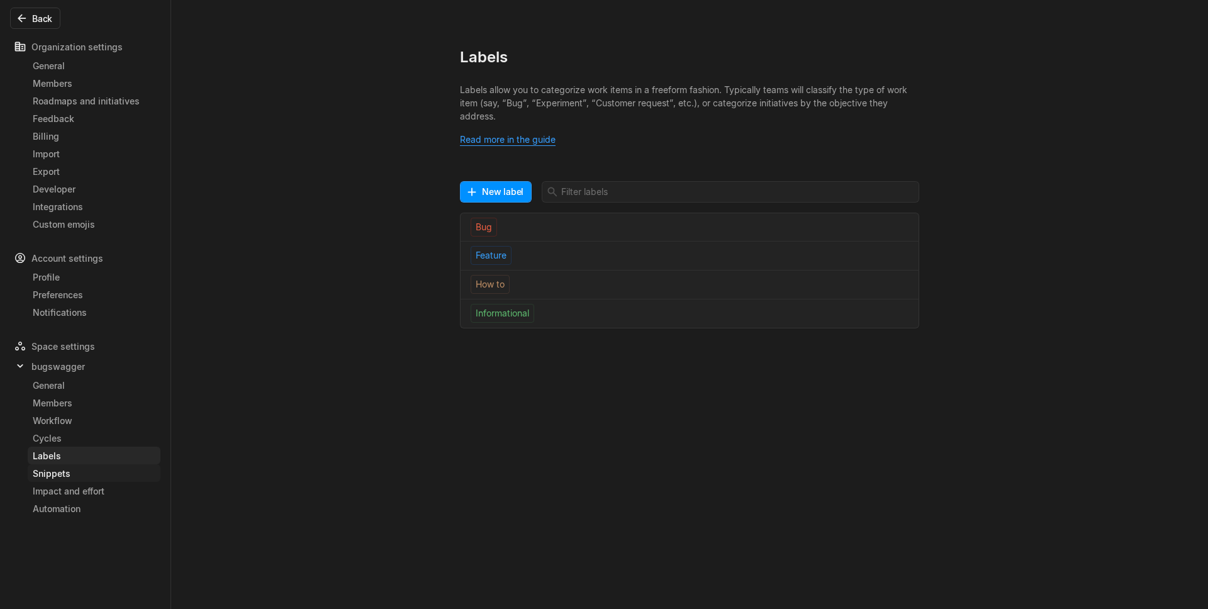
click at [70, 474] on div "Snippets" at bounding box center [94, 473] width 123 height 13
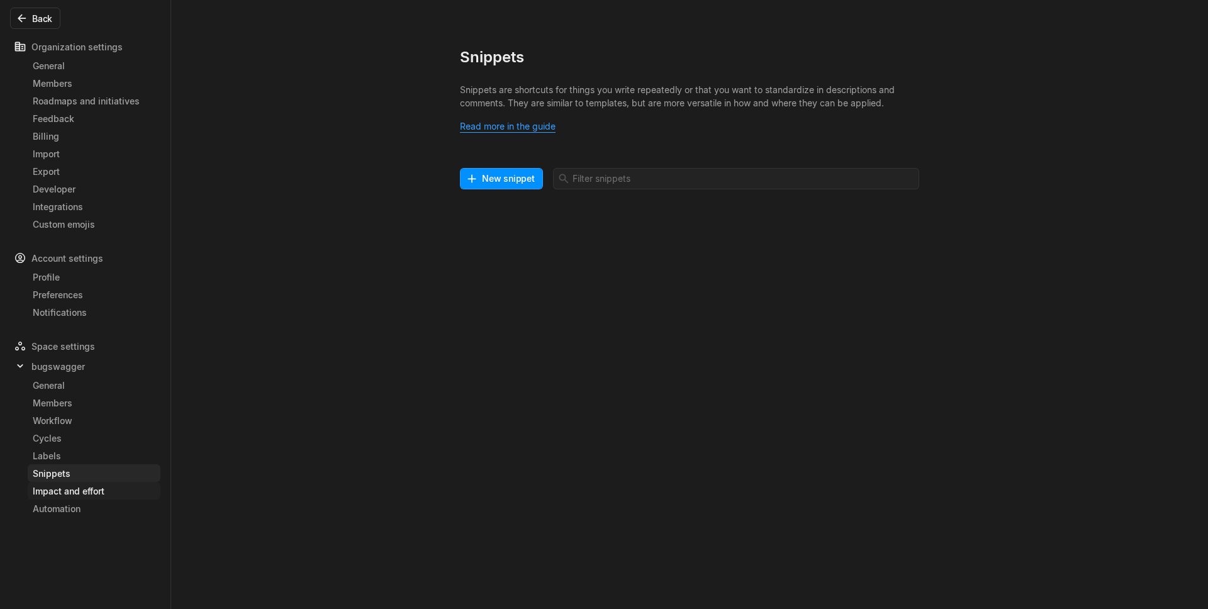
click at [94, 493] on div "Impact and effort" at bounding box center [94, 490] width 123 height 13
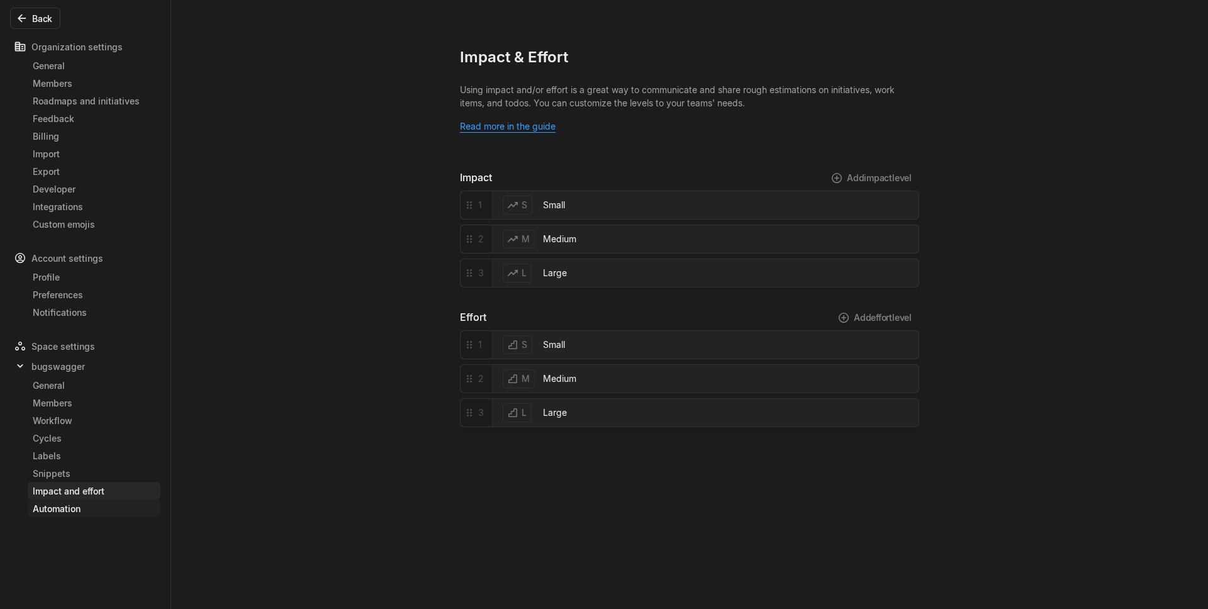
click at [82, 508] on div "Automation" at bounding box center [94, 508] width 123 height 13
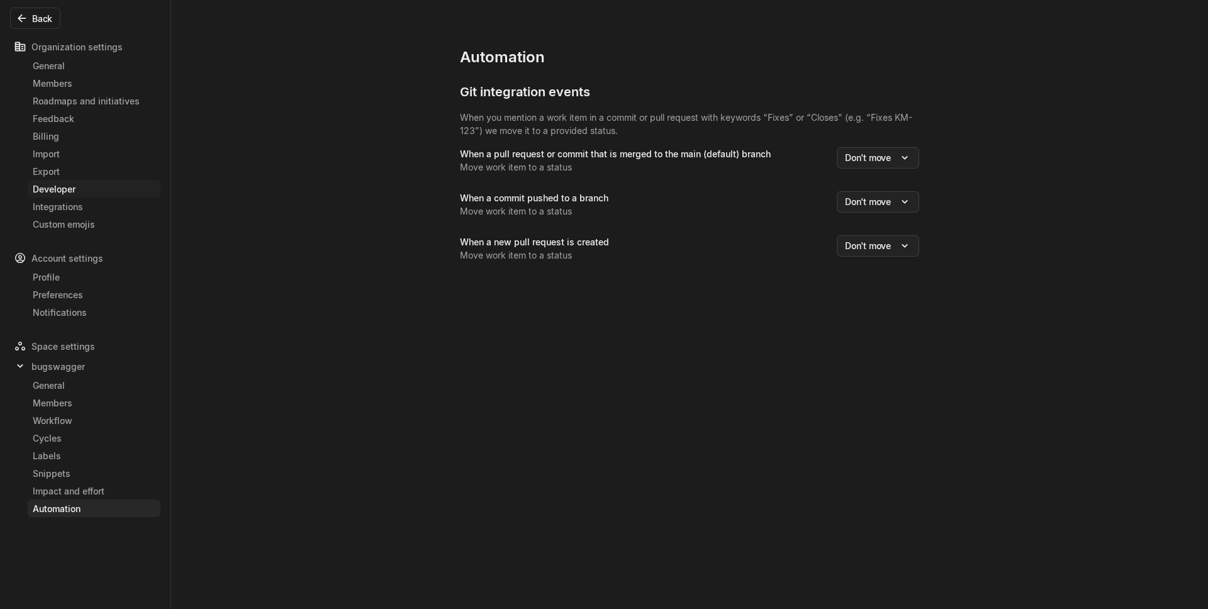
click at [82, 195] on link "Developer" at bounding box center [94, 189] width 133 height 18
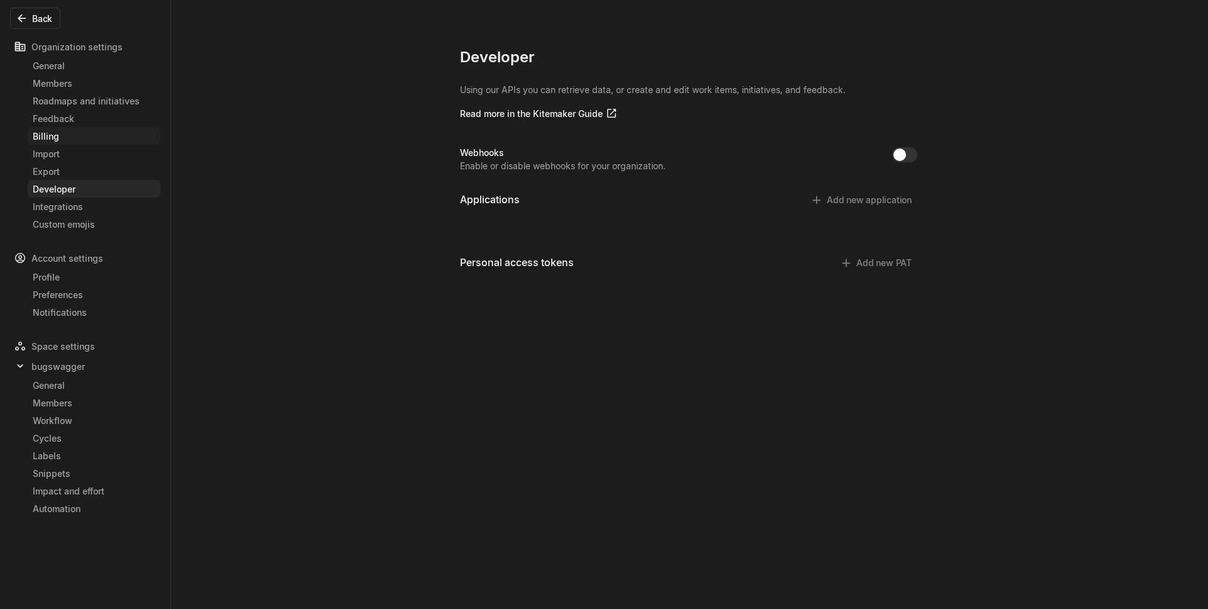
click at [76, 140] on div "Billing" at bounding box center [94, 136] width 123 height 13
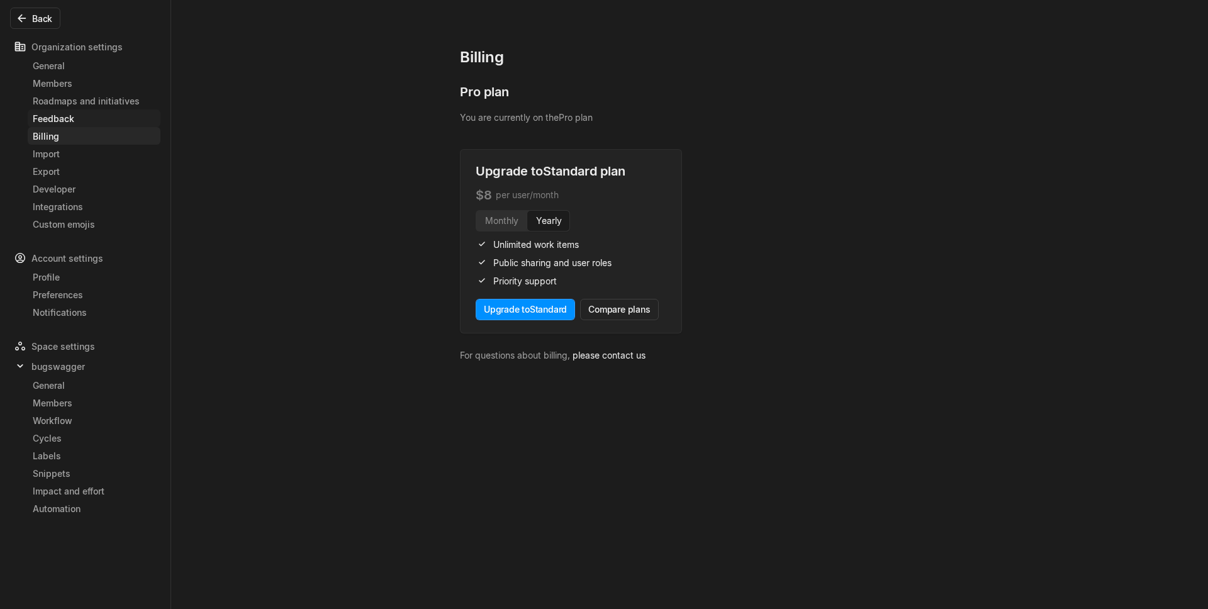
click at [83, 123] on div "Feedback" at bounding box center [94, 118] width 123 height 13
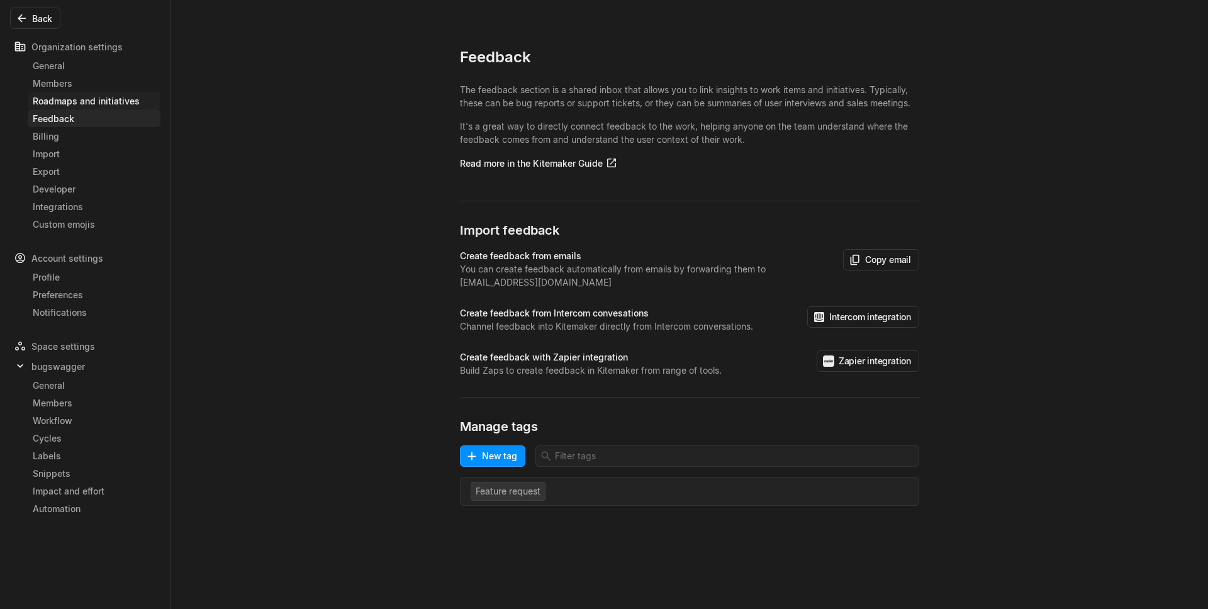
click at [99, 103] on div "Roadmaps and initiatives" at bounding box center [94, 100] width 123 height 13
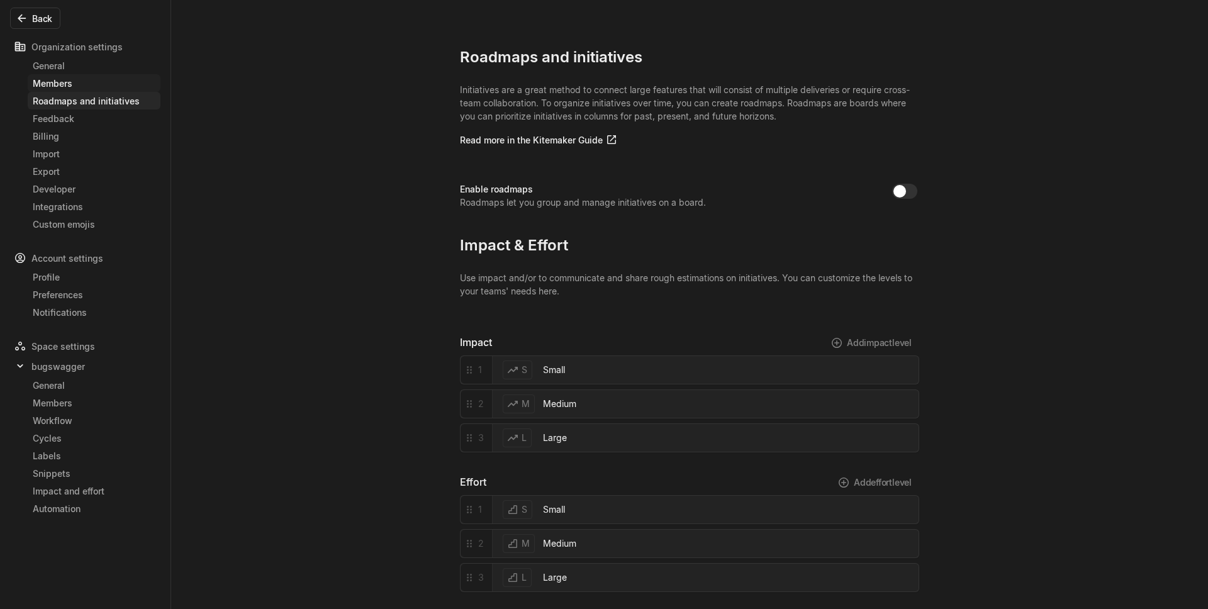
click at [76, 85] on div "Members" at bounding box center [94, 83] width 123 height 13
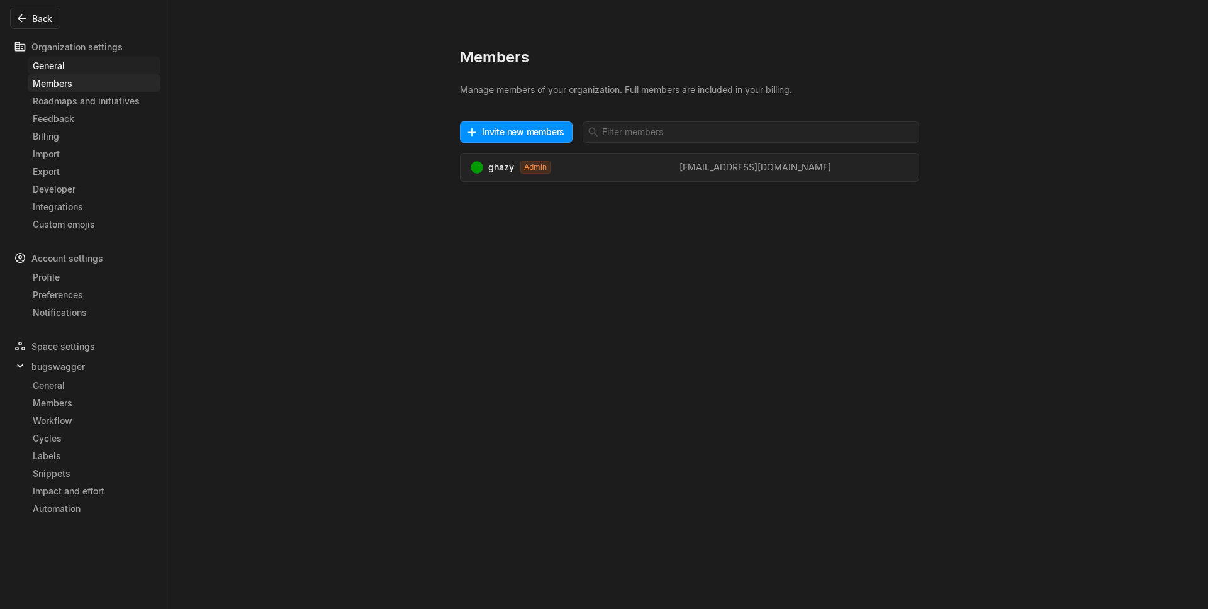
click at [76, 69] on div "General" at bounding box center [94, 65] width 123 height 13
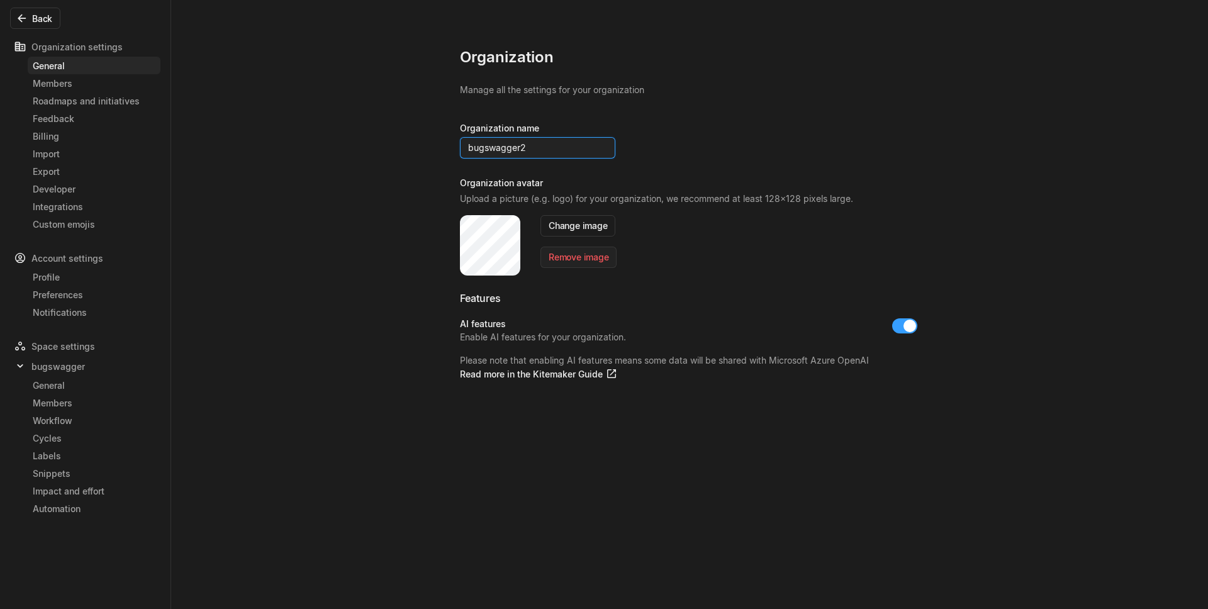
click at [534, 144] on input "bugswagger2" at bounding box center [537, 147] width 155 height 21
drag, startPoint x: 487, startPoint y: 257, endPoint x: 489, endPoint y: 244, distance: 13.3
click at [495, 245] on div at bounding box center [490, 245] width 60 height 60
click at [489, 244] on div at bounding box center [490, 245] width 60 height 60
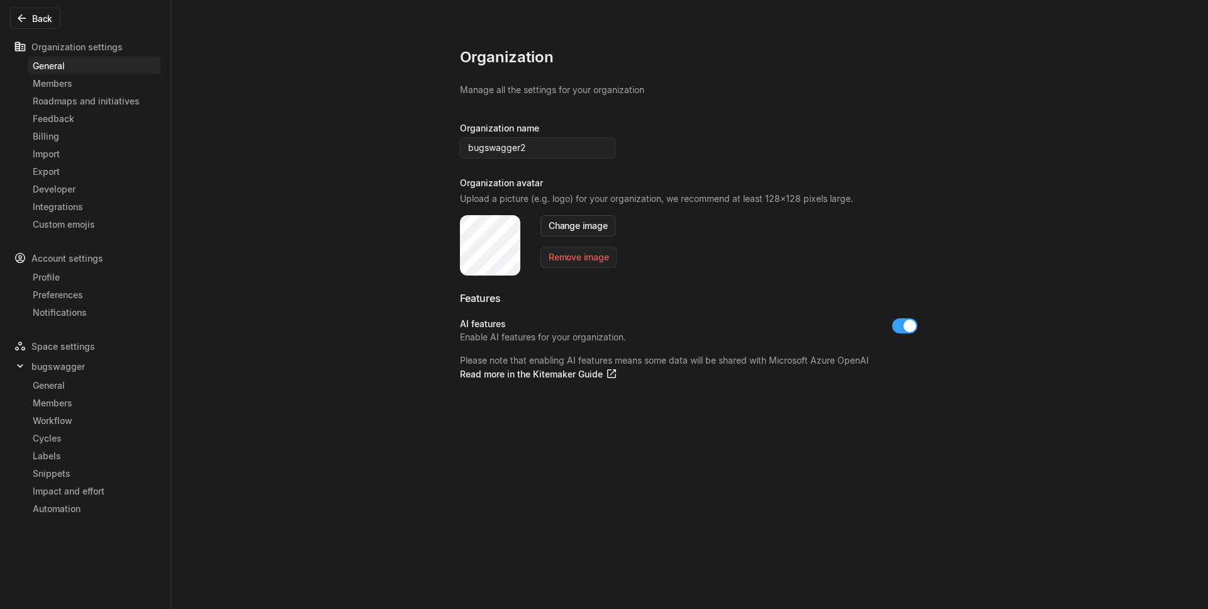
click at [590, 229] on button "Change image" at bounding box center [577, 225] width 75 height 21
